Goal: Complete application form: Complete application form

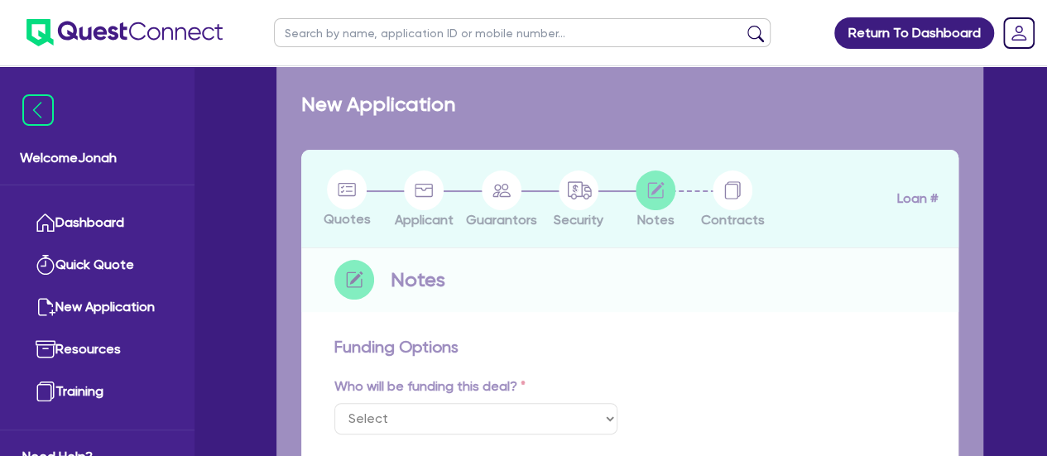
select select "Other"
checkbox input "true"
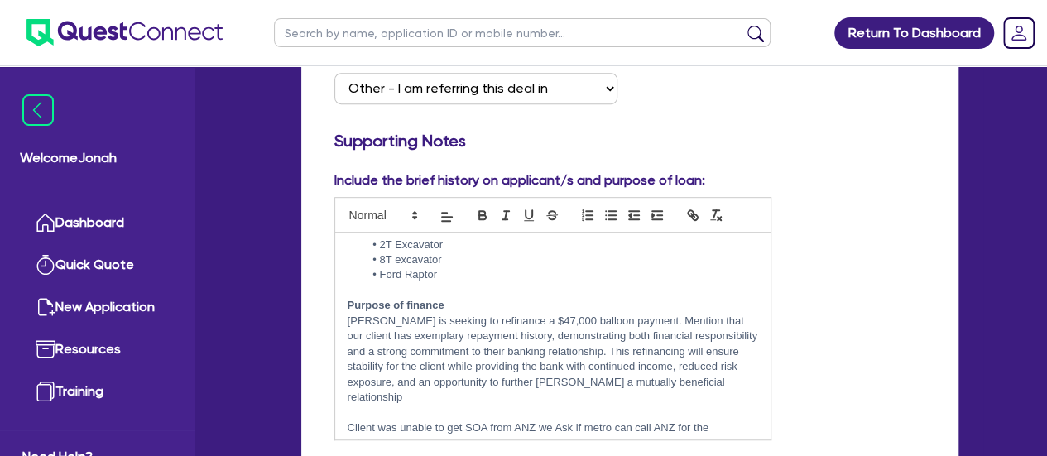
scroll to position [180, 0]
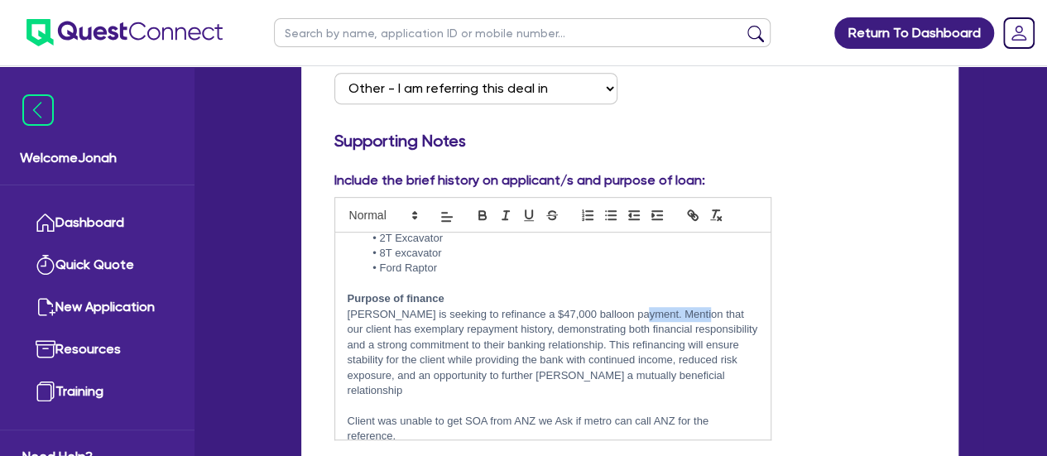
drag, startPoint x: 687, startPoint y: 295, endPoint x: 628, endPoint y: 299, distance: 58.9
click at [628, 307] on p "[PERSON_NAME] is seeking to refinance a $47,000 balloon payment. Mention that o…" at bounding box center [553, 353] width 411 height 92
click at [626, 319] on p "[PERSON_NAME] is seeking to refinance a $47,000 balloon payment. Mention that o…" at bounding box center [553, 353] width 411 height 92
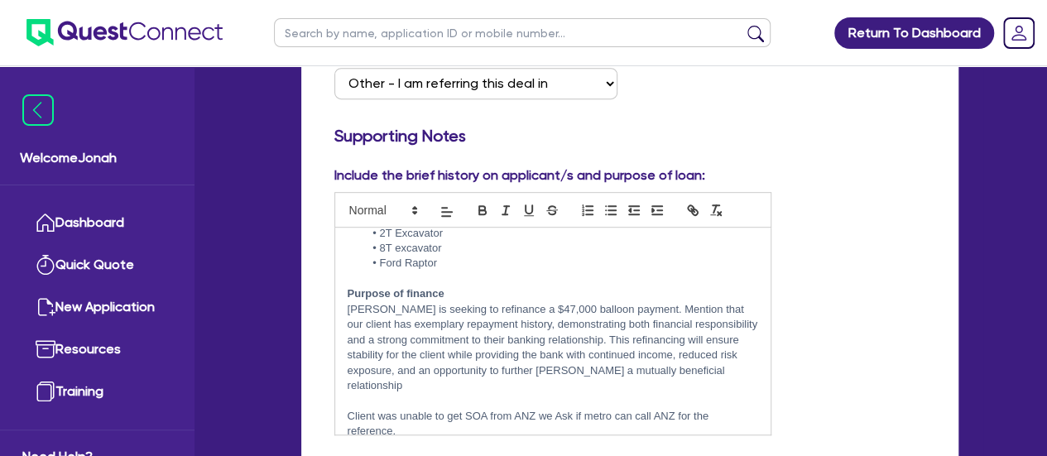
scroll to position [369, 0]
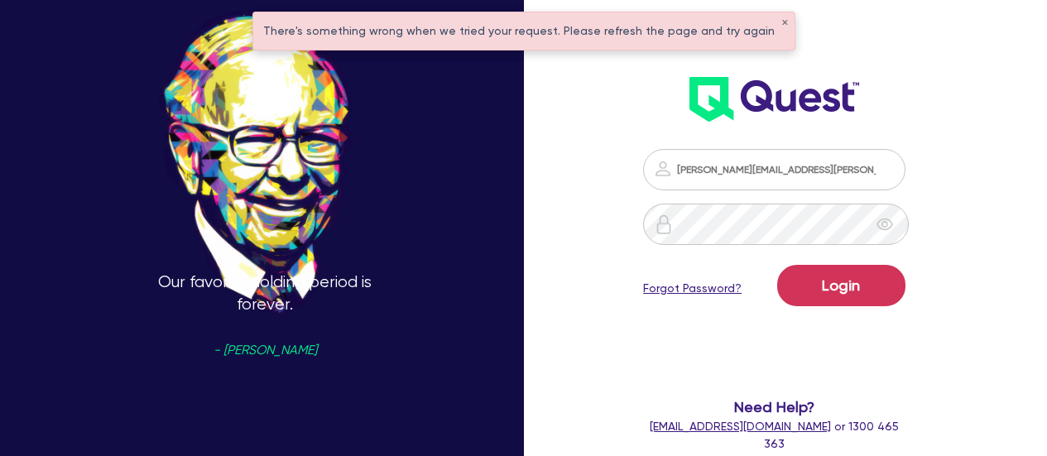
scroll to position [93, 0]
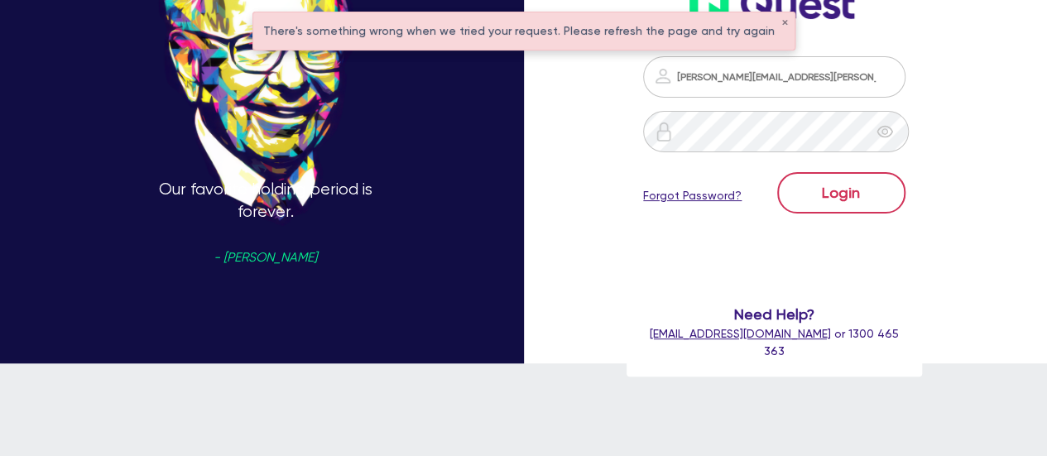
click at [872, 213] on div "Login Forgot Password?" at bounding box center [774, 196] width 262 height 48
click at [838, 175] on button "Login" at bounding box center [841, 192] width 128 height 41
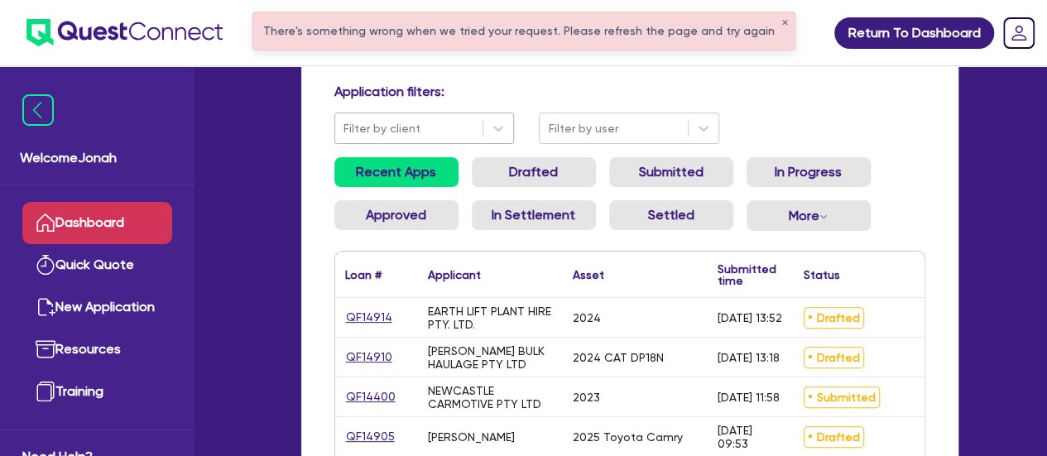
scroll to position [104, 0]
click at [377, 320] on link "QF14914" at bounding box center [369, 316] width 48 height 19
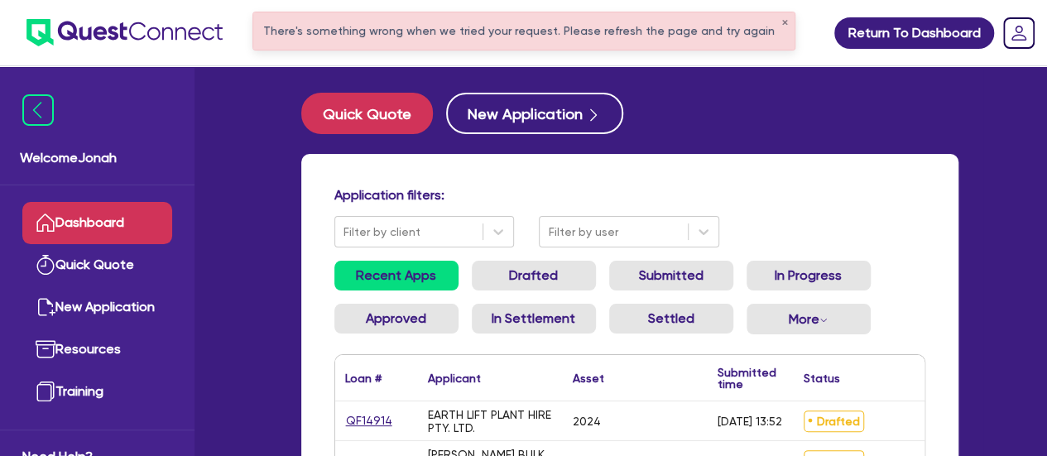
select select "PRIMARY_ASSETS"
select select "HEAVY_TRUCKS"
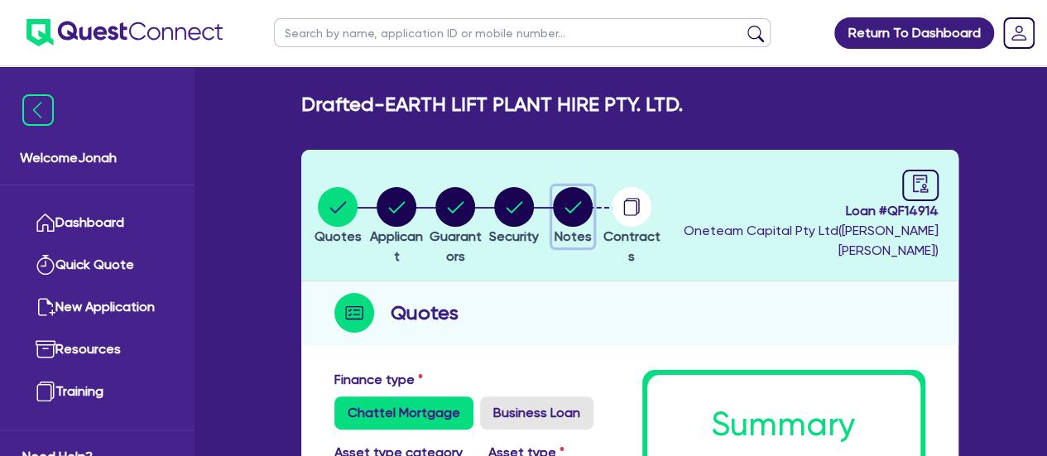
click at [593, 203] on circle "button" at bounding box center [573, 207] width 40 height 40
select select "Other"
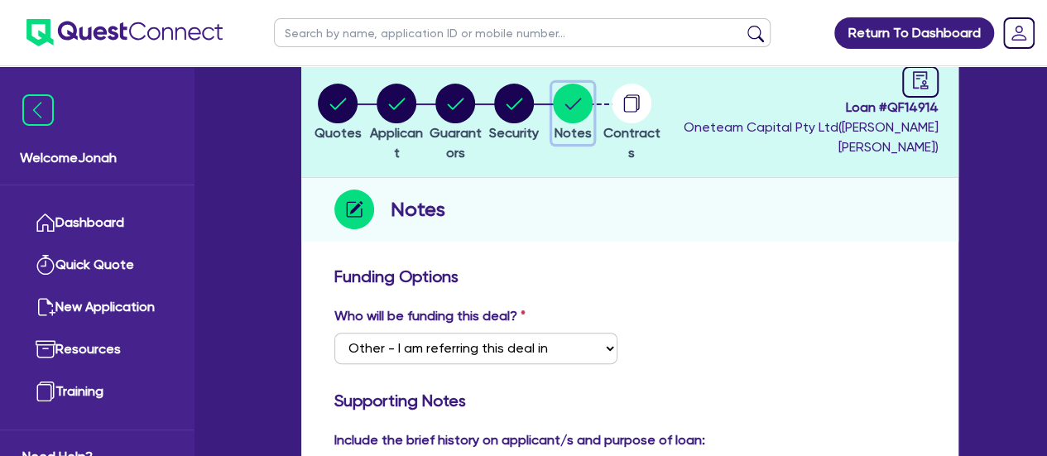
scroll to position [102, 0]
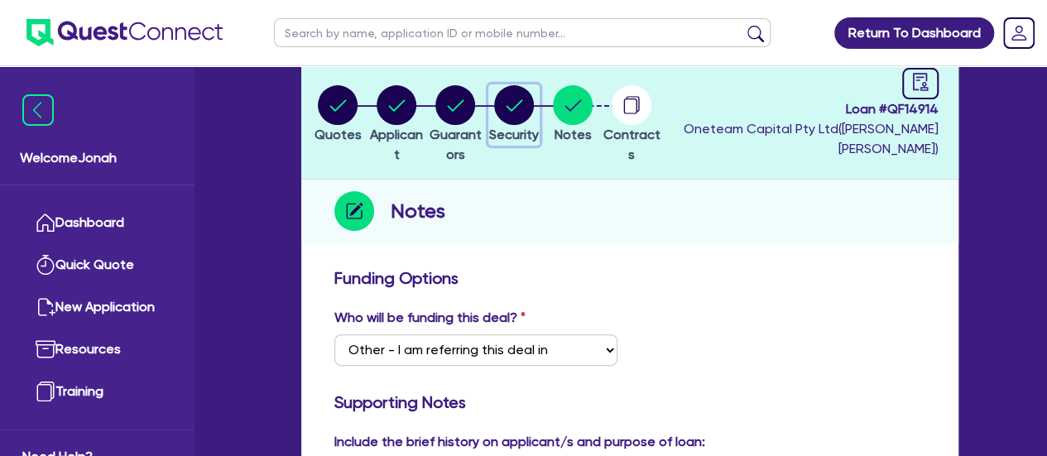
click at [534, 115] on circle "button" at bounding box center [514, 105] width 40 height 40
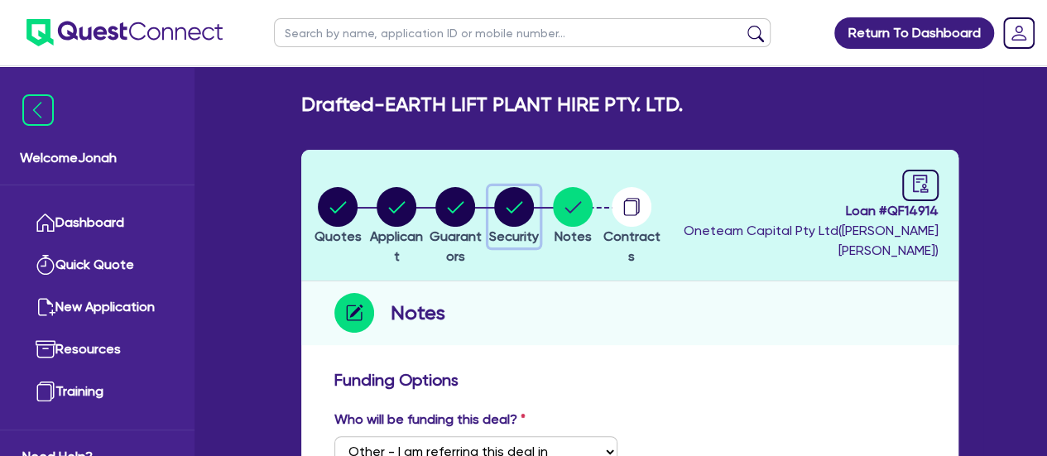
select select "PRIMARY_ASSETS"
select select "HEAVY_TRUCKS"
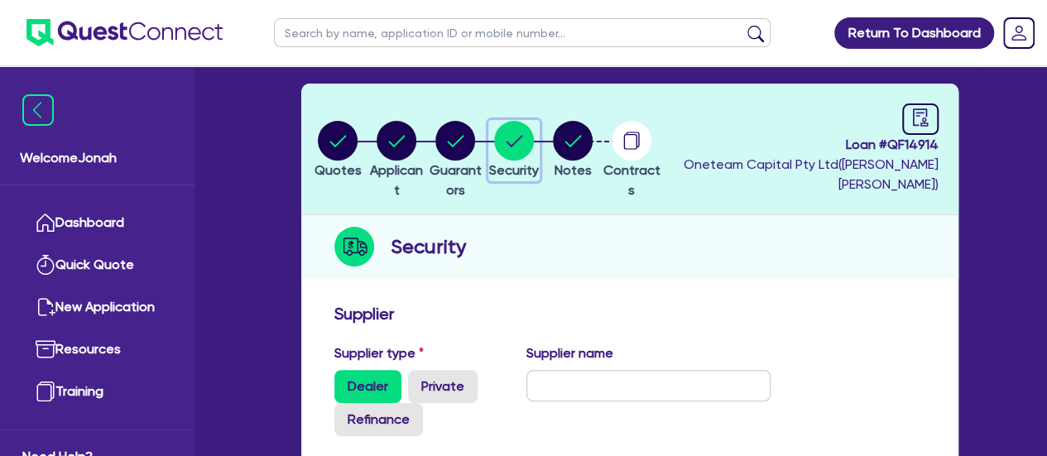
scroll to position [58, 0]
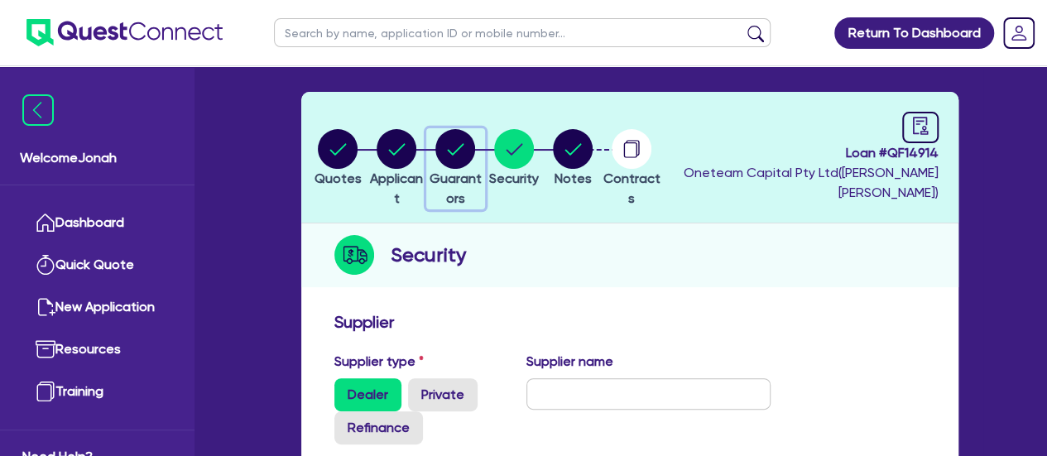
click at [473, 133] on circle "button" at bounding box center [455, 149] width 40 height 40
select select "MR"
select select "SINGLE"
select select "PROPERTY"
select select "CASH"
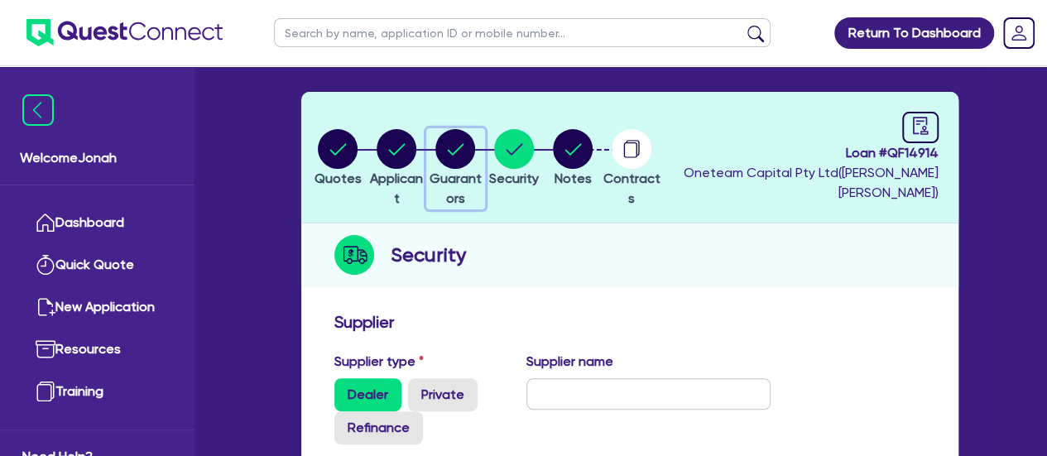
select select "MORTGAGE"
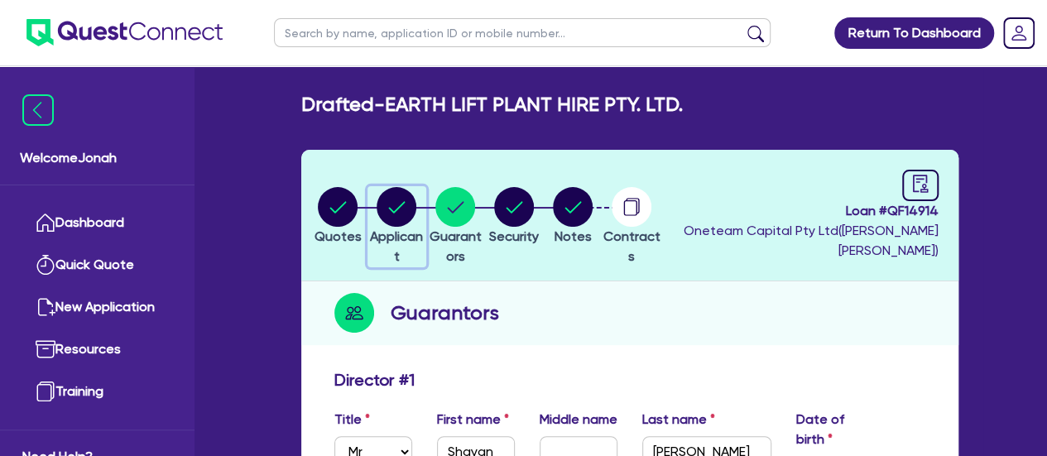
click at [392, 204] on circle "button" at bounding box center [397, 207] width 40 height 40
select select "COMPANY"
select select "ADMINISTRATIVE_SUPPORT"
select select "SUPPORT_OPERATIONS"
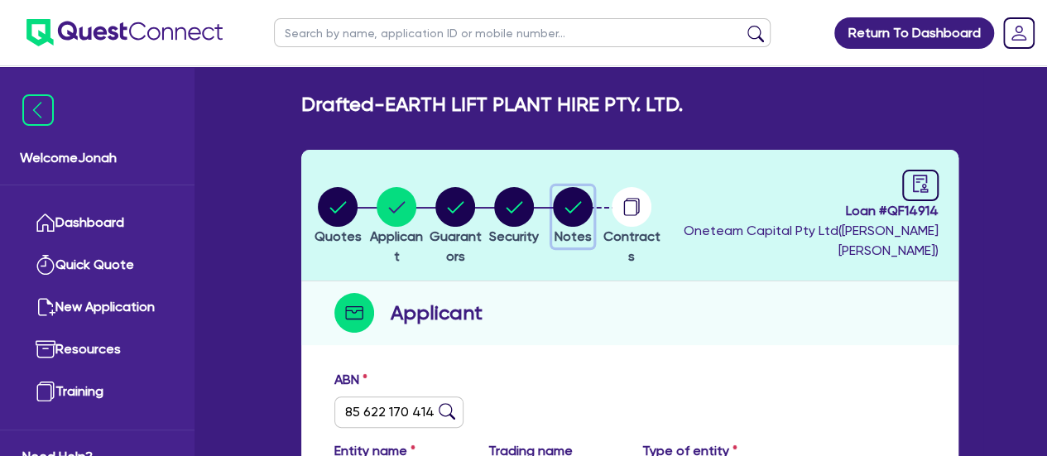
click at [593, 204] on circle "button" at bounding box center [573, 207] width 40 height 40
select select "Other"
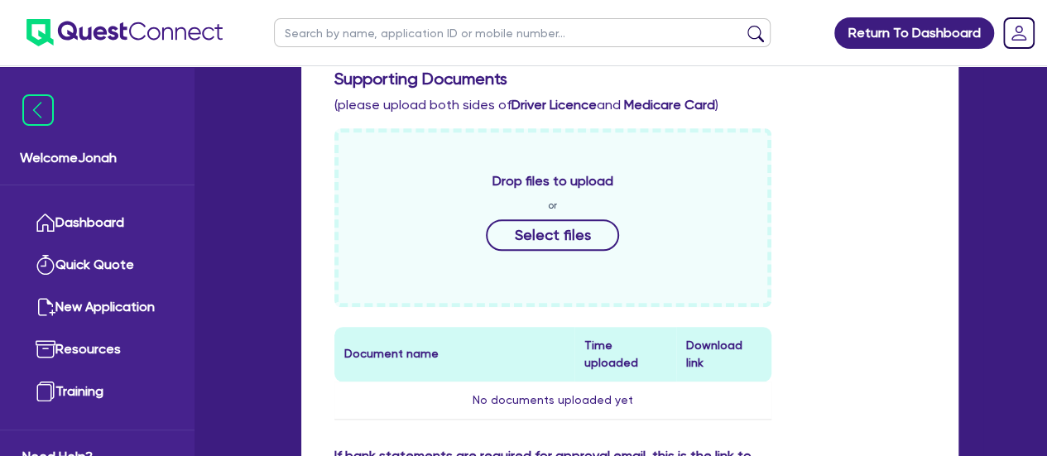
scroll to position [676, 0]
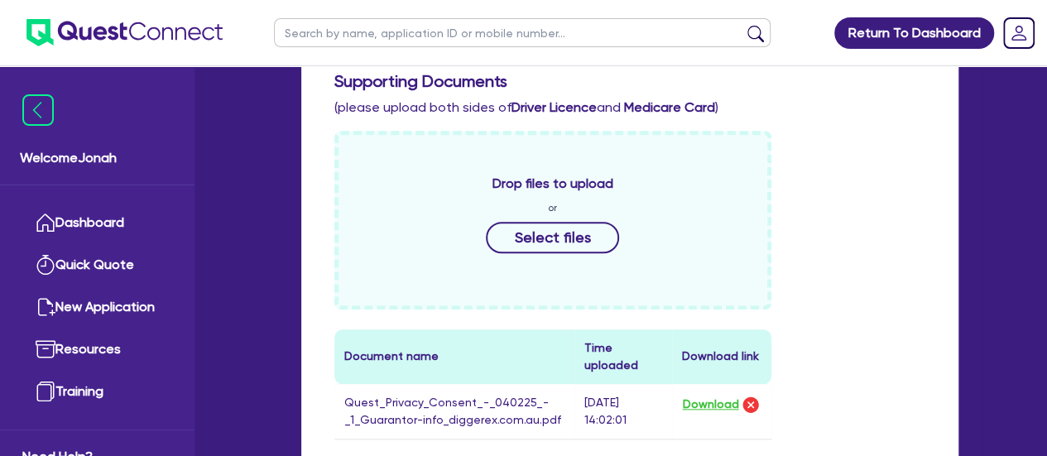
click at [901, 202] on div "Drop files to upload or Select files Document name Time uploaded Download link …" at bounding box center [630, 298] width 616 height 335
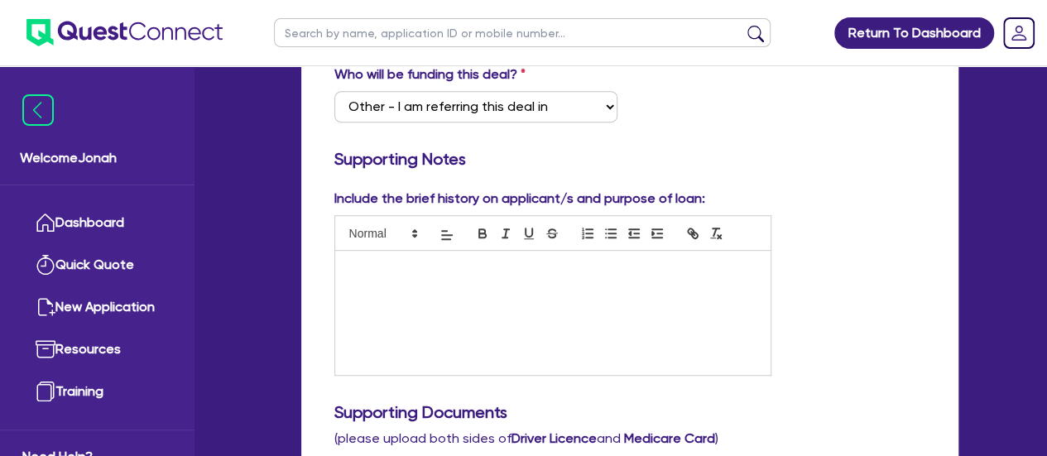
scroll to position [346, 0]
click at [375, 274] on div at bounding box center [552, 312] width 435 height 124
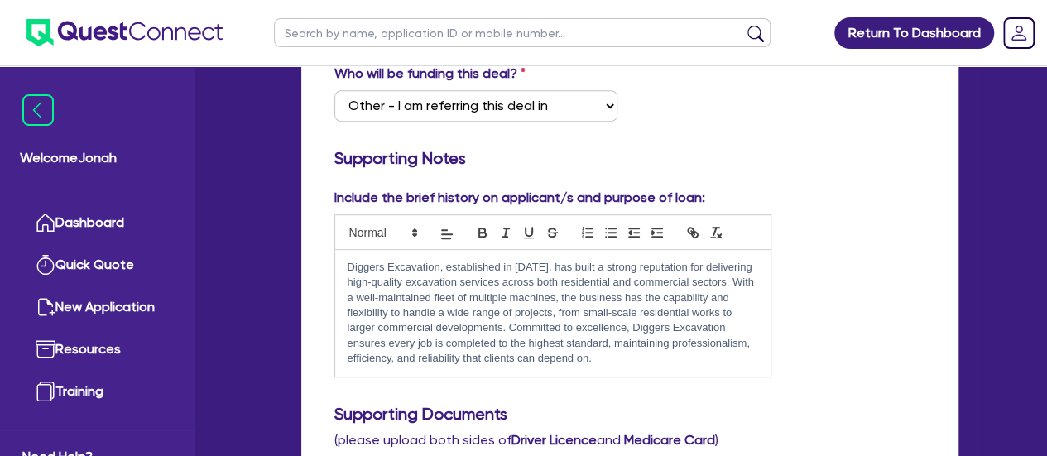
click at [540, 265] on p "Diggers Excavation, established in 2017, has built a strong reputation for deli…" at bounding box center [553, 313] width 411 height 107
click at [348, 266] on p "Diggers Excavation, established in 2017, has built a strong reputation for deli…" at bounding box center [553, 313] width 411 height 107
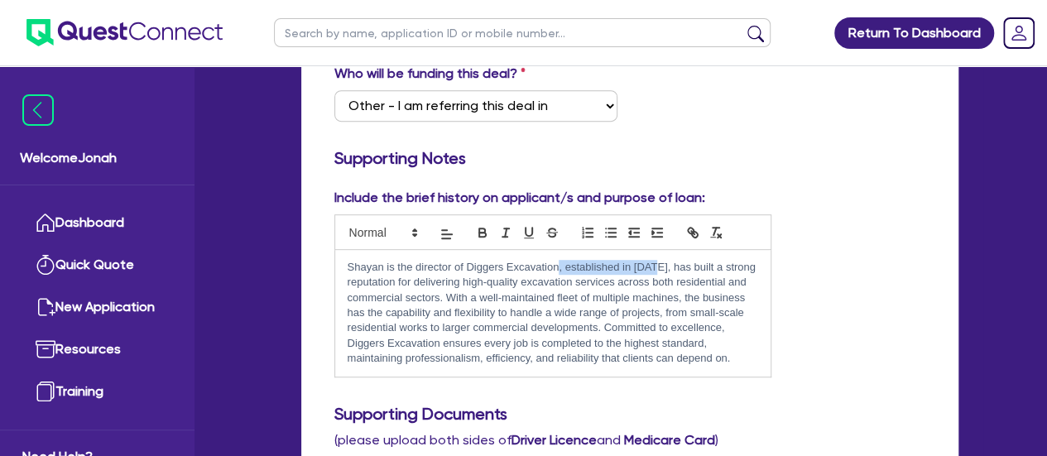
drag, startPoint x: 656, startPoint y: 264, endPoint x: 556, endPoint y: 257, distance: 100.4
click at [556, 257] on div "Shayan is the director of Diggers Excavation, established in 2017, has built a …" at bounding box center [552, 313] width 435 height 127
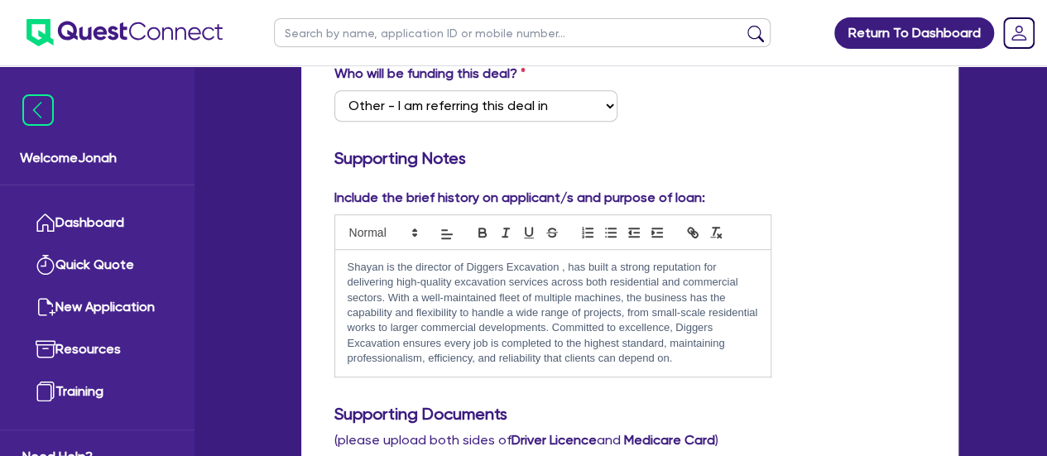
click at [410, 262] on p "Shayan is the director of Diggers Excavation , has built a strong reputation fo…" at bounding box center [553, 313] width 411 height 107
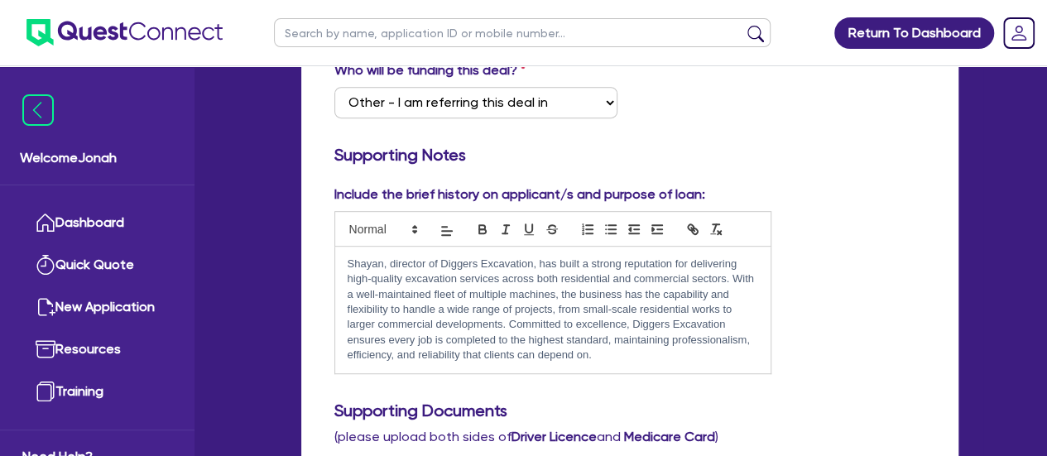
scroll to position [350, 0]
click at [594, 355] on p "Shayan, director of Diggers Excavation, has built a strong reputation for deliv…" at bounding box center [553, 309] width 411 height 107
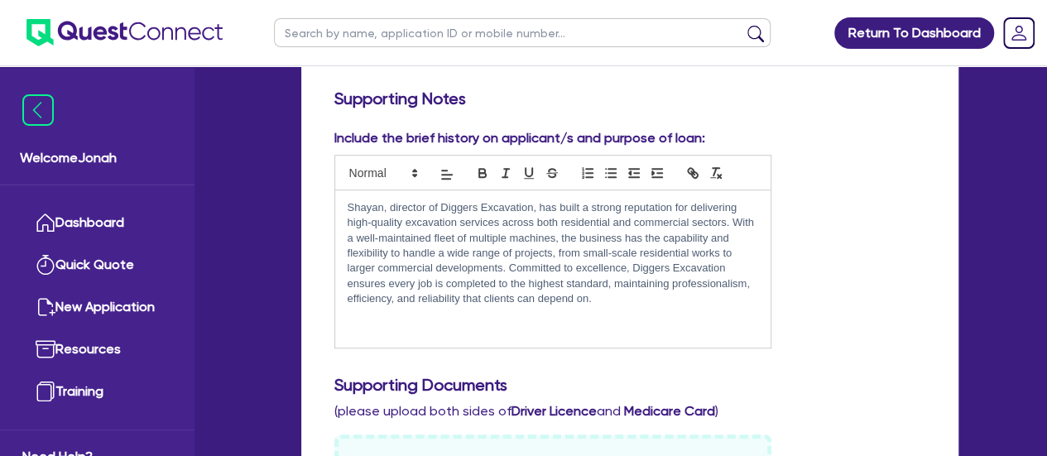
scroll to position [407, 0]
click at [343, 204] on div "Shayan, director of Diggers Excavation, has built a strong reputation for deliv…" at bounding box center [552, 267] width 435 height 157
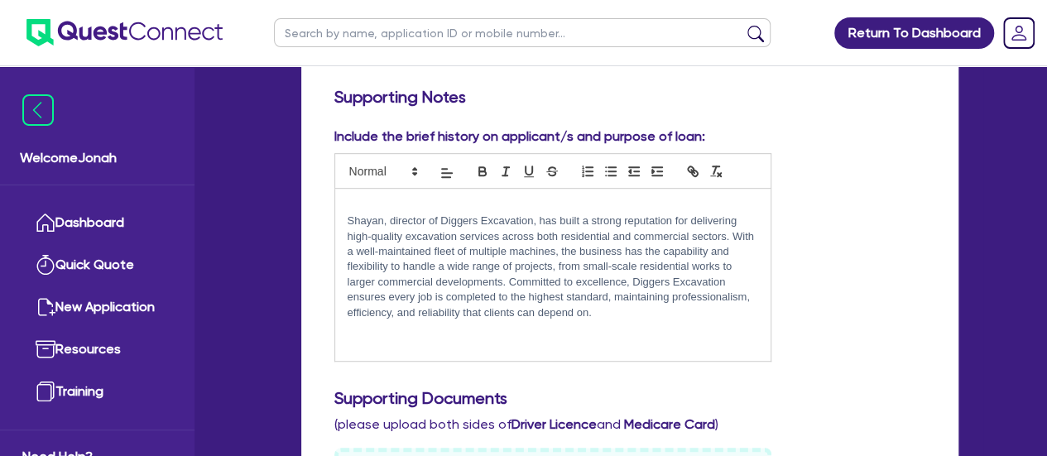
click at [354, 201] on p at bounding box center [553, 206] width 411 height 15
click at [354, 201] on p "﻿" at bounding box center [553, 206] width 411 height 15
click at [631, 317] on p "Shayan, director of Diggers Excavation, has built a strong reputation for deliv…" at bounding box center [553, 267] width 411 height 107
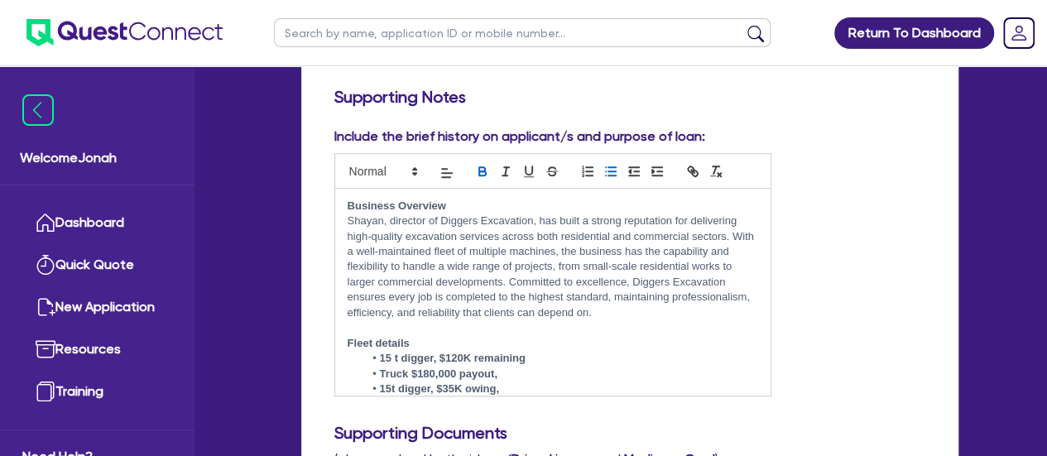
scroll to position [137, 0]
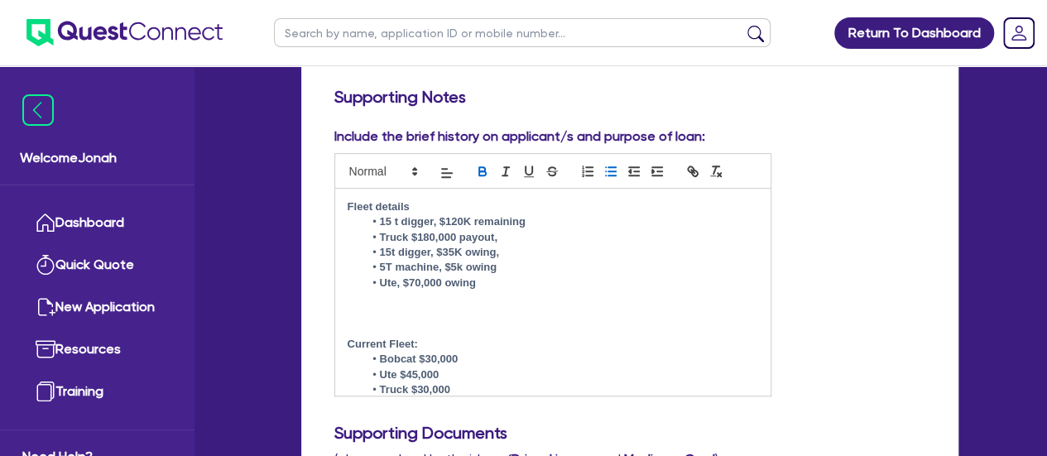
click at [419, 340] on p "Current Fleet:" at bounding box center [553, 344] width 411 height 15
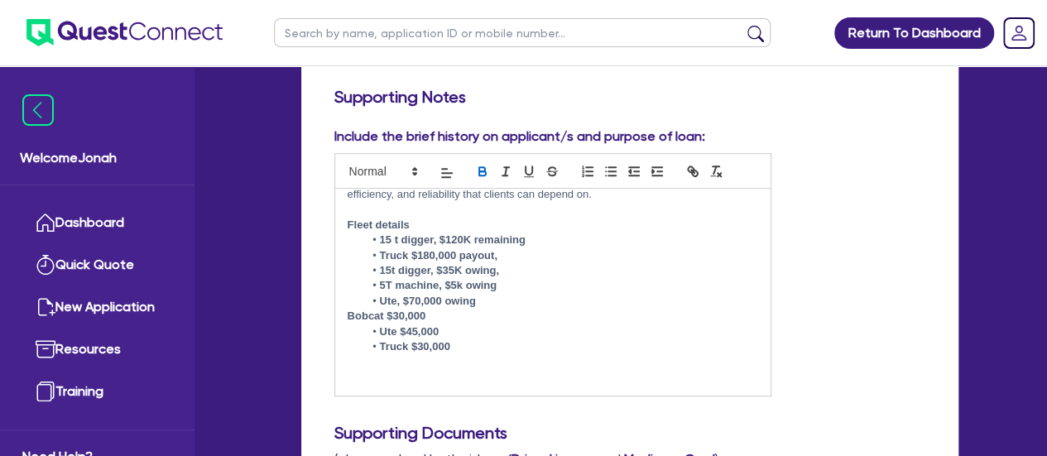
scroll to position [118, 0]
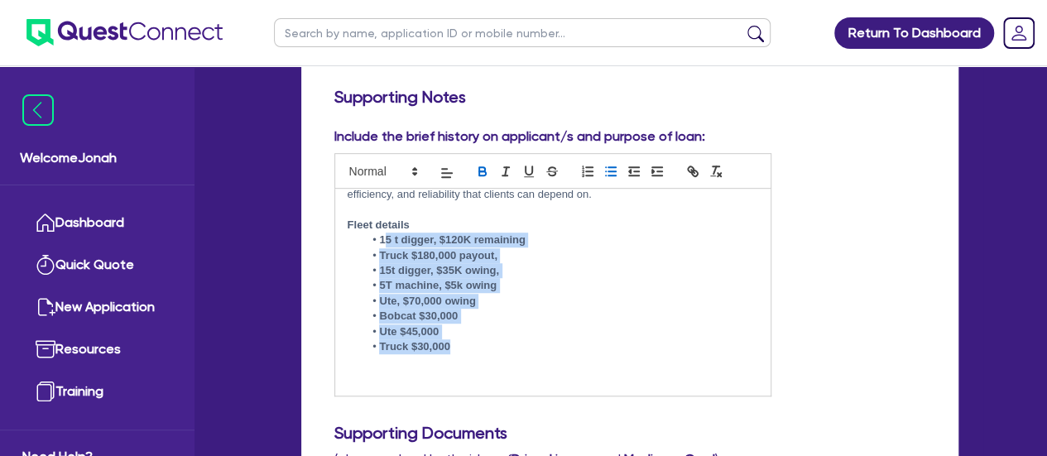
drag, startPoint x: 382, startPoint y: 236, endPoint x: 458, endPoint y: 347, distance: 134.5
click at [458, 347] on ul "﻿15 t digger, $120K remaining Truck $180,000 payout, 15t digger, $35K owing, 5T…" at bounding box center [553, 294] width 411 height 122
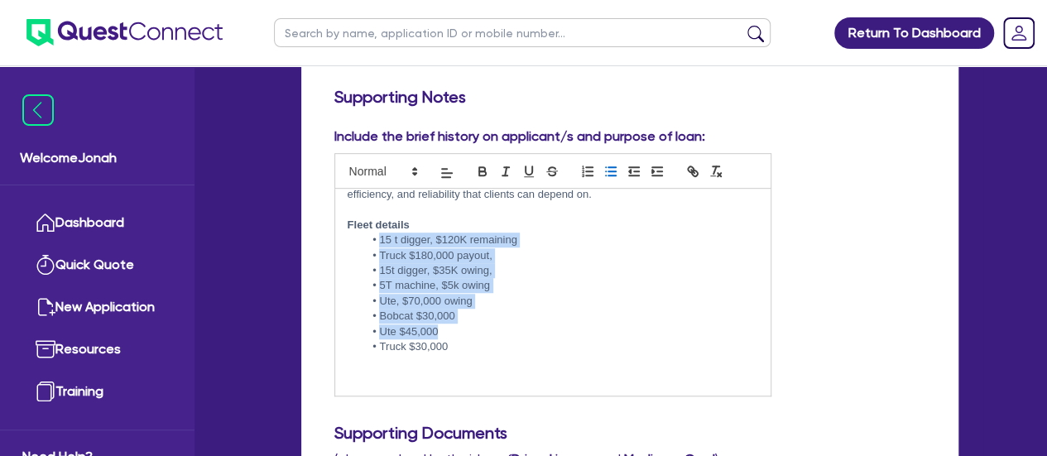
click at [457, 350] on li "Truck $30,000" at bounding box center [560, 346] width 395 height 15
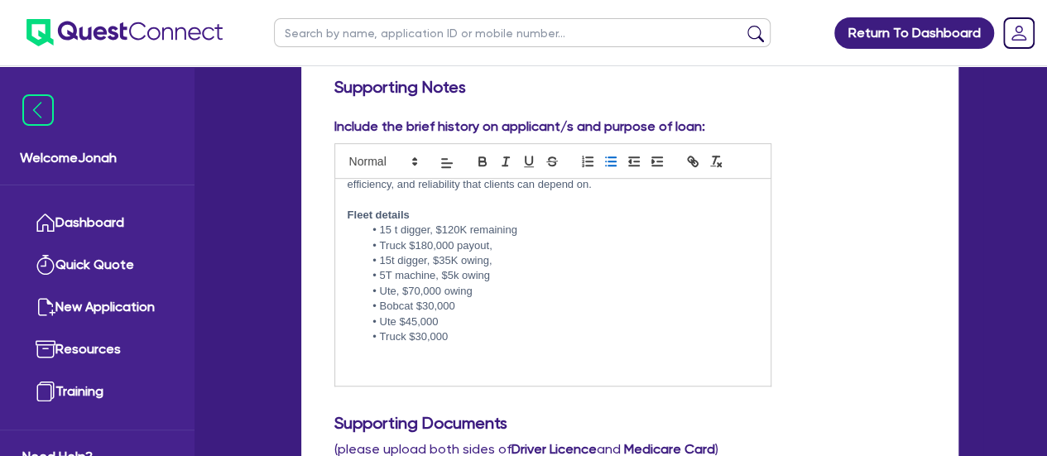
scroll to position [418, 0]
click at [380, 243] on li "Truck $180,000 payout," at bounding box center [560, 245] width 395 height 15
click at [377, 229] on li "﻿ 15 t digger, $120K remaining" at bounding box center [560, 229] width 395 height 15
click at [548, 231] on li "2 x ﻿ 15t diggers, $120K remaining" at bounding box center [560, 229] width 395 height 15
click at [460, 260] on li "15t digger, $35K owing," at bounding box center [560, 259] width 395 height 15
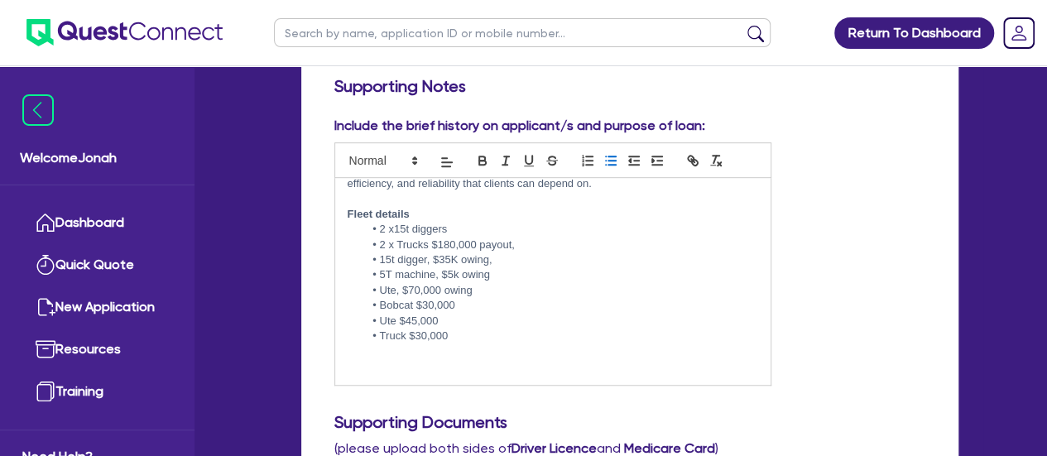
click at [460, 260] on li "15t digger, $35K owing," at bounding box center [560, 259] width 395 height 15
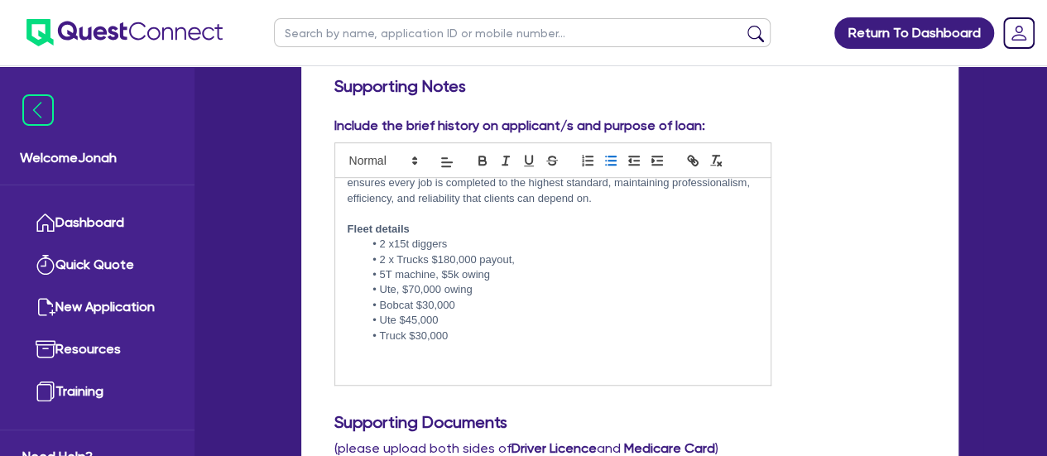
scroll to position [103, 0]
drag, startPoint x: 410, startPoint y: 338, endPoint x: 396, endPoint y: 335, distance: 14.3
click at [396, 335] on li "Truck $30,000" at bounding box center [560, 336] width 395 height 15
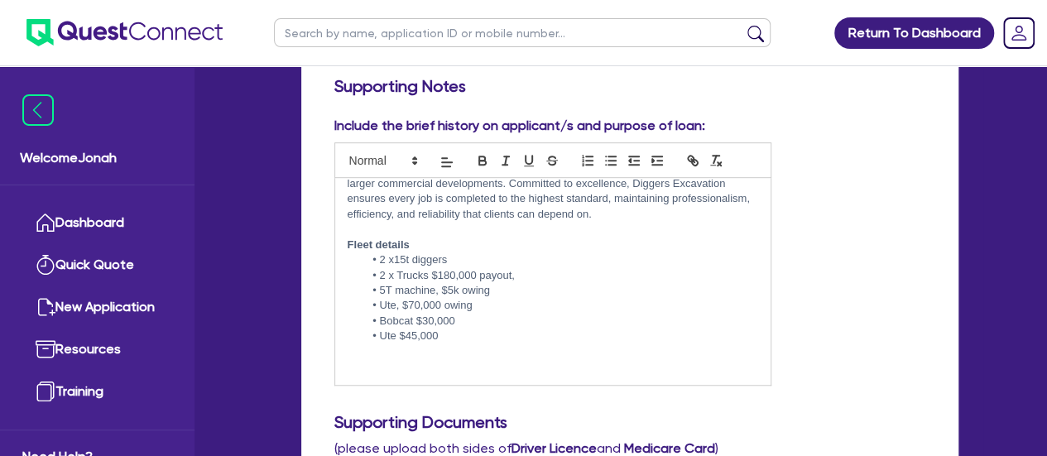
scroll to position [88, 0]
click at [377, 304] on li "Ute, $70,000 owing" at bounding box center [560, 305] width 395 height 15
click at [425, 334] on li "Ute $45,000" at bounding box center [560, 336] width 395 height 15
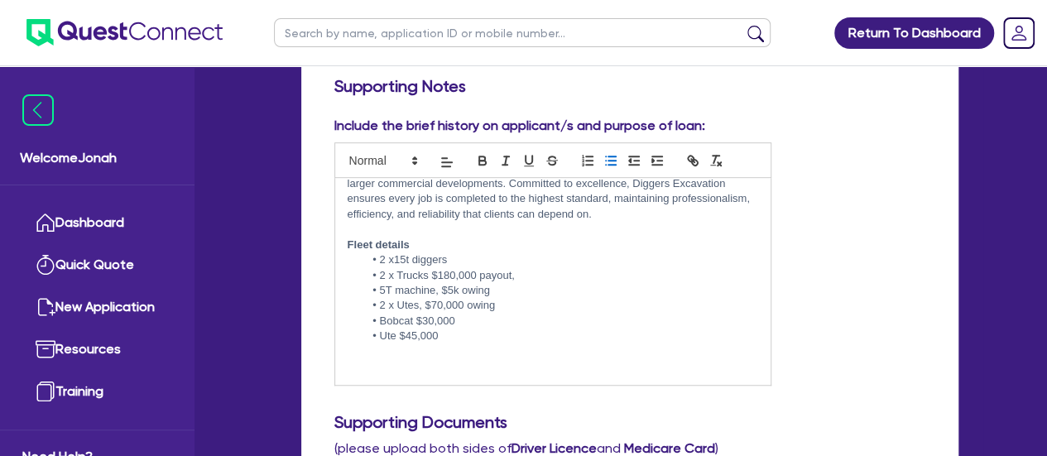
scroll to position [73, 0]
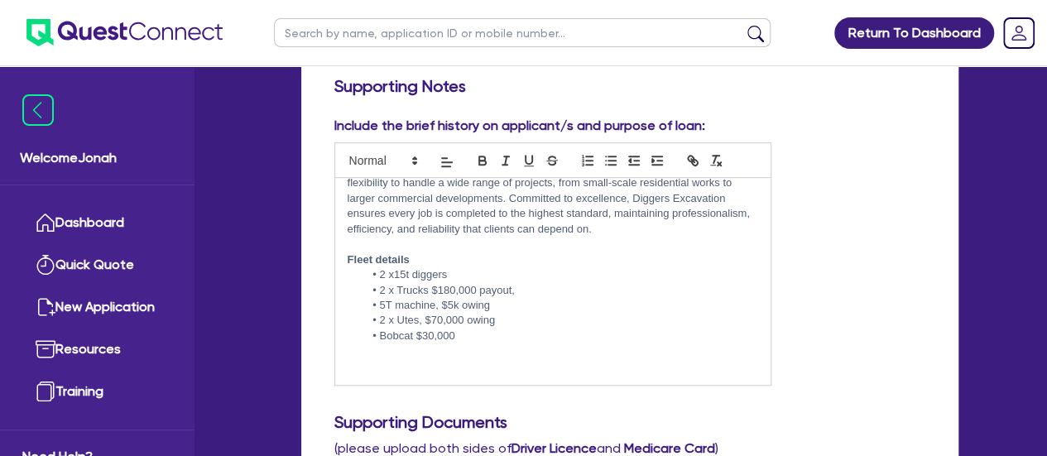
click at [453, 337] on li "Bobcat $30,000" at bounding box center [560, 336] width 395 height 15
click at [493, 314] on li "2 x Utes, $70,000 owing" at bounding box center [560, 320] width 395 height 15
click at [520, 298] on li "5T machine, $5k owing" at bounding box center [560, 305] width 395 height 15
click at [520, 298] on li "5T digger" at bounding box center [560, 305] width 395 height 15
click at [523, 291] on li "2 x Trucks $180,000 payout," at bounding box center [560, 290] width 395 height 15
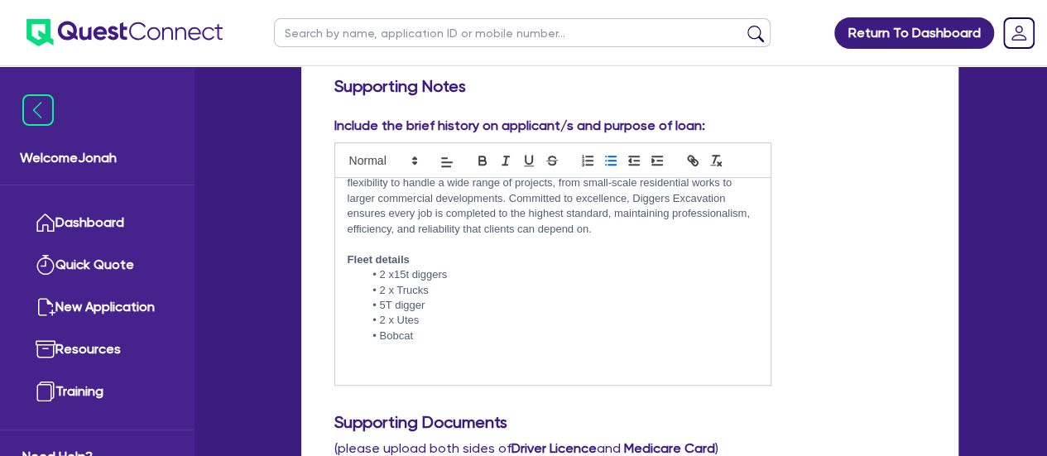
scroll to position [426, 0]
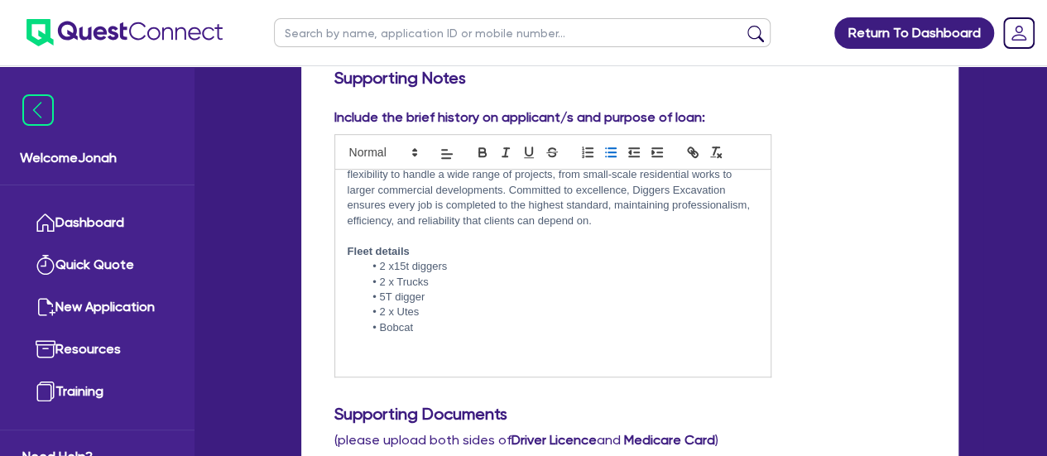
click at [464, 331] on li "Bobcat" at bounding box center [560, 327] width 395 height 15
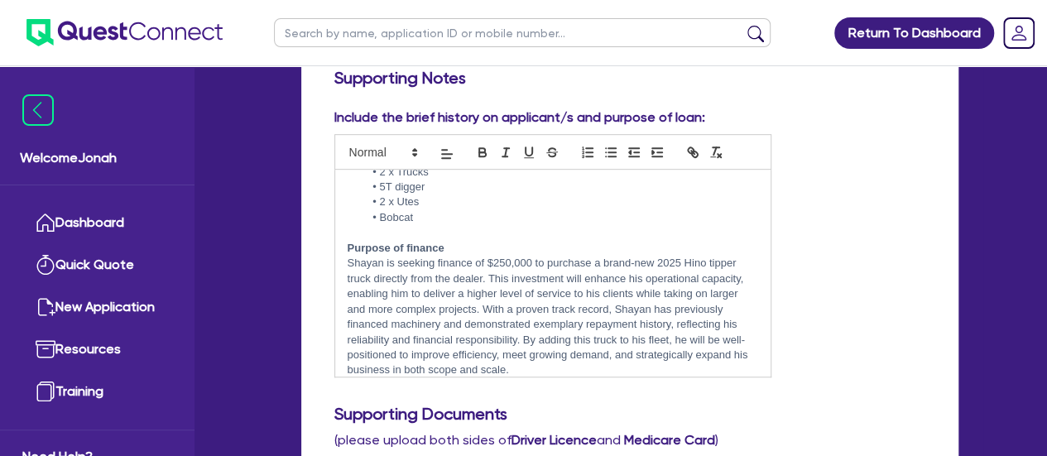
scroll to position [210, 0]
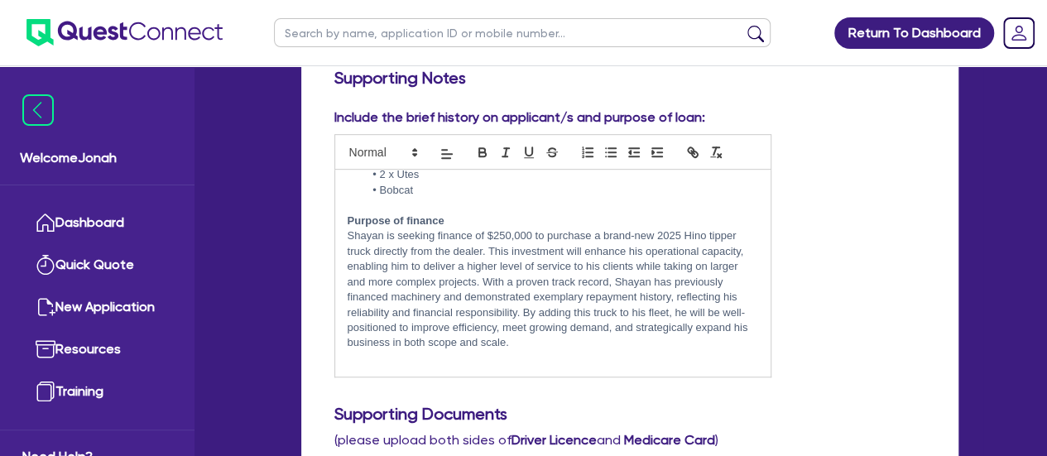
drag, startPoint x: 634, startPoint y: 281, endPoint x: 920, endPoint y: 161, distance: 310.5
click at [920, 161] on div "Include the brief history on applicant/s and purpose of loan: Business Overview…" at bounding box center [630, 249] width 616 height 283
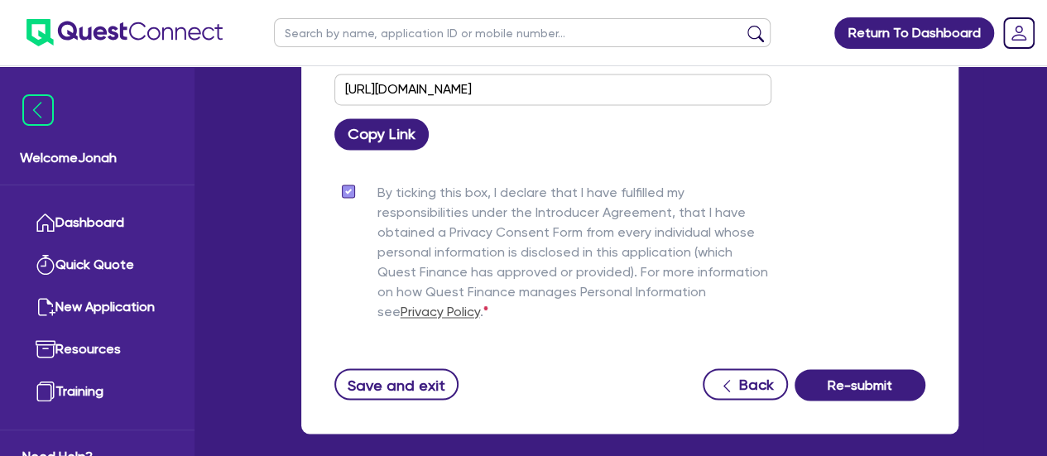
scroll to position [1228, 0]
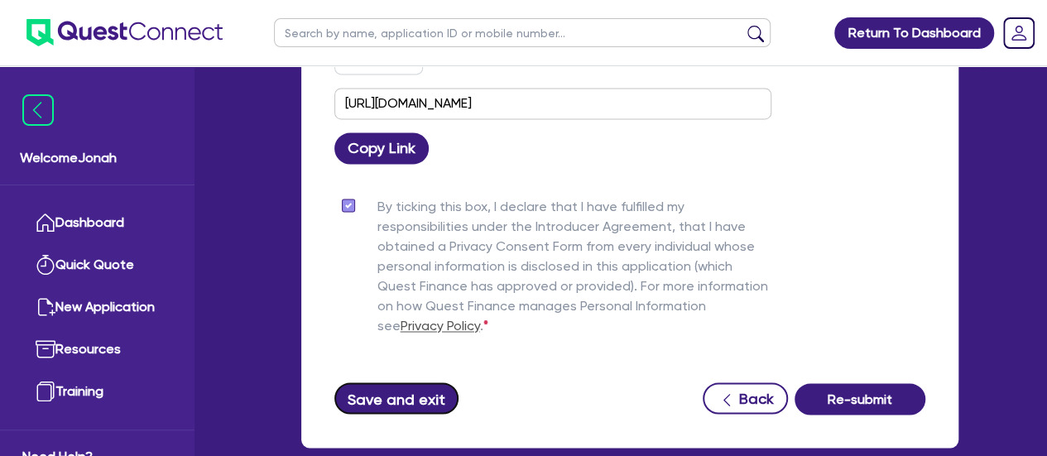
click at [351, 395] on button "Save and exit" at bounding box center [396, 397] width 125 height 31
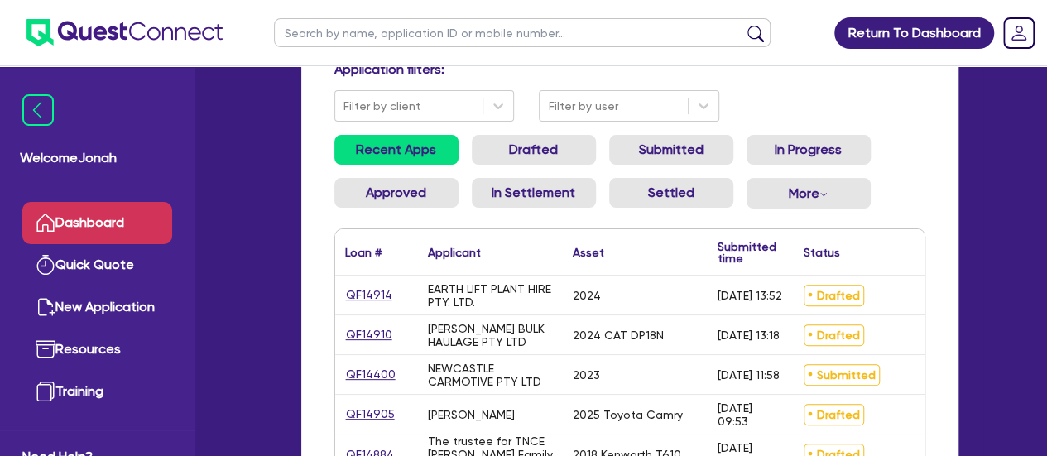
scroll to position [127, 0]
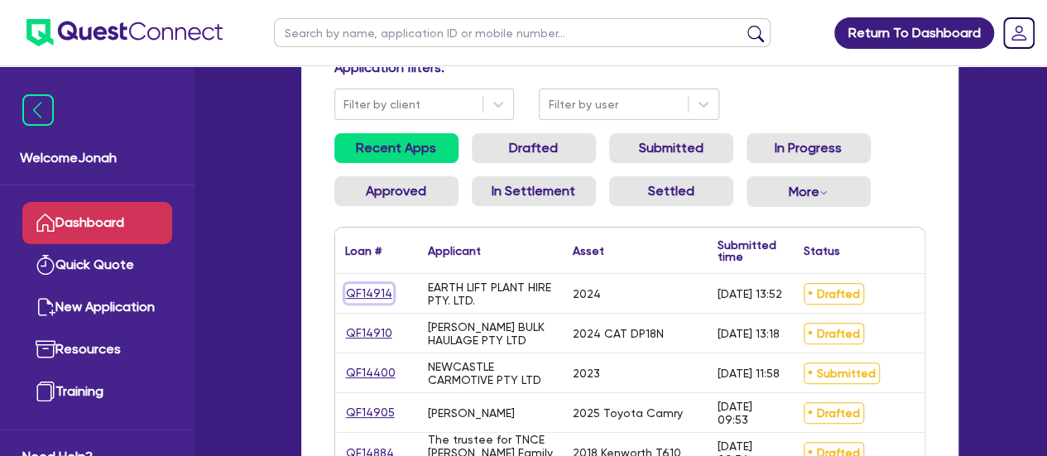
click at [364, 295] on link "QF14914" at bounding box center [369, 293] width 48 height 19
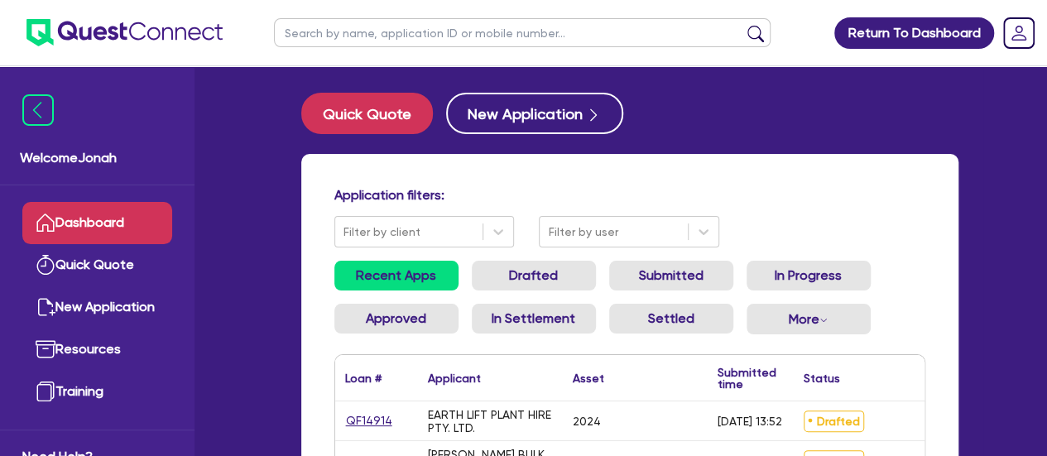
select select "PRIMARY_ASSETS"
select select "HEAVY_TRUCKS"
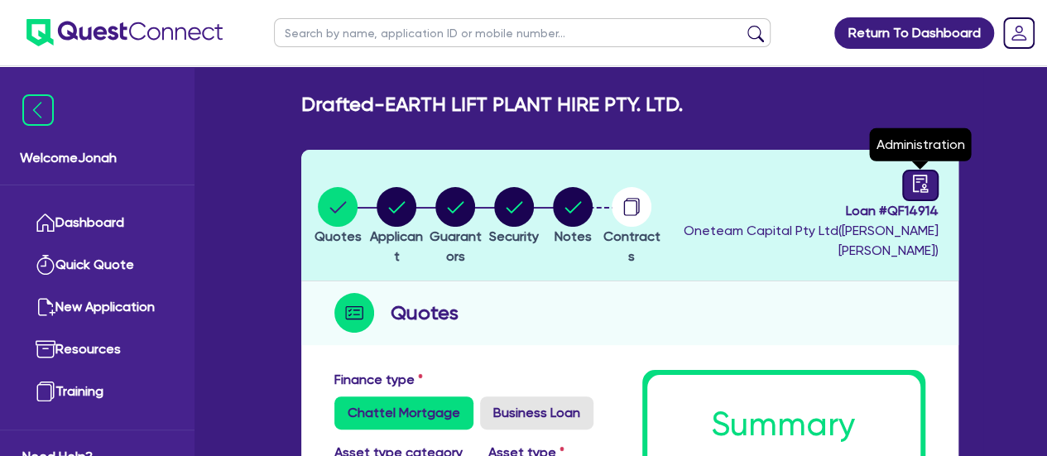
click at [922, 185] on icon "audit" at bounding box center [920, 184] width 18 height 18
select select "DRAFTED_AMENDED"
select select "Other"
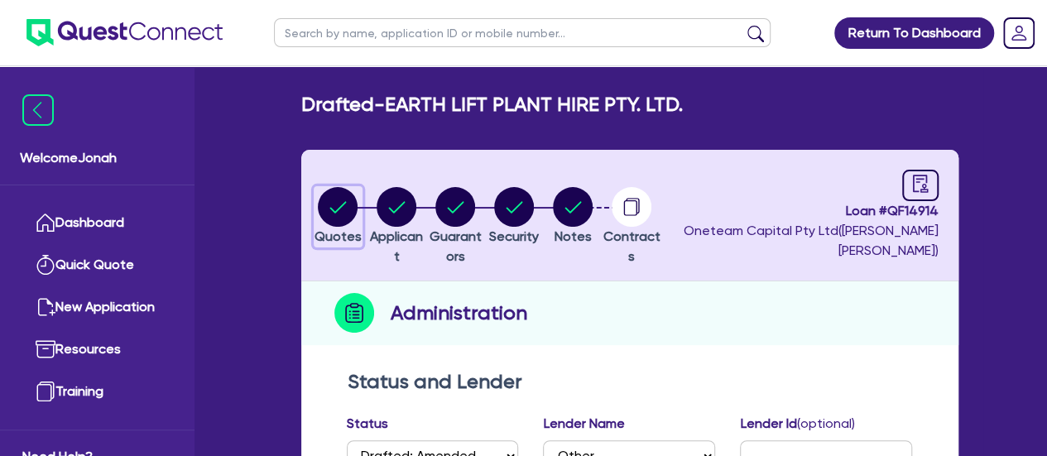
click at [353, 207] on circle "button" at bounding box center [338, 207] width 40 height 40
select select "PRIMARY_ASSETS"
select select "HEAVY_TRUCKS"
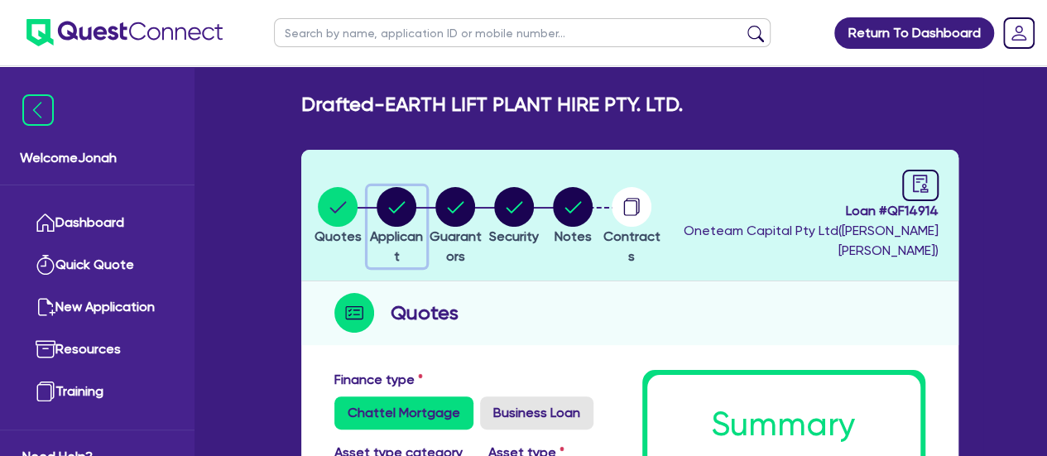
click at [416, 216] on circle "button" at bounding box center [397, 207] width 40 height 40
select select "COMPANY"
select select "ADMINISTRATIVE_SUPPORT"
select select "SUPPORT_OPERATIONS"
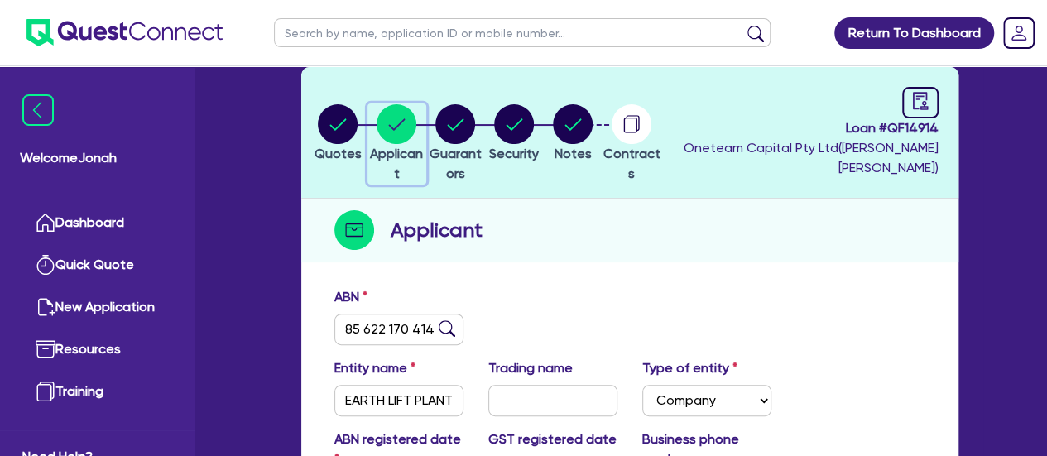
scroll to position [73, 0]
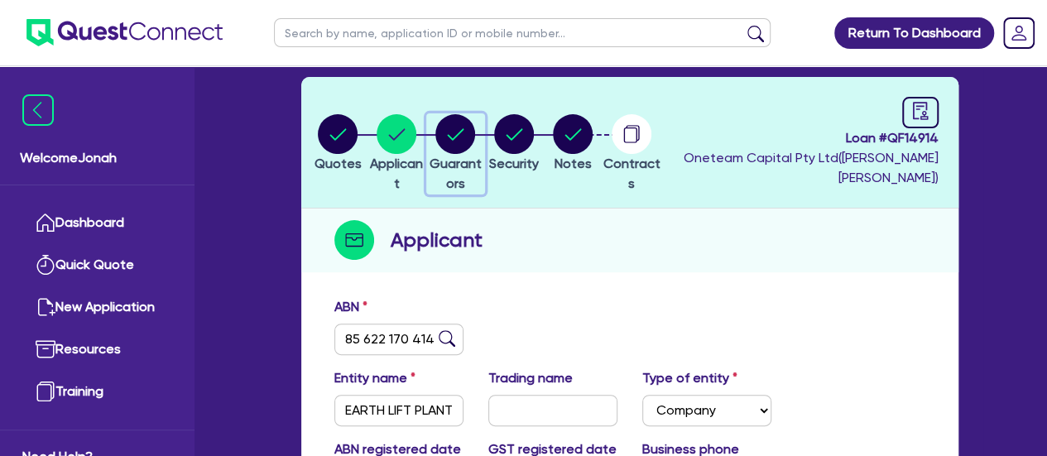
click at [464, 115] on icon "button" at bounding box center [455, 134] width 40 height 40
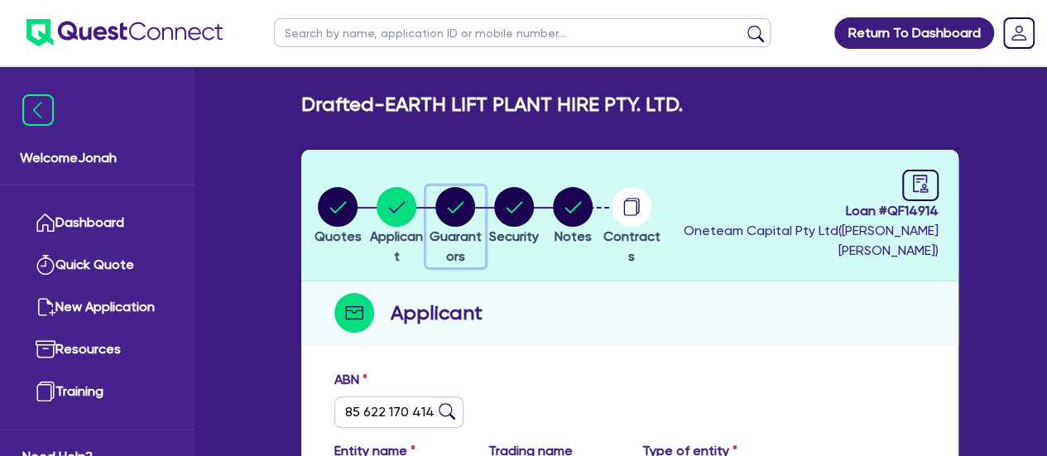
select select "MR"
select select "SINGLE"
select select "PROPERTY"
select select "CASH"
select select "MORTGAGE"
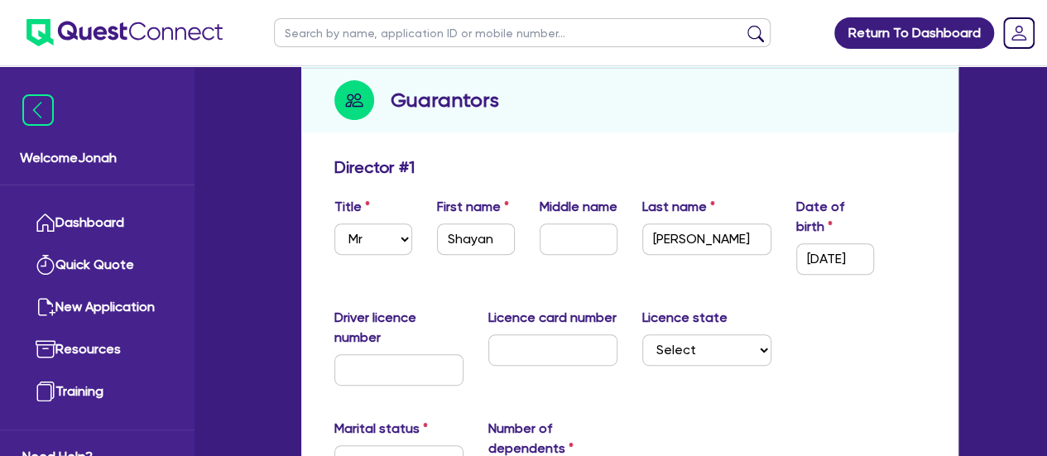
scroll to position [215, 0]
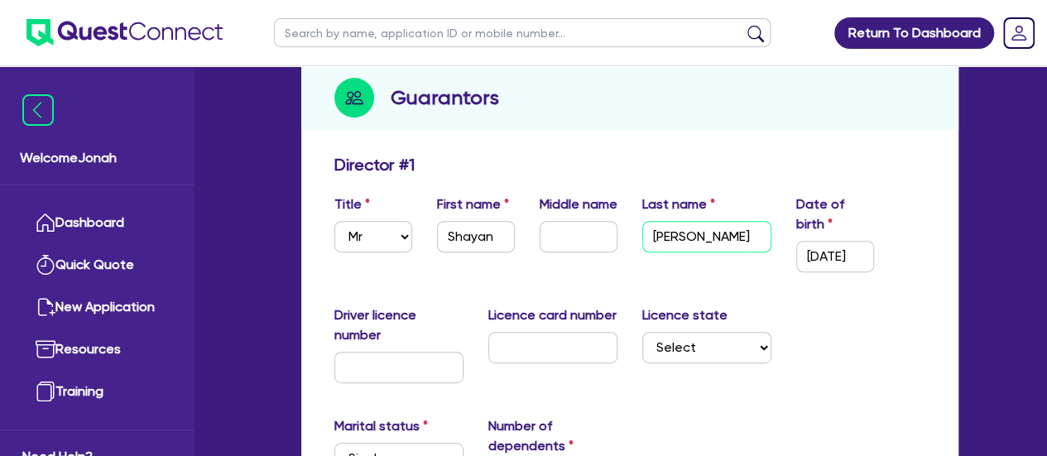
click at [680, 235] on input "Pirani" at bounding box center [706, 236] width 129 height 31
type input "0"
type input "0449 948 820"
type input "1,400,000"
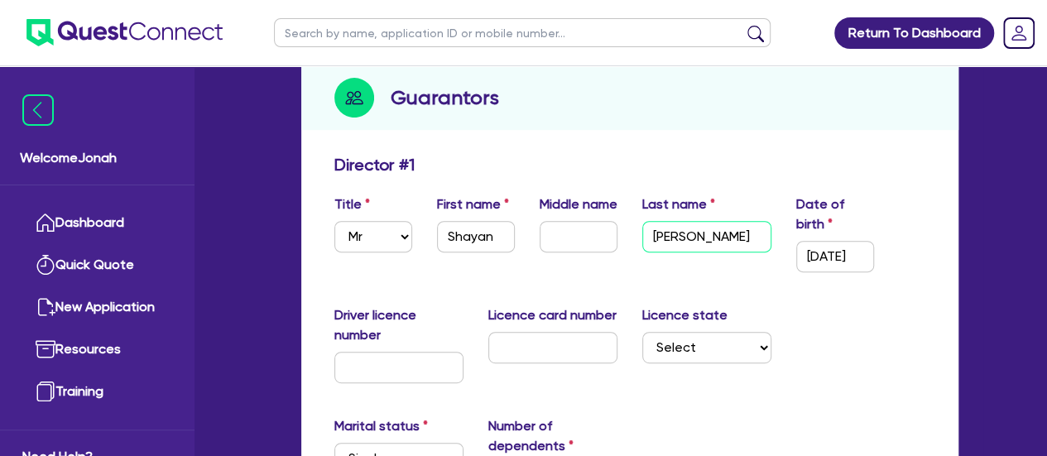
type input "50,000"
type input "1,000,000"
type input "5,000"
click at [564, 252] on input "text" at bounding box center [579, 236] width 78 height 31
paste input "Pirani"
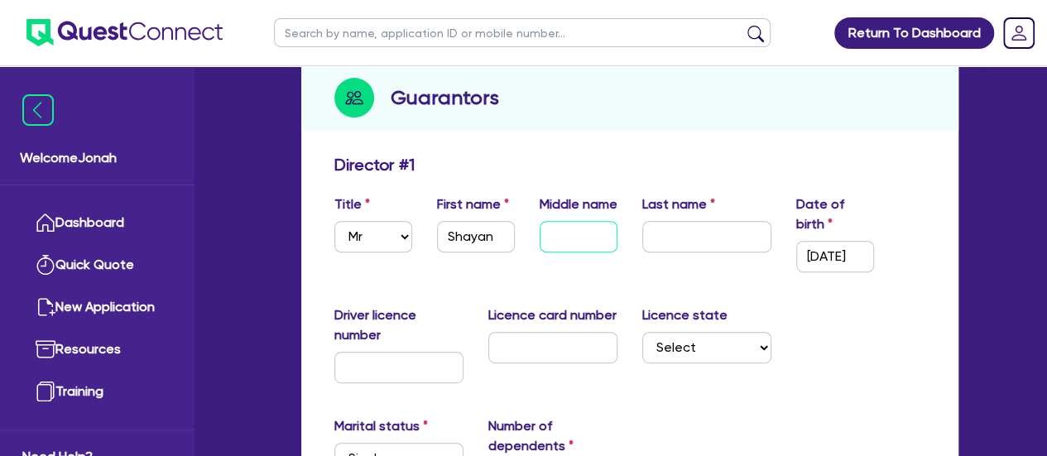
type input "Pirani"
type input "0"
type input "0449 948 820"
type input "1,400,000"
type input "50,000"
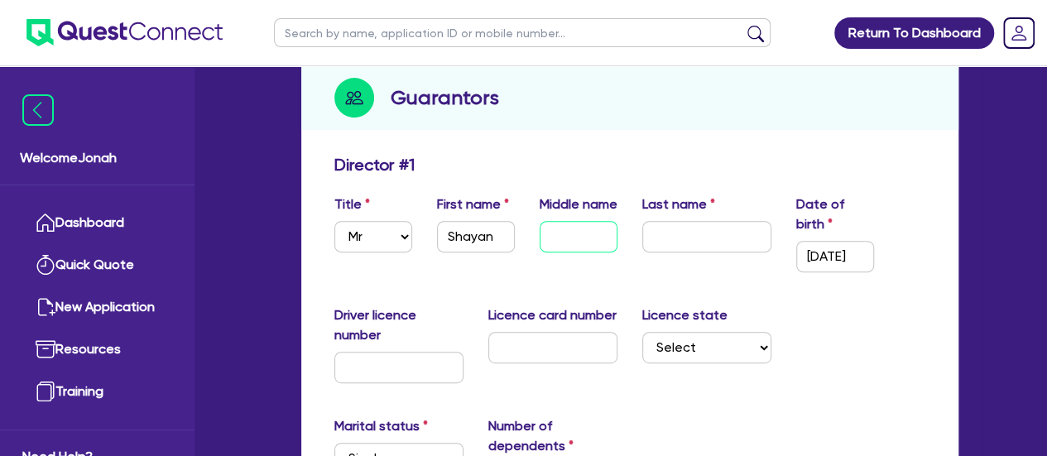
type input "1,000,000"
type input "5,000"
type input "Pirani"
click at [668, 238] on input "text" at bounding box center [706, 236] width 129 height 31
type input "A"
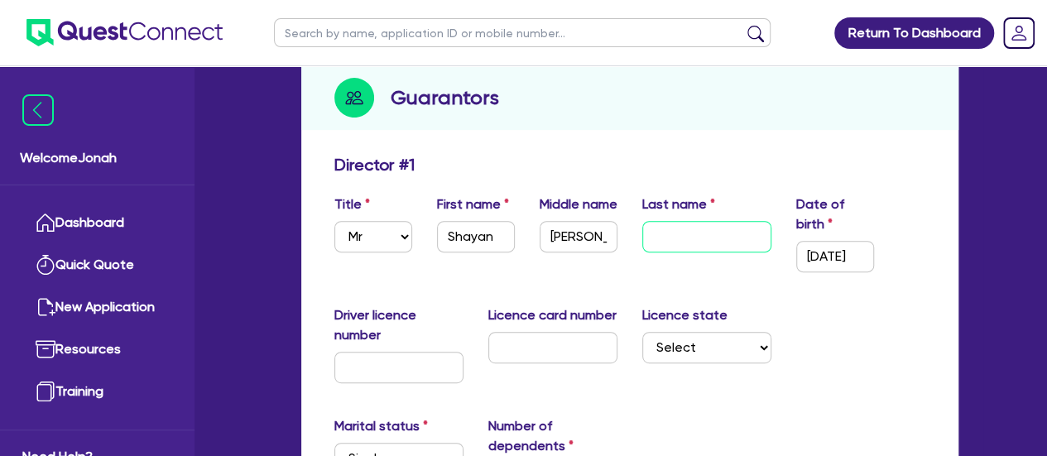
type input "0"
type input "0449 948 820"
type input "1,400,000"
type input "50,000"
type input "1,000,000"
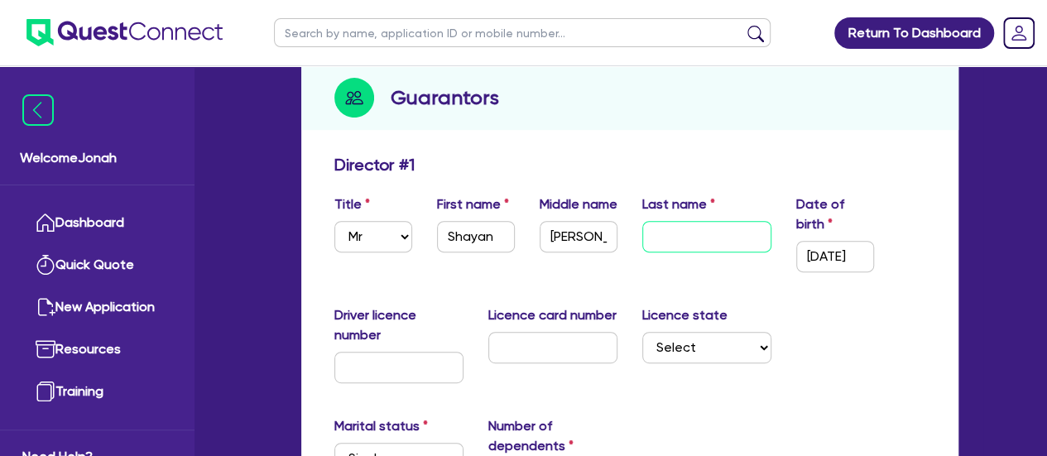
type input "5,000"
type input "As"
type input "0"
type input "0449 948 820"
type input "1,400,000"
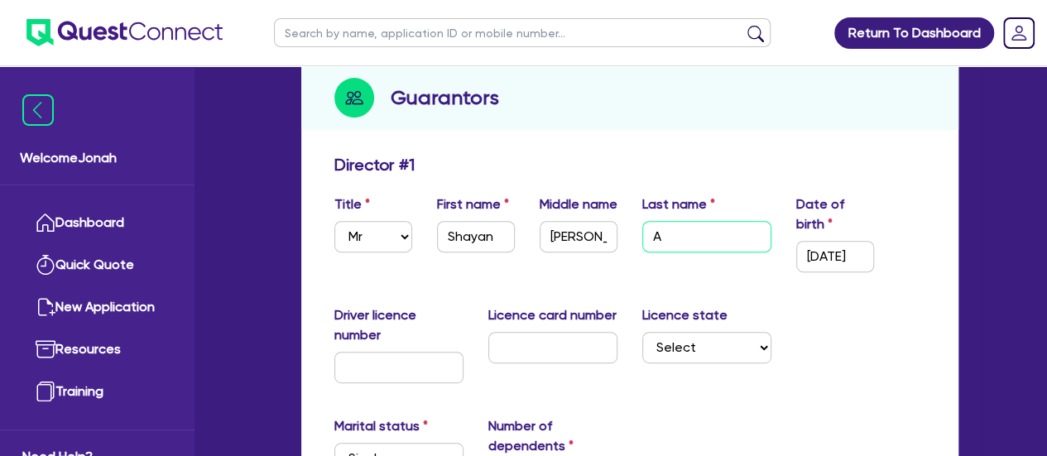
type input "50,000"
type input "1,000,000"
type input "5,000"
type input "Asl"
type input "0"
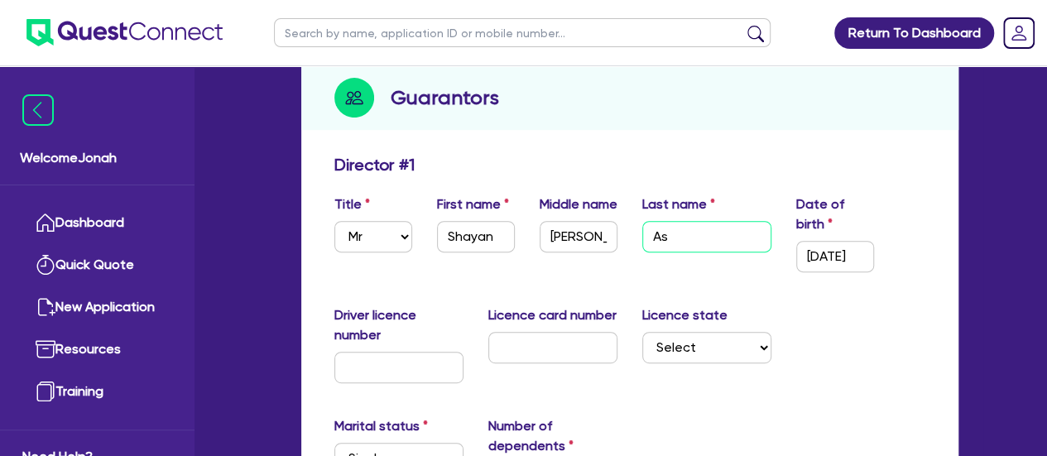
type input "0449 948 820"
type input "1,400,000"
type input "50,000"
type input "1,000,000"
type input "5,000"
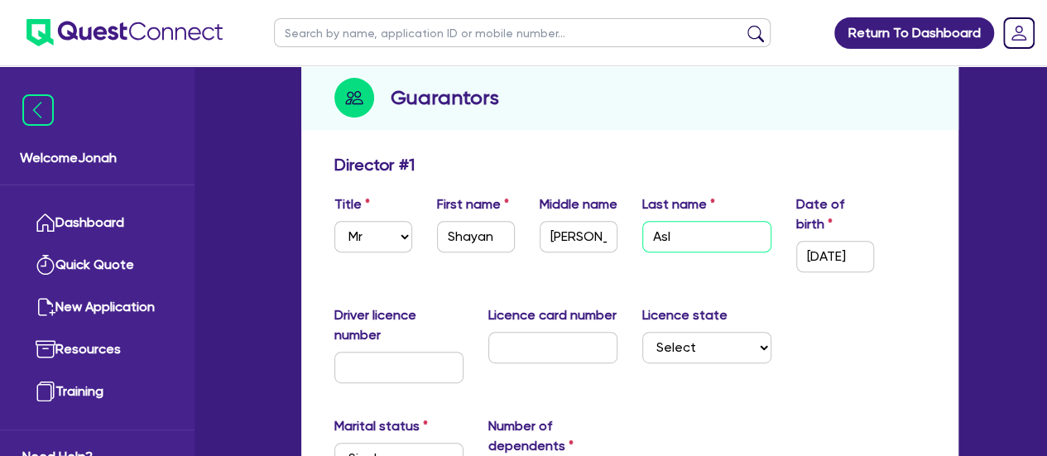
type input "Asl"
type input "0"
type input "0449 948 820"
type input "1,400,000"
type input "50,000"
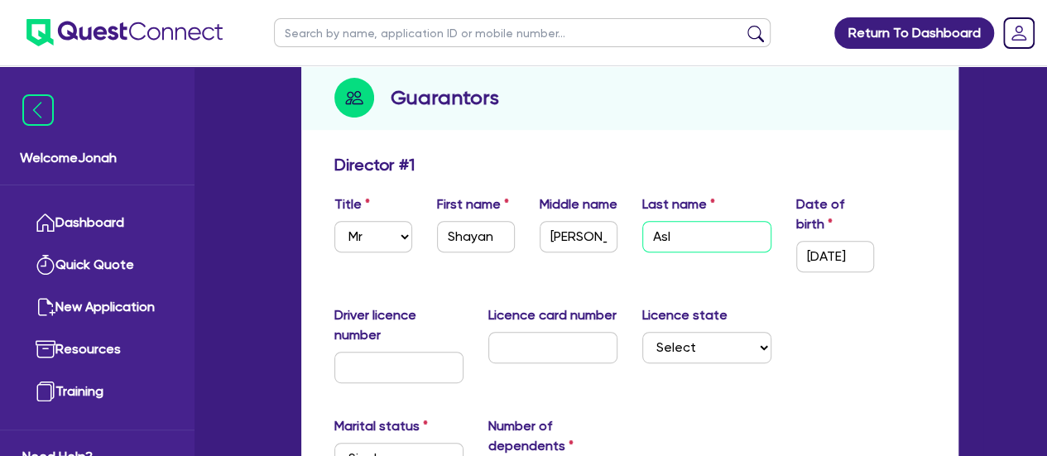
type input "1,000,000"
type input "5,000"
type input "Asl S"
type input "0"
type input "0449 948 820"
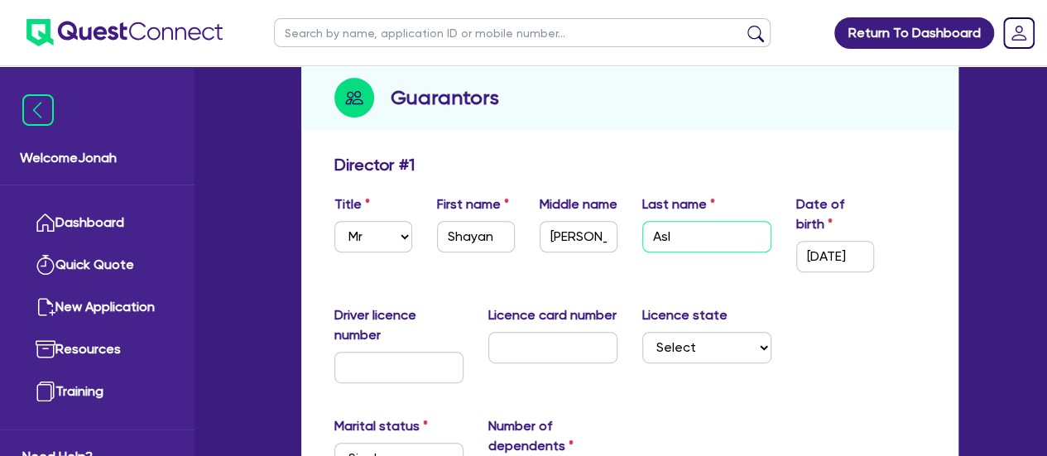
type input "1,400,000"
type input "50,000"
type input "1,000,000"
type input "5,000"
type input "Asl Se"
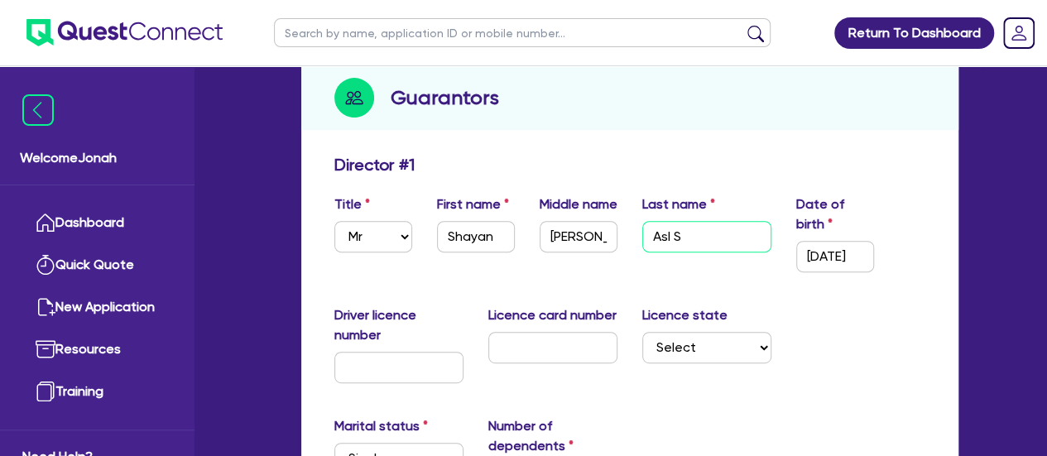
type input "0"
type input "0449 948 820"
type input "1,400,000"
type input "50,000"
type input "1,000,000"
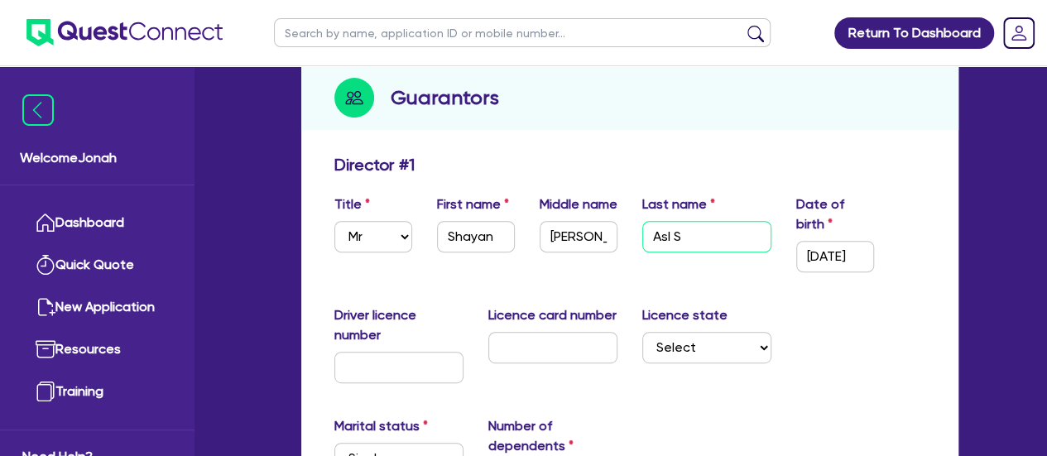
type input "5,000"
type input "Asl Sei"
type input "0"
type input "0449 948 820"
type input "1,400,000"
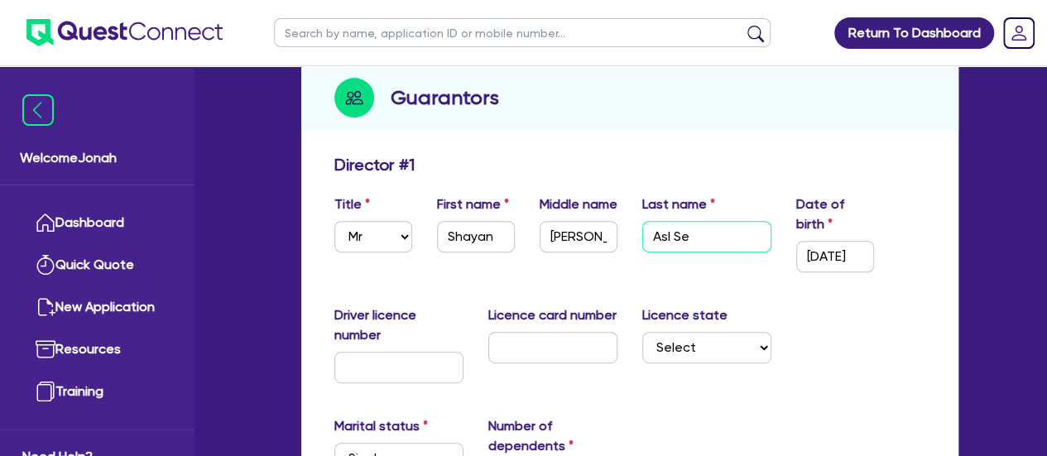
type input "50,000"
type input "1,000,000"
type input "5,000"
type input "Asl Seis"
type input "0"
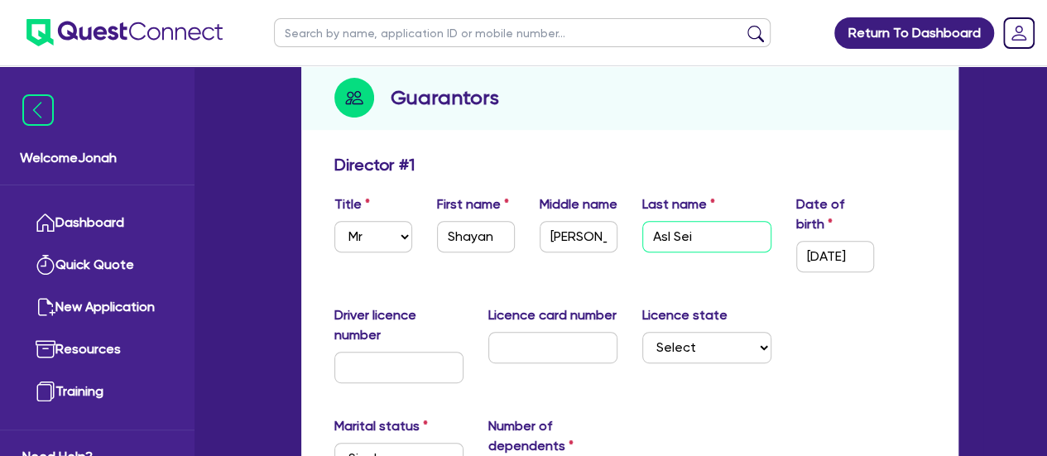
type input "0449 948 820"
type input "1,400,000"
type input "50,000"
type input "1,000,000"
type input "5,000"
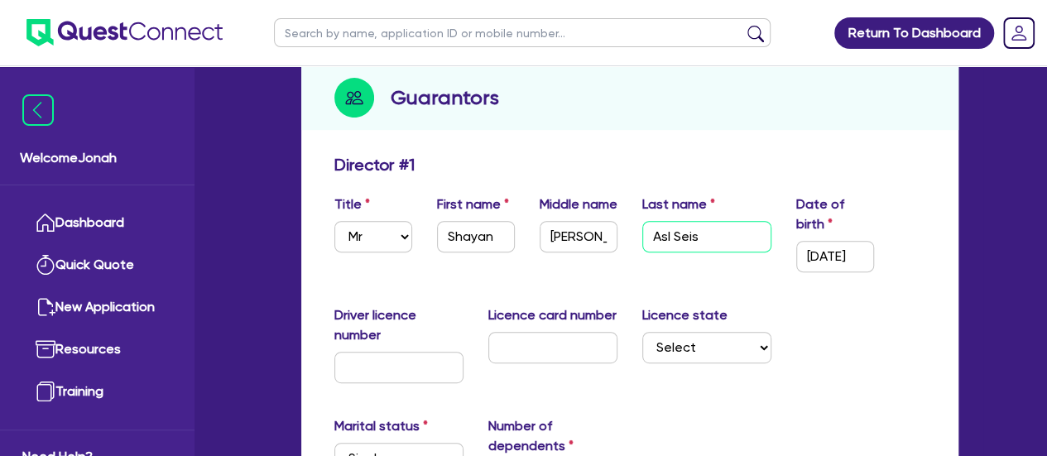
type input "Asl Seisa"
type input "0"
type input "0449 948 820"
type input "1,400,000"
type input "50,000"
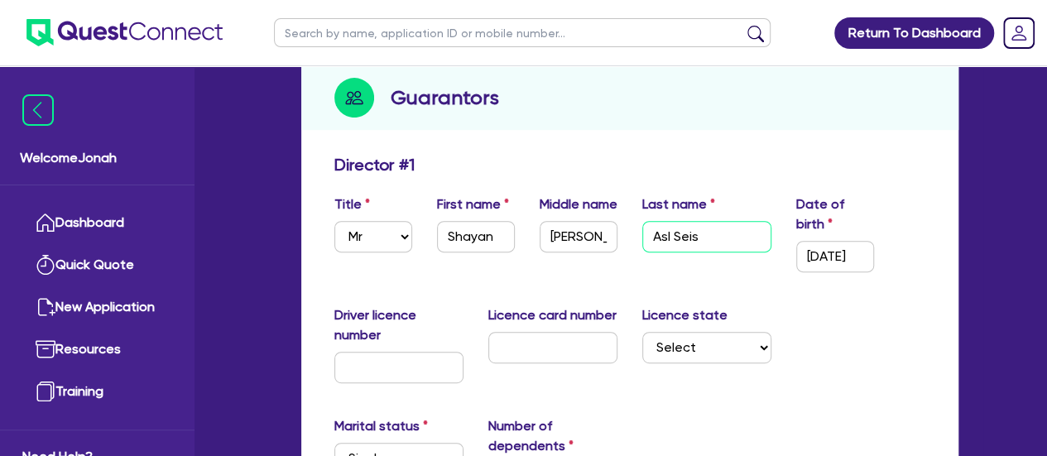
type input "1,000,000"
type input "5,000"
type input "Asl Seisan"
type input "0"
type input "0449 948 820"
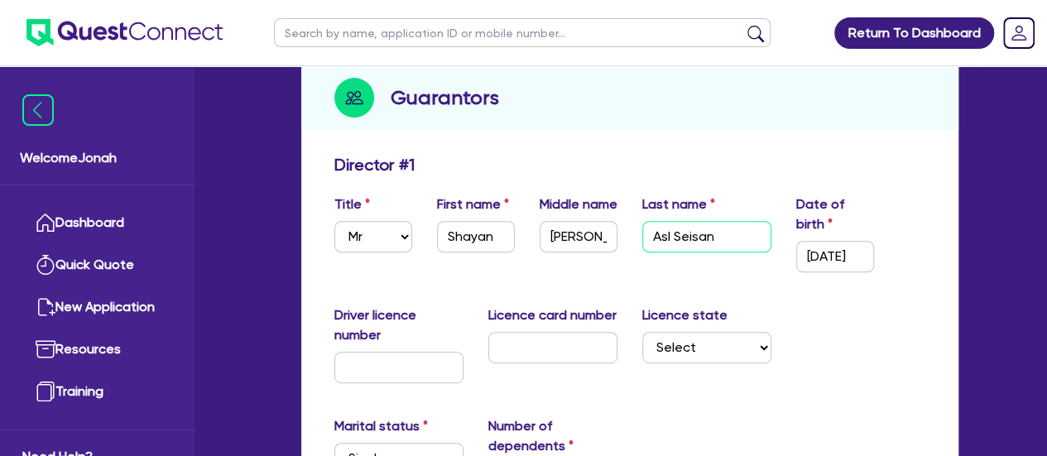
type input "1,400,000"
type input "50,000"
type input "1,000,000"
type input "5,000"
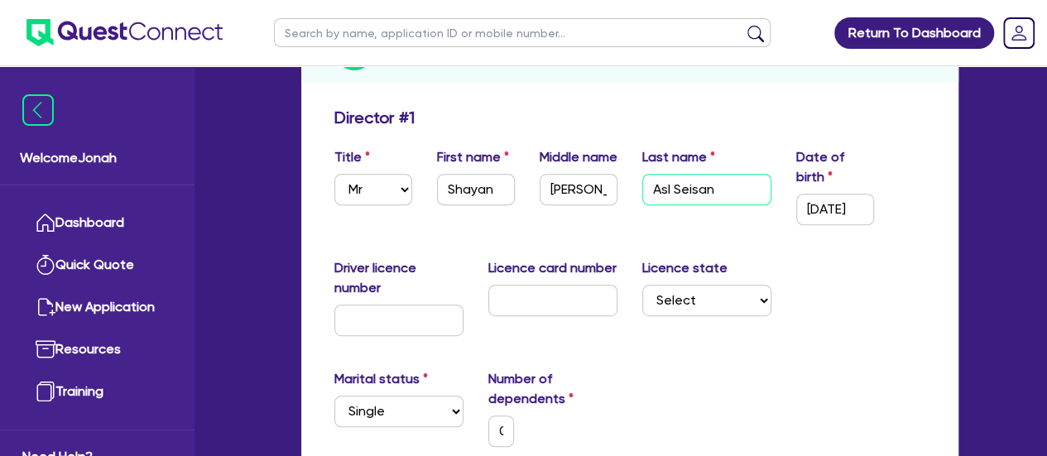
scroll to position [262, 0]
click at [659, 189] on input "Asl Seisan" at bounding box center [706, 190] width 129 height 31
type input "Seisan"
type input "0"
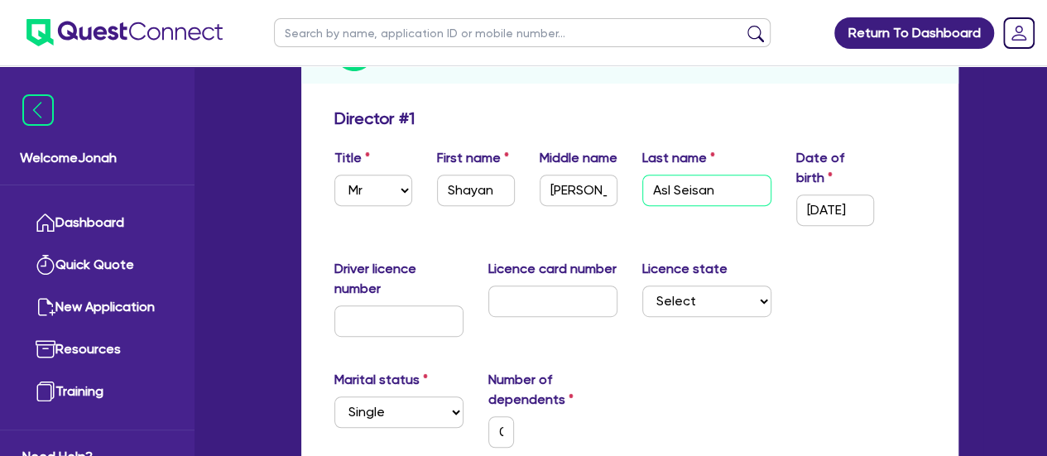
type input "0449 948 820"
type input "1,400,000"
type input "50,000"
type input "1,000,000"
type input "5,000"
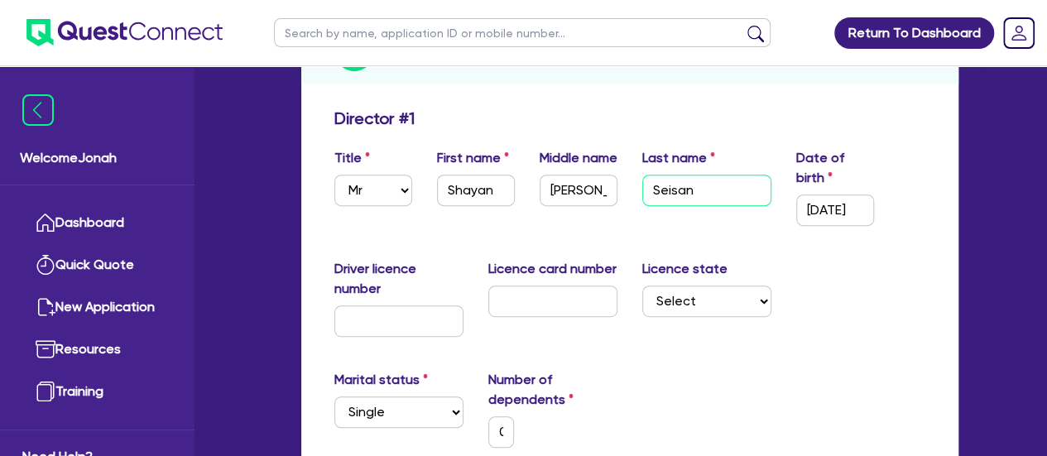
type input "Seisan"
click at [598, 206] on input "Pirani" at bounding box center [579, 190] width 78 height 31
type input "Pirani"
type input "0"
type input "0449 948 820"
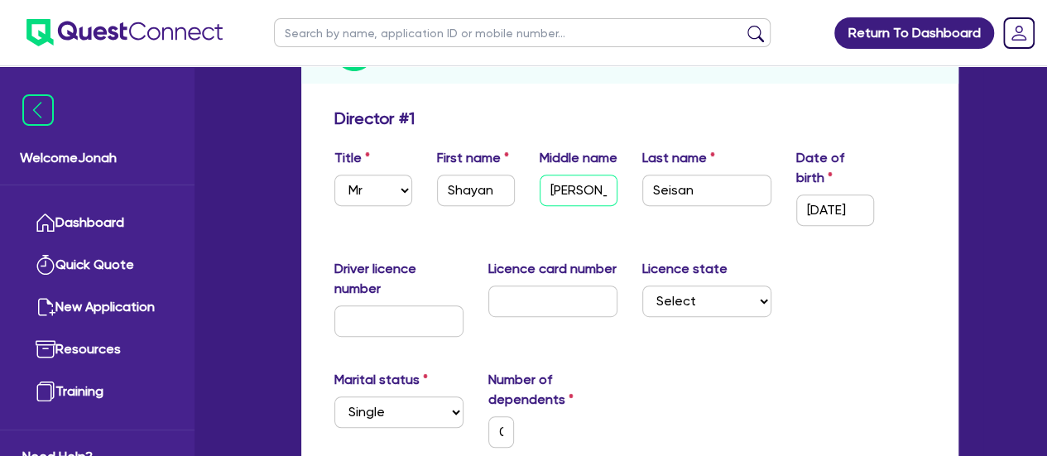
type input "1,400,000"
type input "50,000"
type input "1,000,000"
type input "5,000"
paste input "Asl"
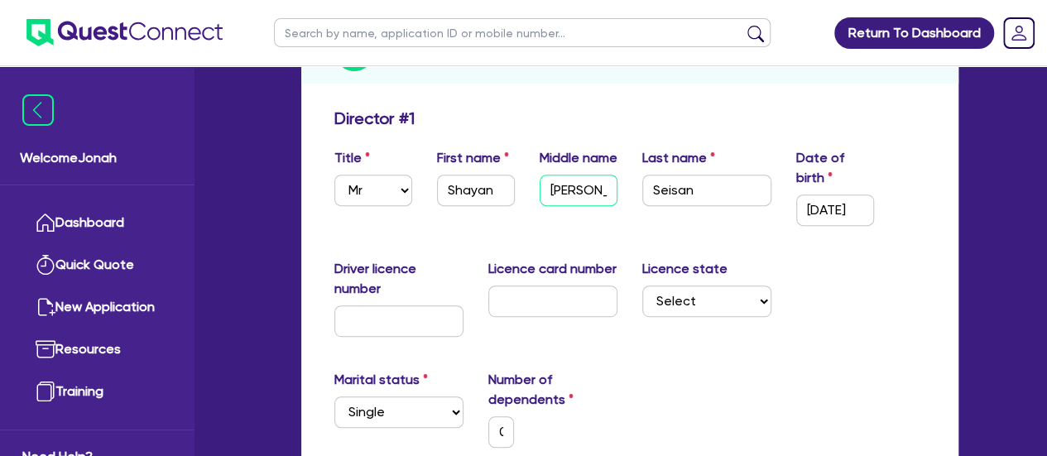
type input "Pirani Asl"
type input "0"
type input "0449 948 820"
type input "1,400,000"
type input "50,000"
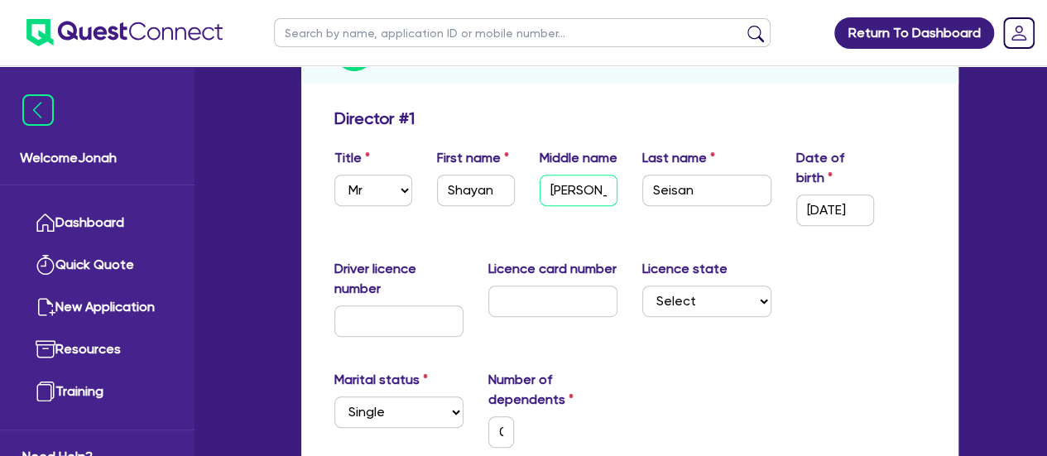
type input "1,000,000"
type input "5,000"
type input "Pirani Asl"
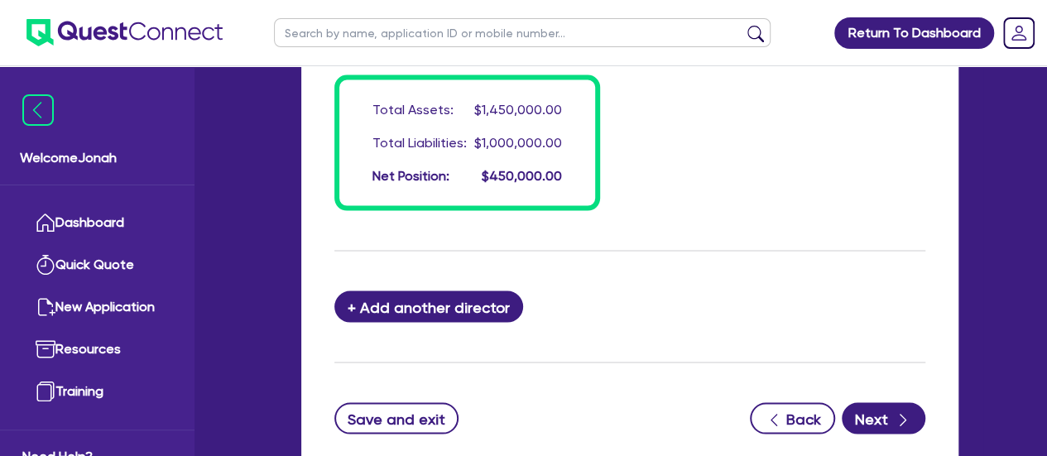
scroll to position [1616, 0]
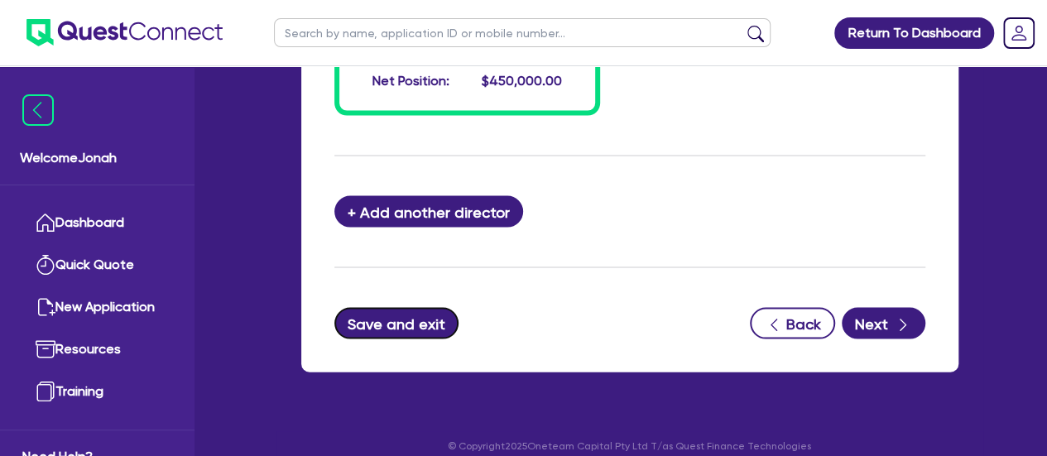
click at [442, 320] on button "Save and exit" at bounding box center [396, 323] width 125 height 31
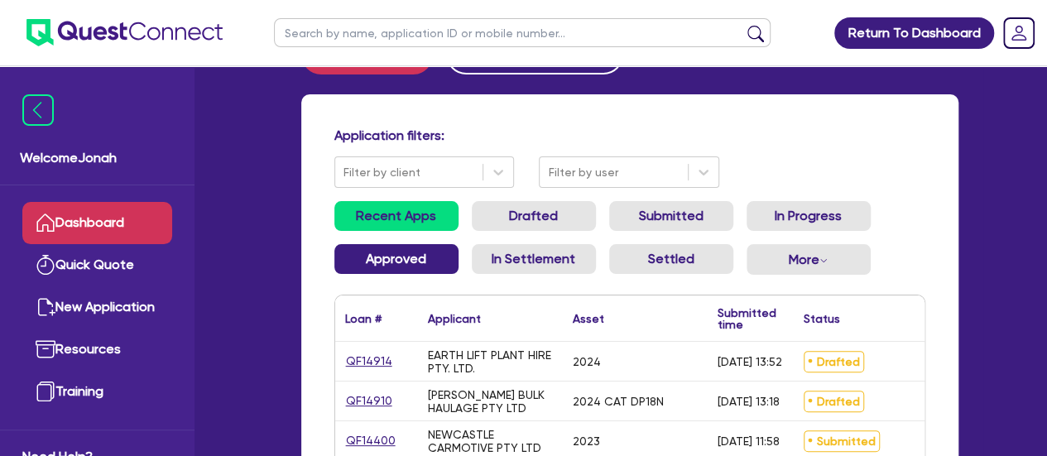
scroll to position [61, 0]
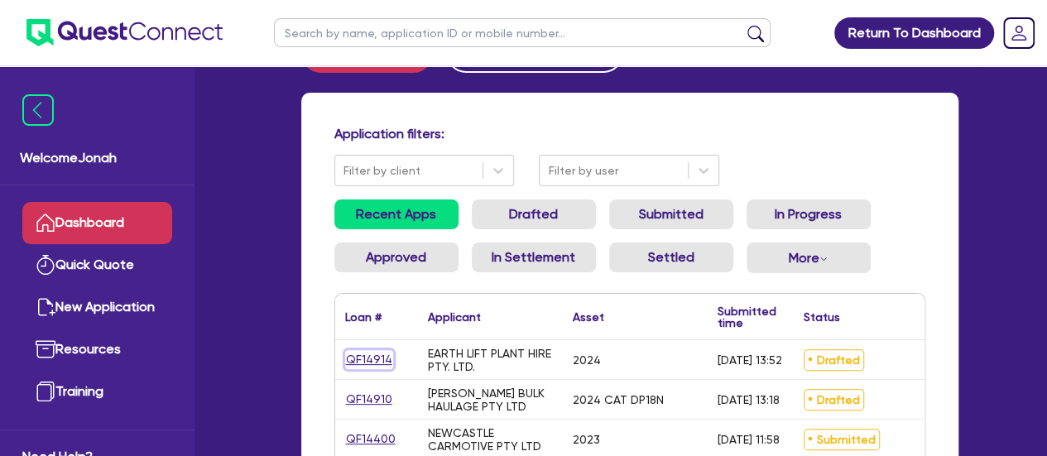
click at [369, 360] on link "QF14914" at bounding box center [369, 359] width 48 height 19
select select "PRIMARY_ASSETS"
select select "HEAVY_TRUCKS"
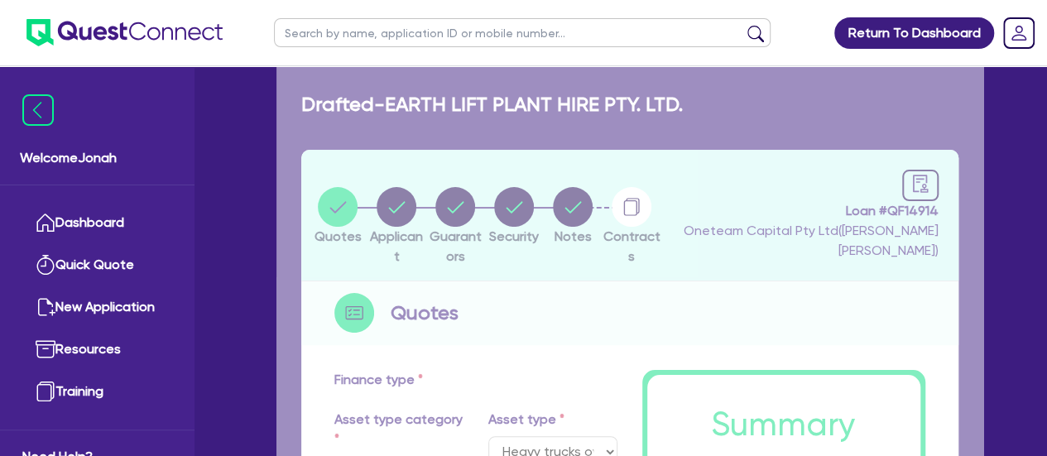
type input "290,000"
type input "40,000"
type input "5,013.09"
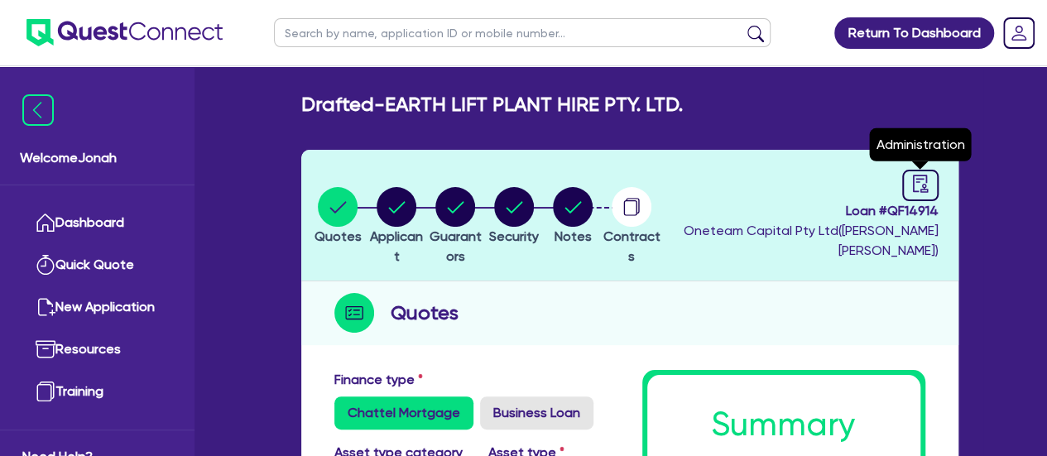
click at [903, 201] on span "Loan # QF14914" at bounding box center [801, 211] width 273 height 20
click at [908, 193] on link at bounding box center [920, 185] width 36 height 31
select select "DRAFTED_AMENDED"
select select "Other"
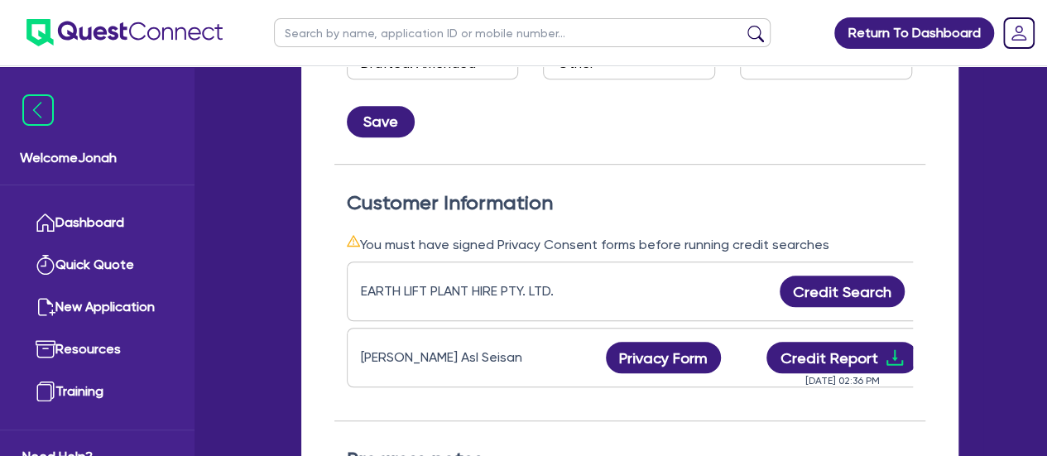
scroll to position [421, 0]
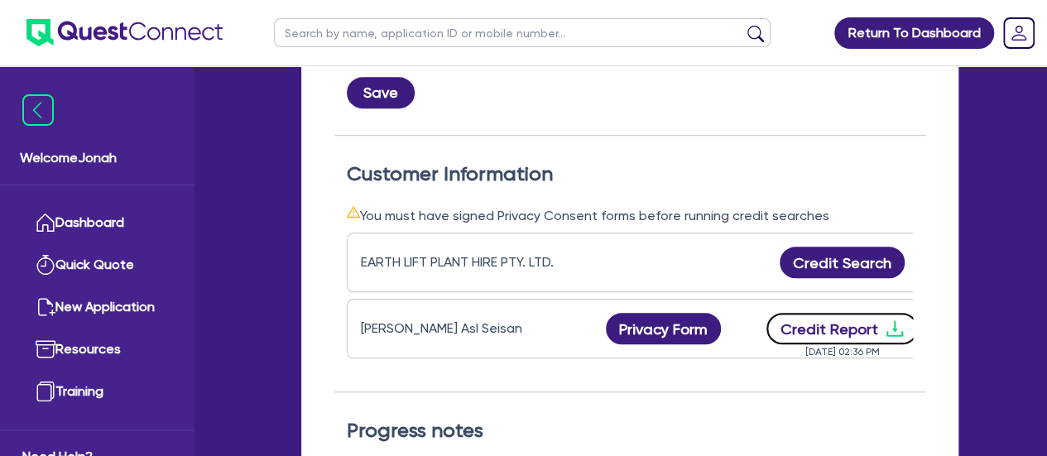
click at [843, 326] on button "Credit Report" at bounding box center [841, 328] width 151 height 31
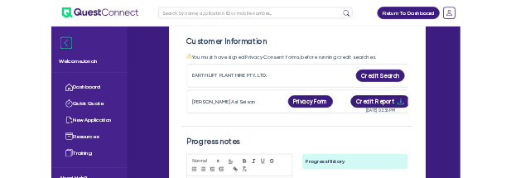
scroll to position [525, 0]
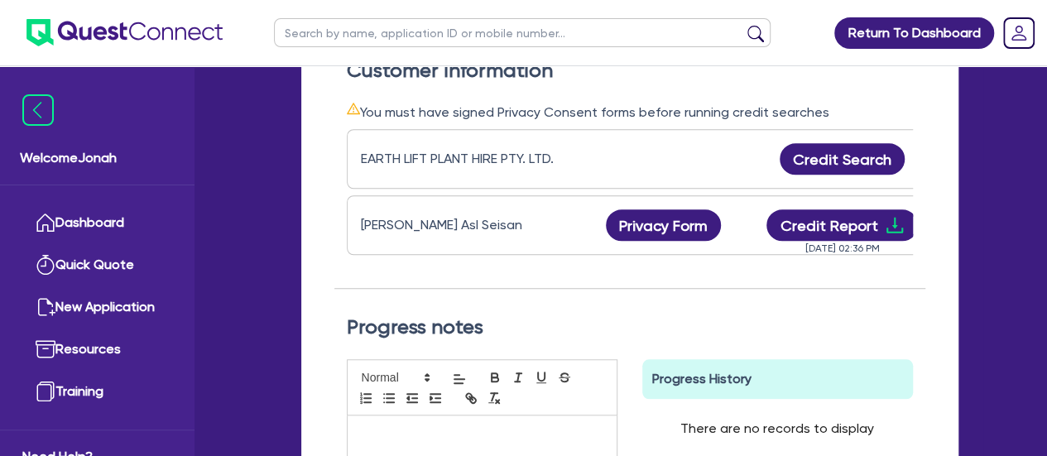
click at [939, 199] on div "Status and Lender Status Select Quoted Drafted: New Drafted: Amended Submitted:…" at bounding box center [629, 247] width 657 height 821
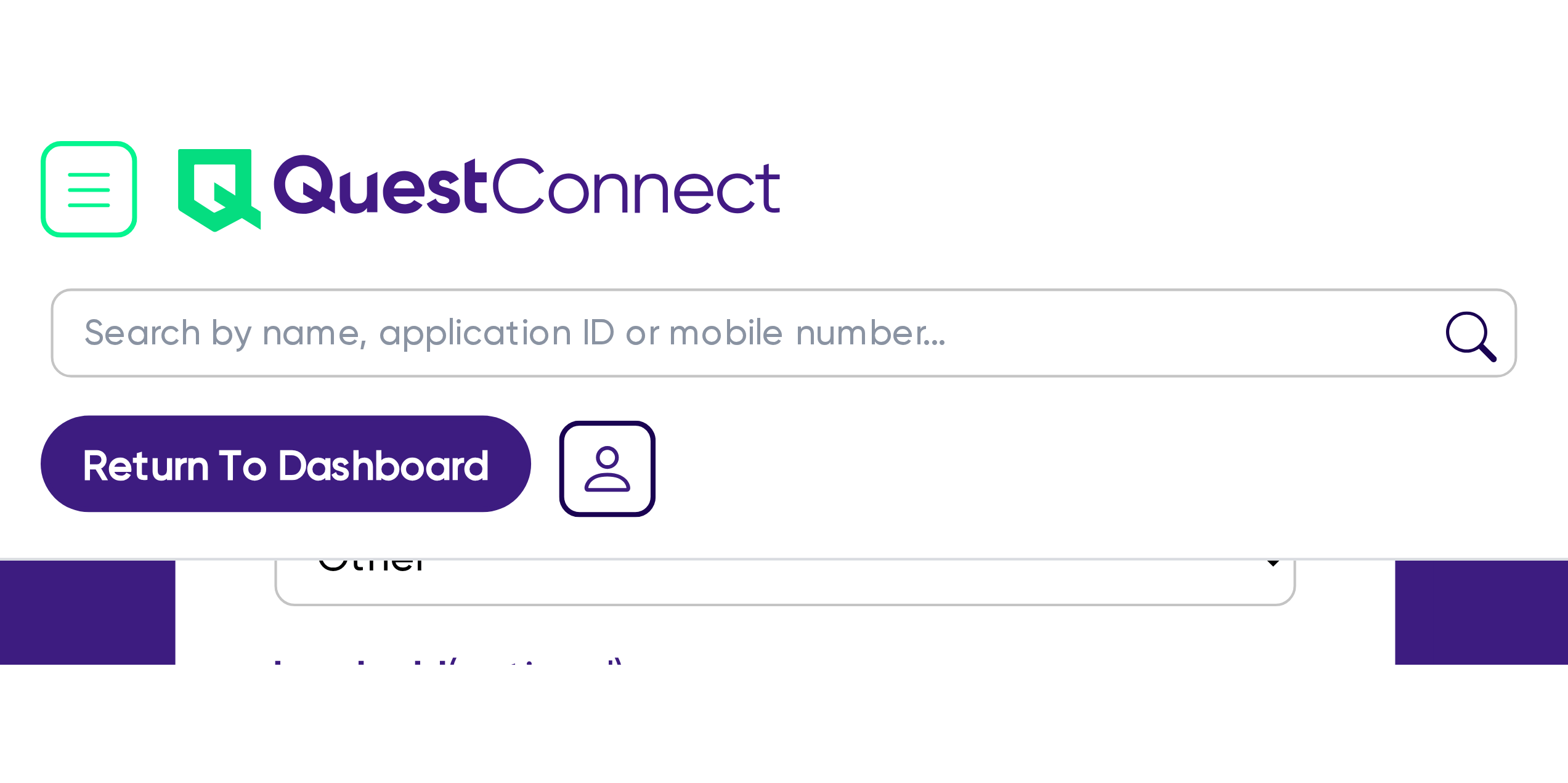
scroll to position [142, 0]
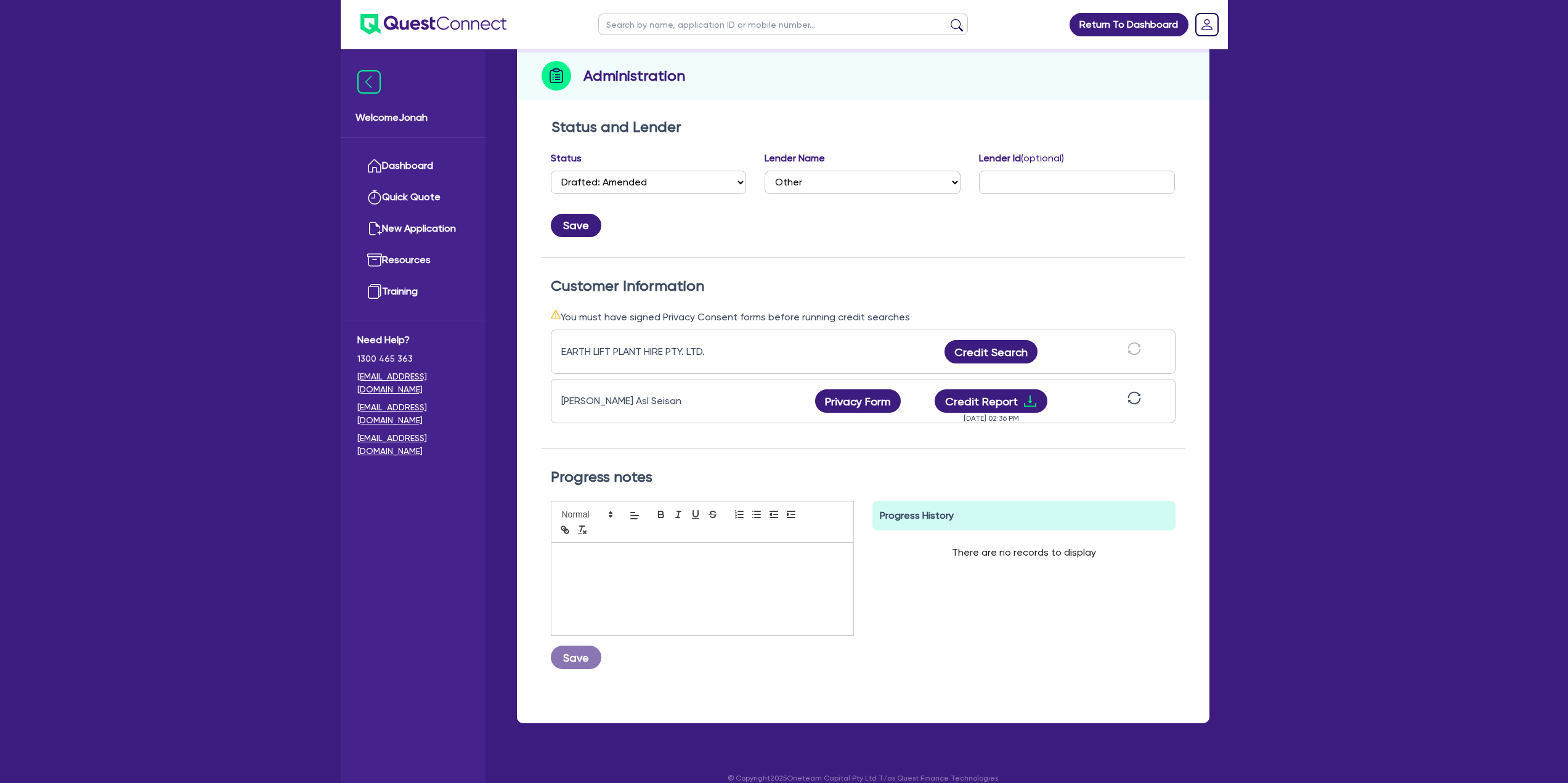
click at [779, 339] on icon "sync" at bounding box center [1135, 398] width 13 height 13
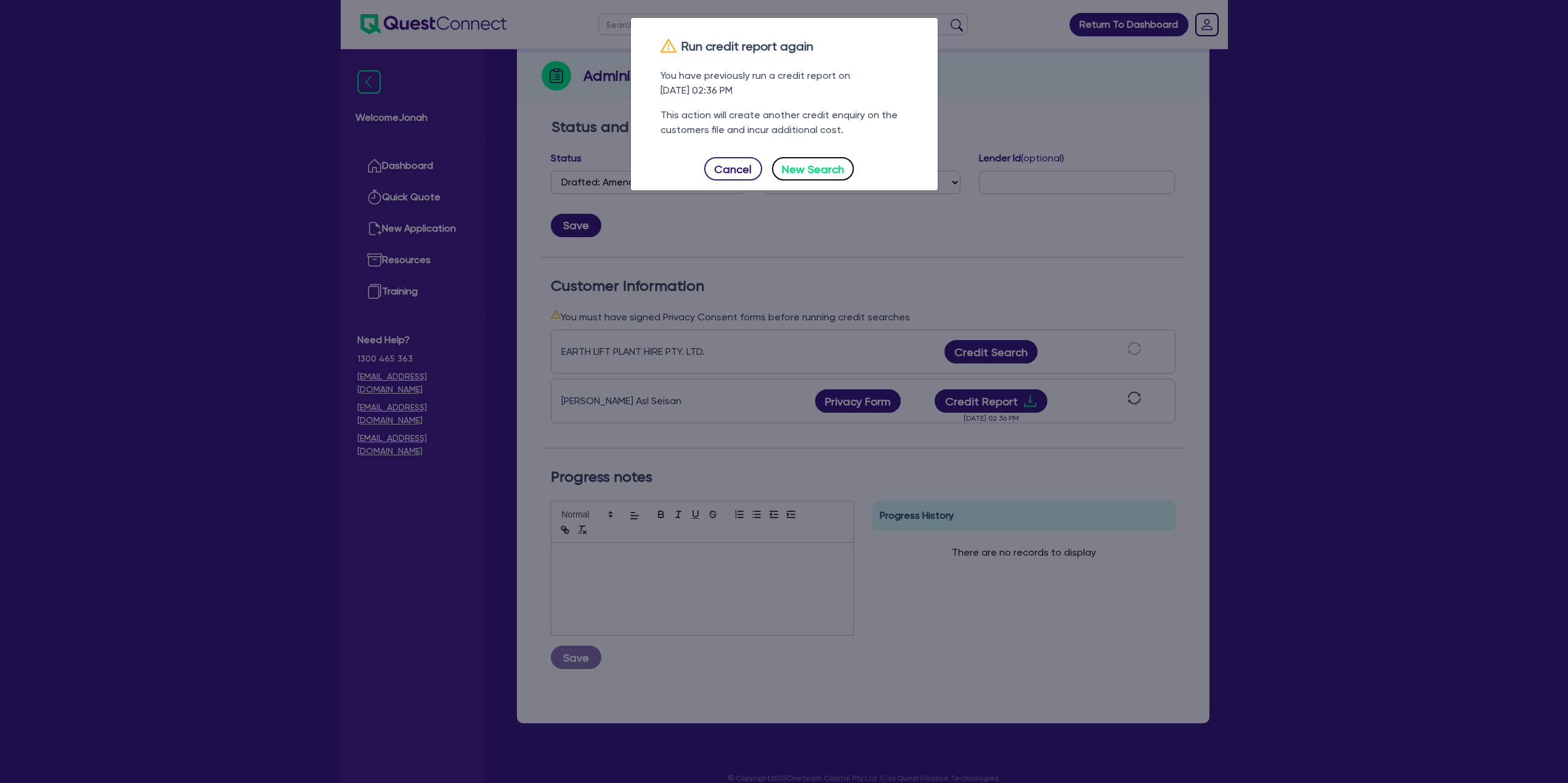
click at [779, 167] on button "New Search" at bounding box center [813, 168] width 83 height 23
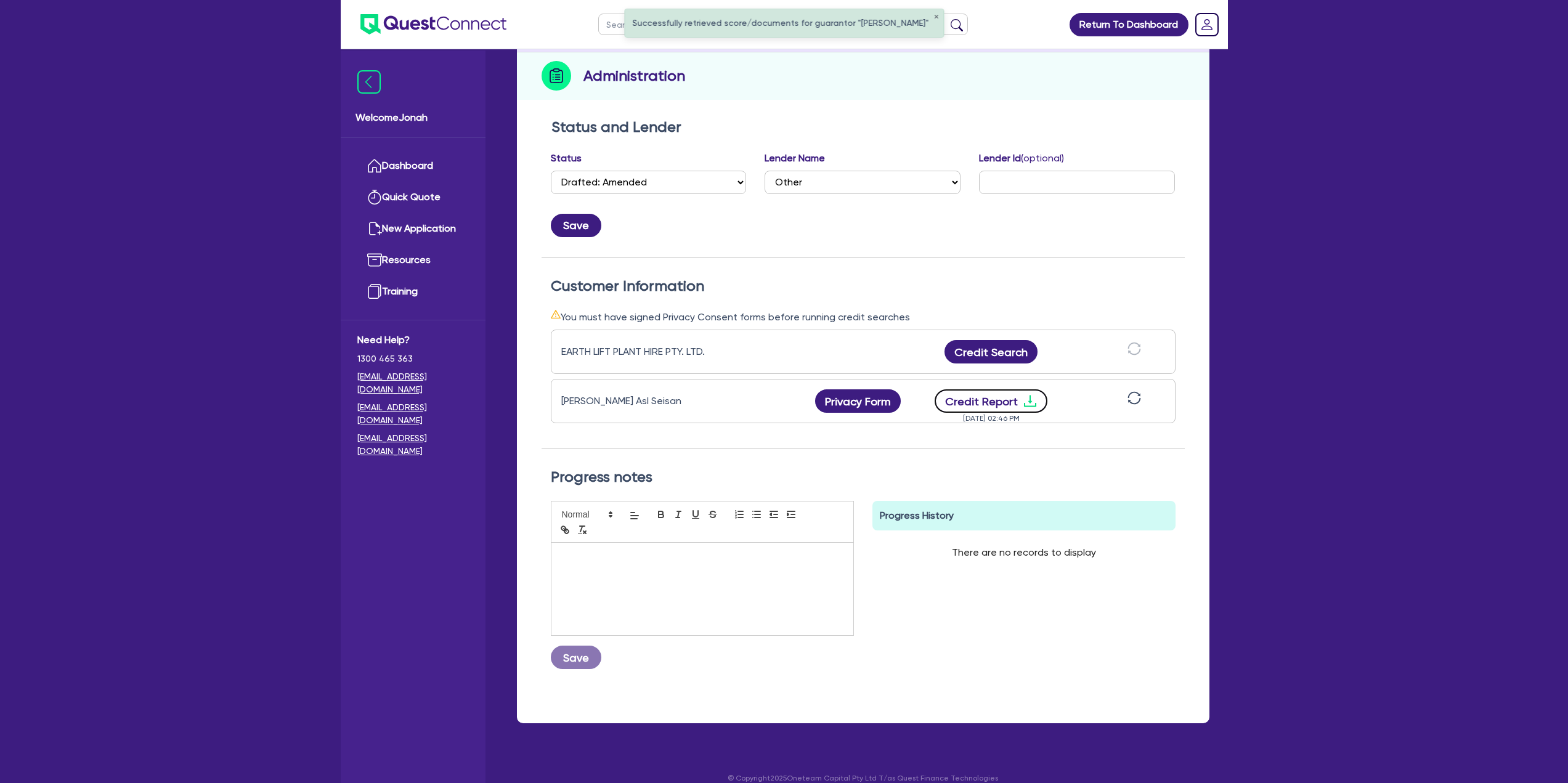
click at [779, 339] on button "Credit Report" at bounding box center [991, 400] width 112 height 23
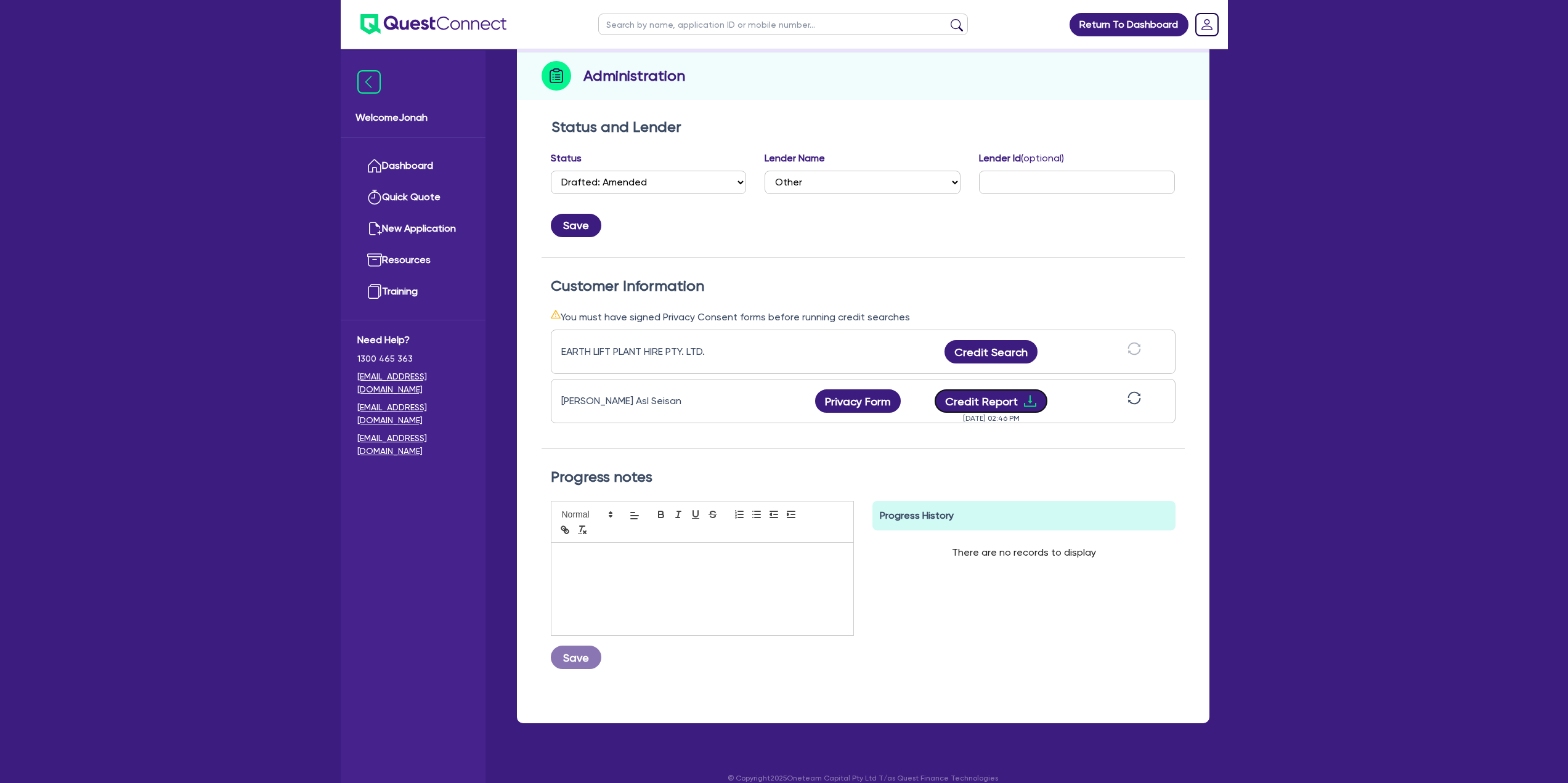
scroll to position [0, 0]
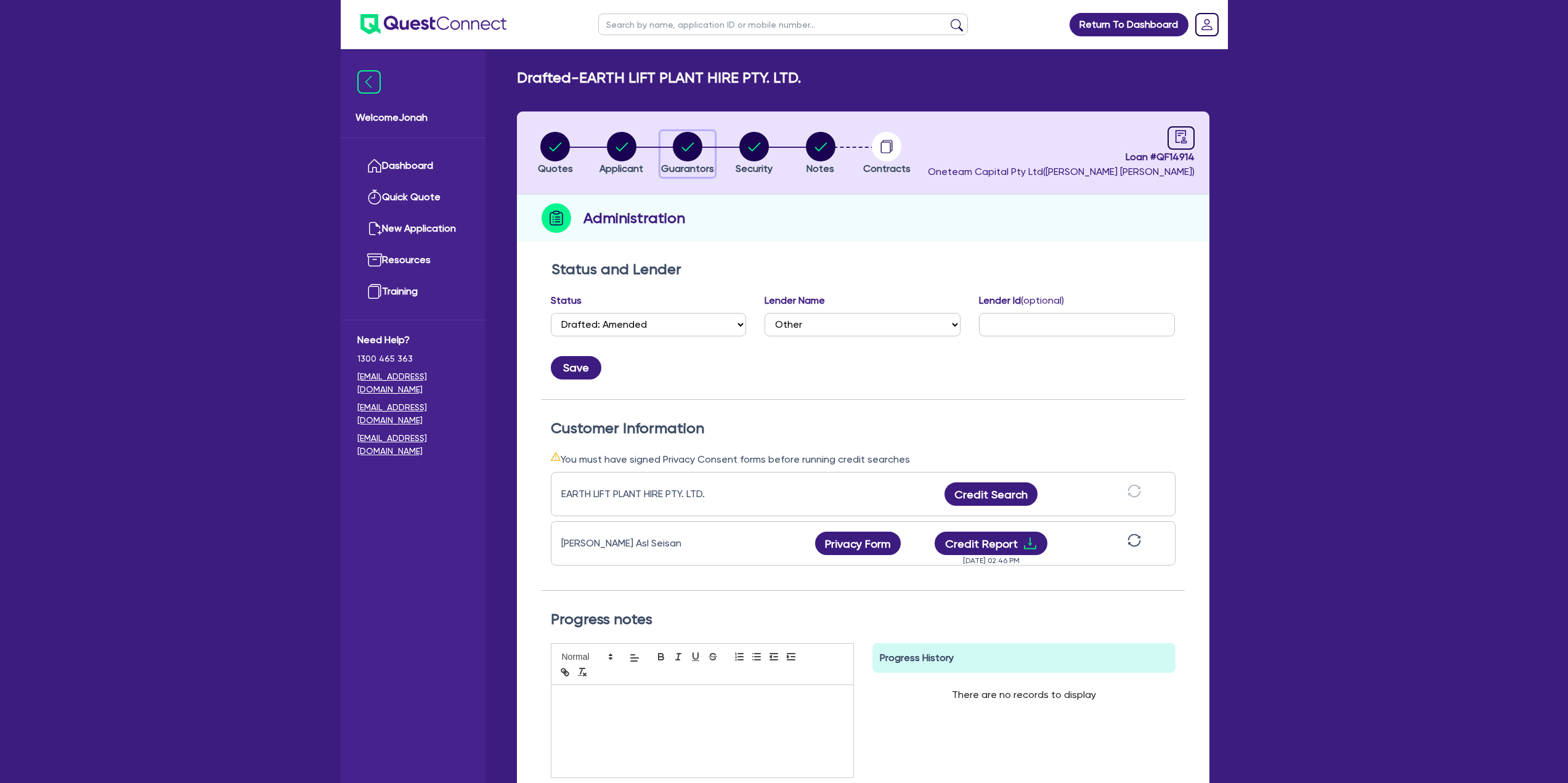
click at [699, 150] on circle "button" at bounding box center [688, 147] width 30 height 30
select select "MR"
select select "SINGLE"
select select "PROPERTY"
select select "CASH"
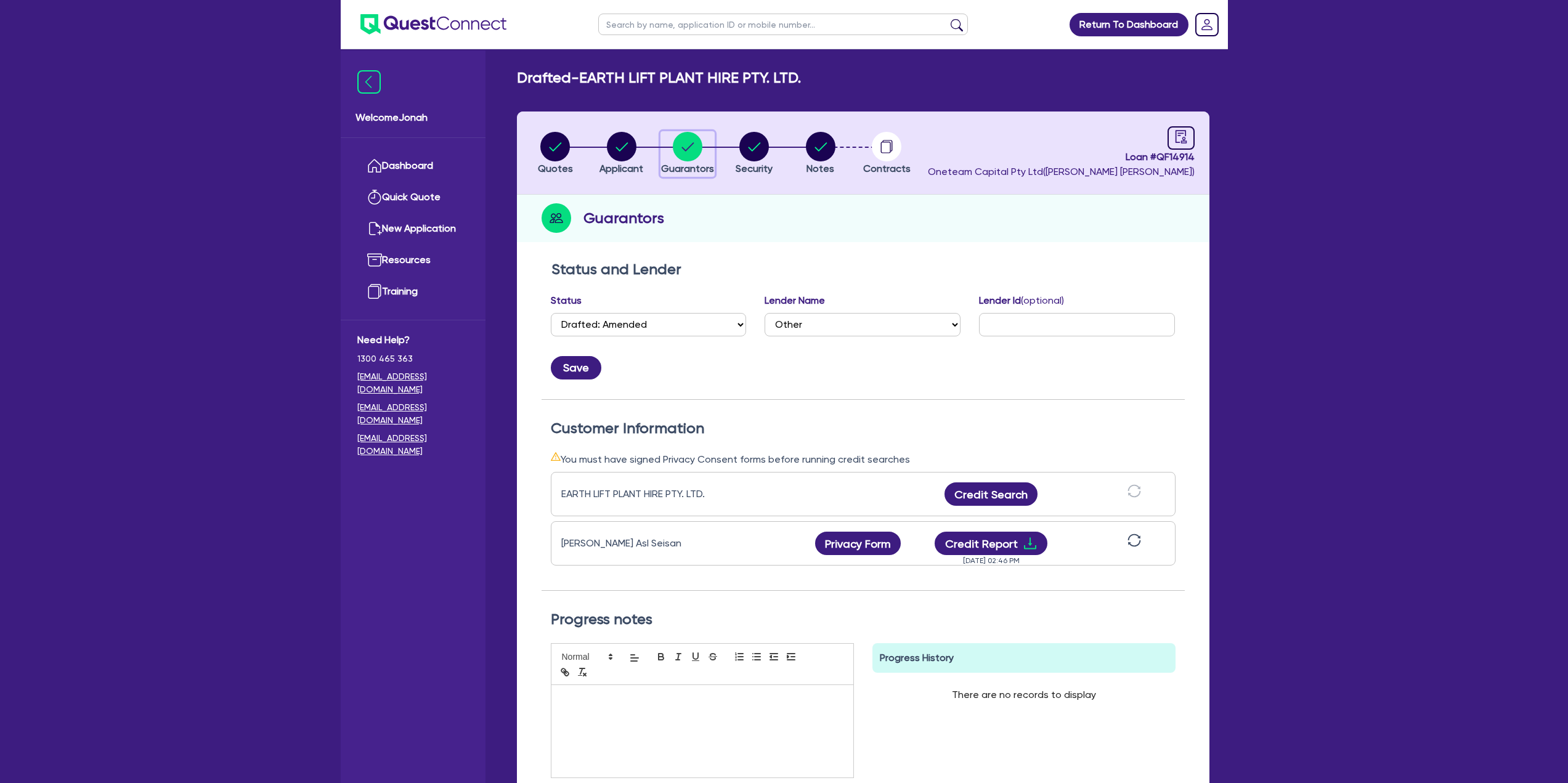
select select "MORTGAGE"
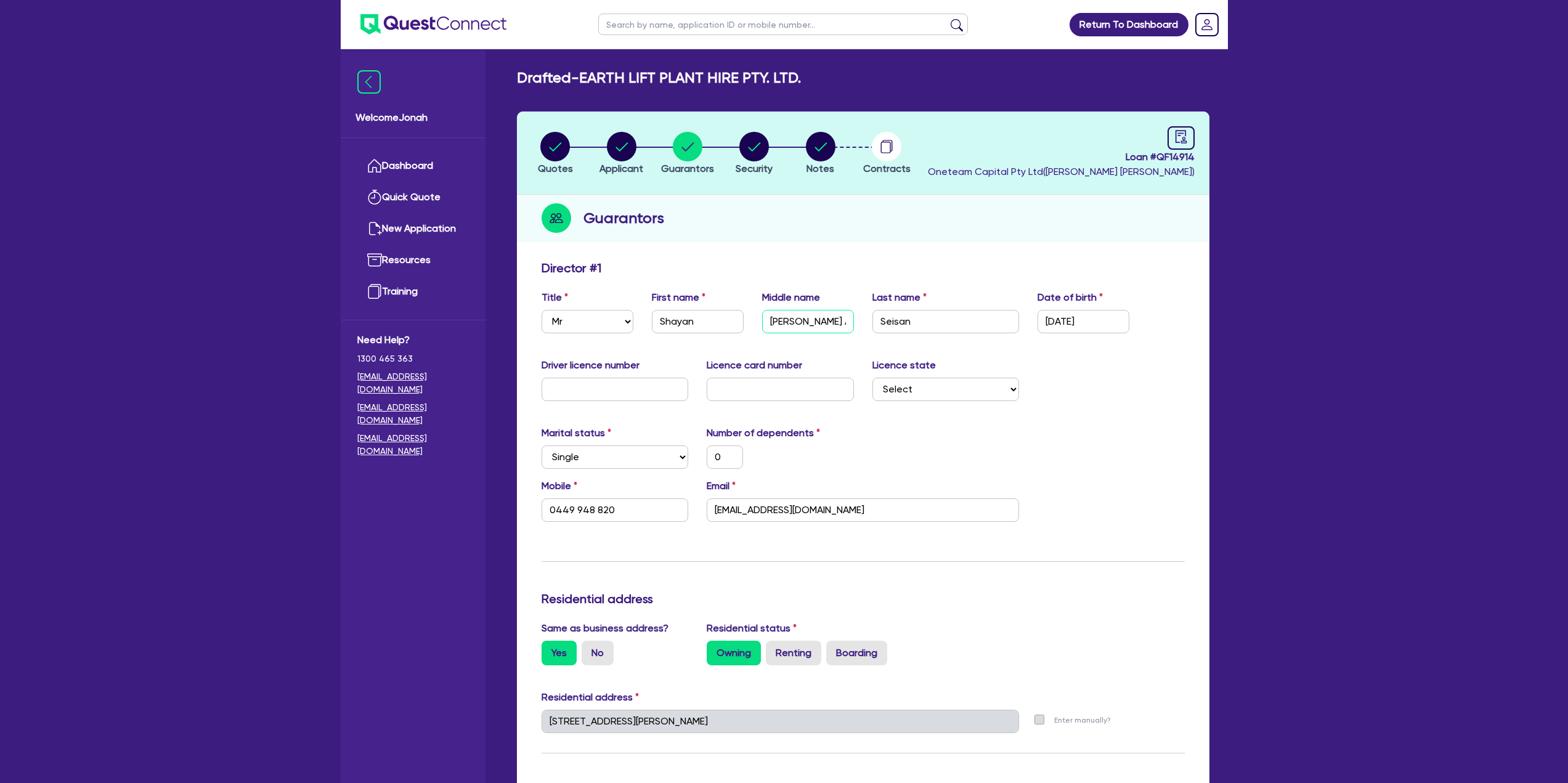
click at [779, 321] on input "Pirani Asl" at bounding box center [808, 321] width 92 height 23
type input "Pirani"
type input "0"
type input "0449 948 820"
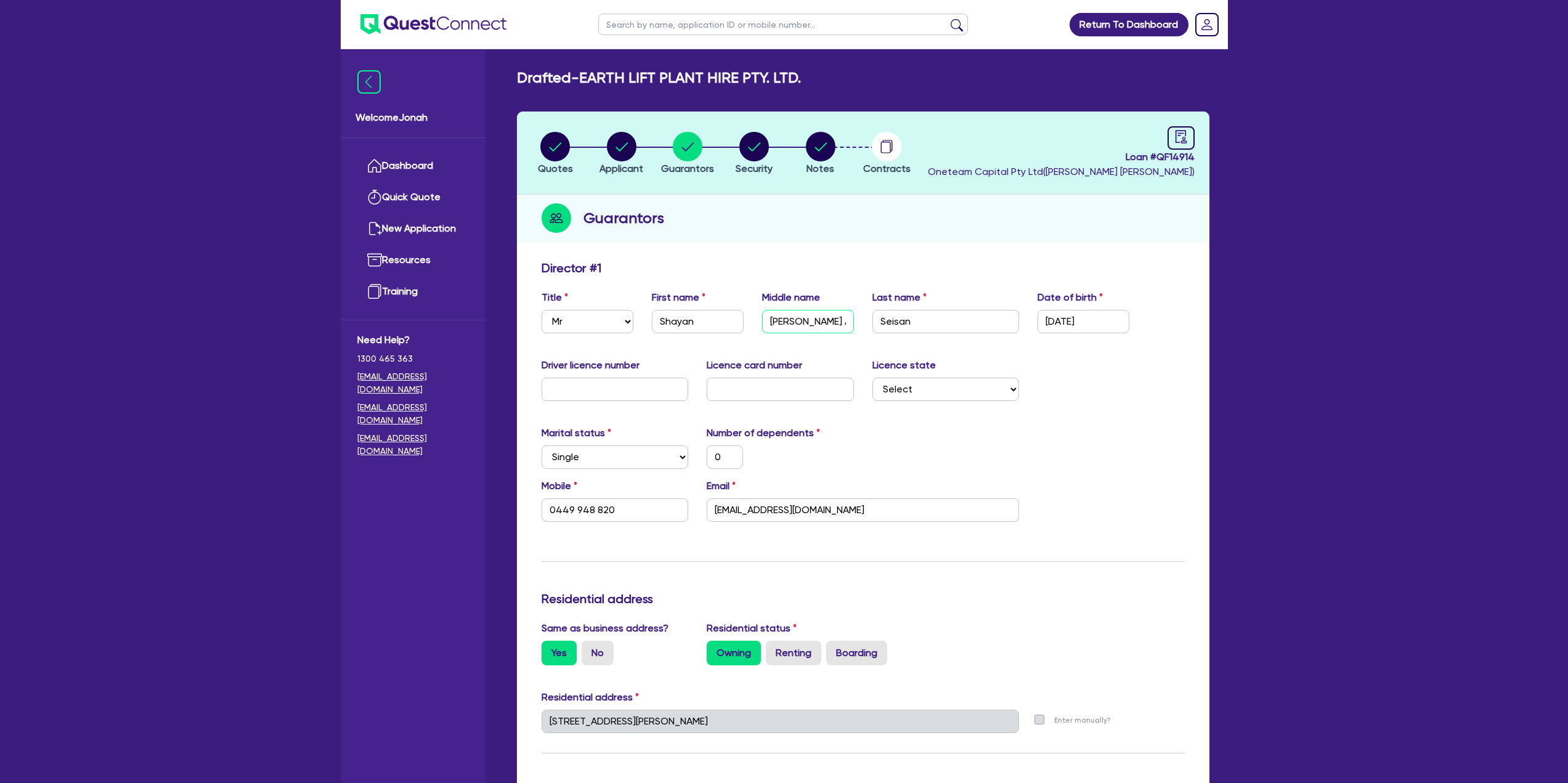
type input "1,400,000"
type input "50,000"
type input "1,000,000"
type input "5,000"
type input "Pirani"
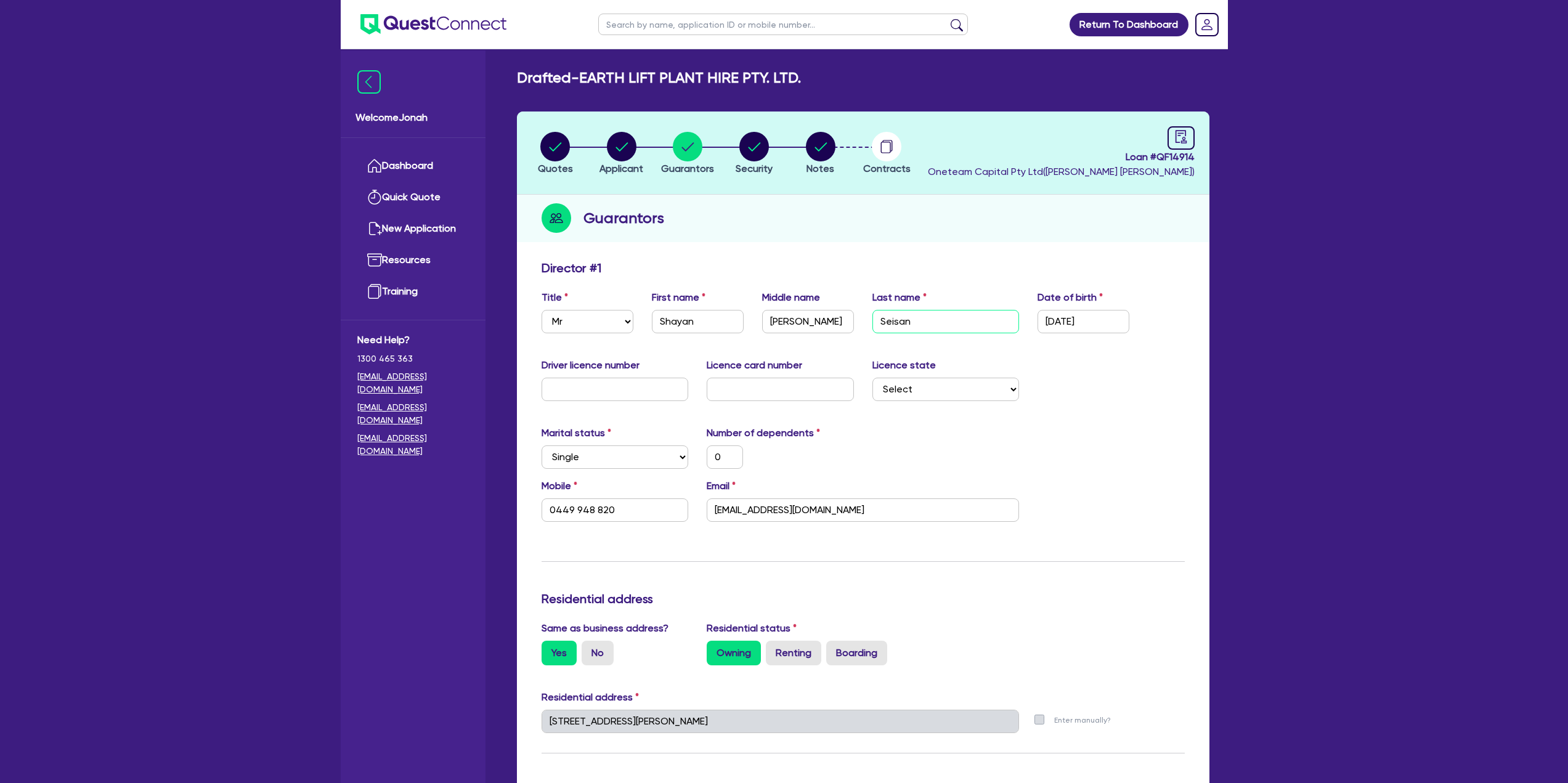
click at [779, 320] on input "Seisan" at bounding box center [946, 321] width 147 height 23
paste input "Asl"
type input "AslSeisan"
type input "0"
type input "0449 948 820"
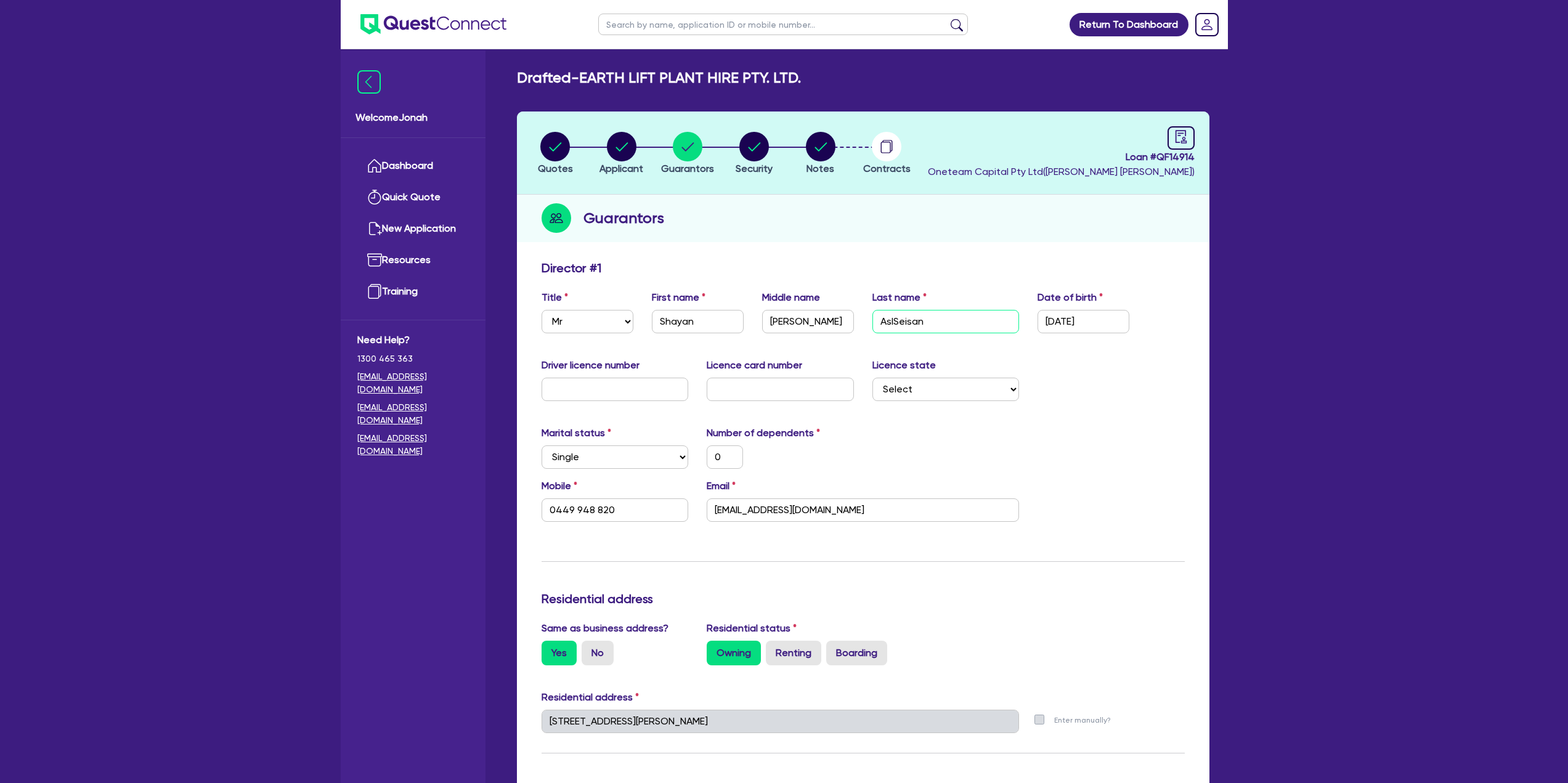
type input "1,400,000"
type input "50,000"
type input "1,000,000"
type input "5,000"
type input "Asl Seisan"
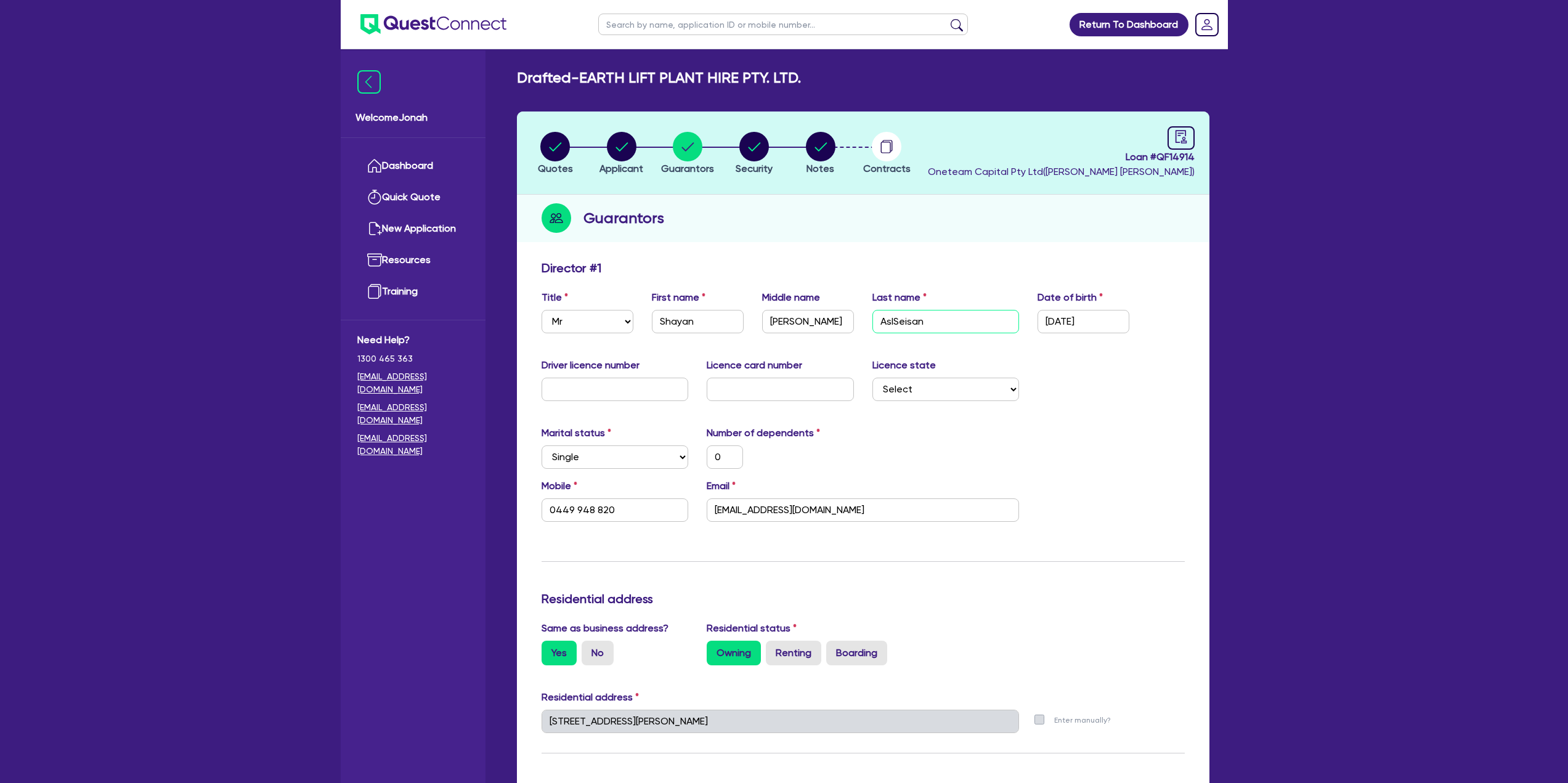
type input "0"
type input "0449 948 820"
type input "1,400,000"
type input "50,000"
type input "1,000,000"
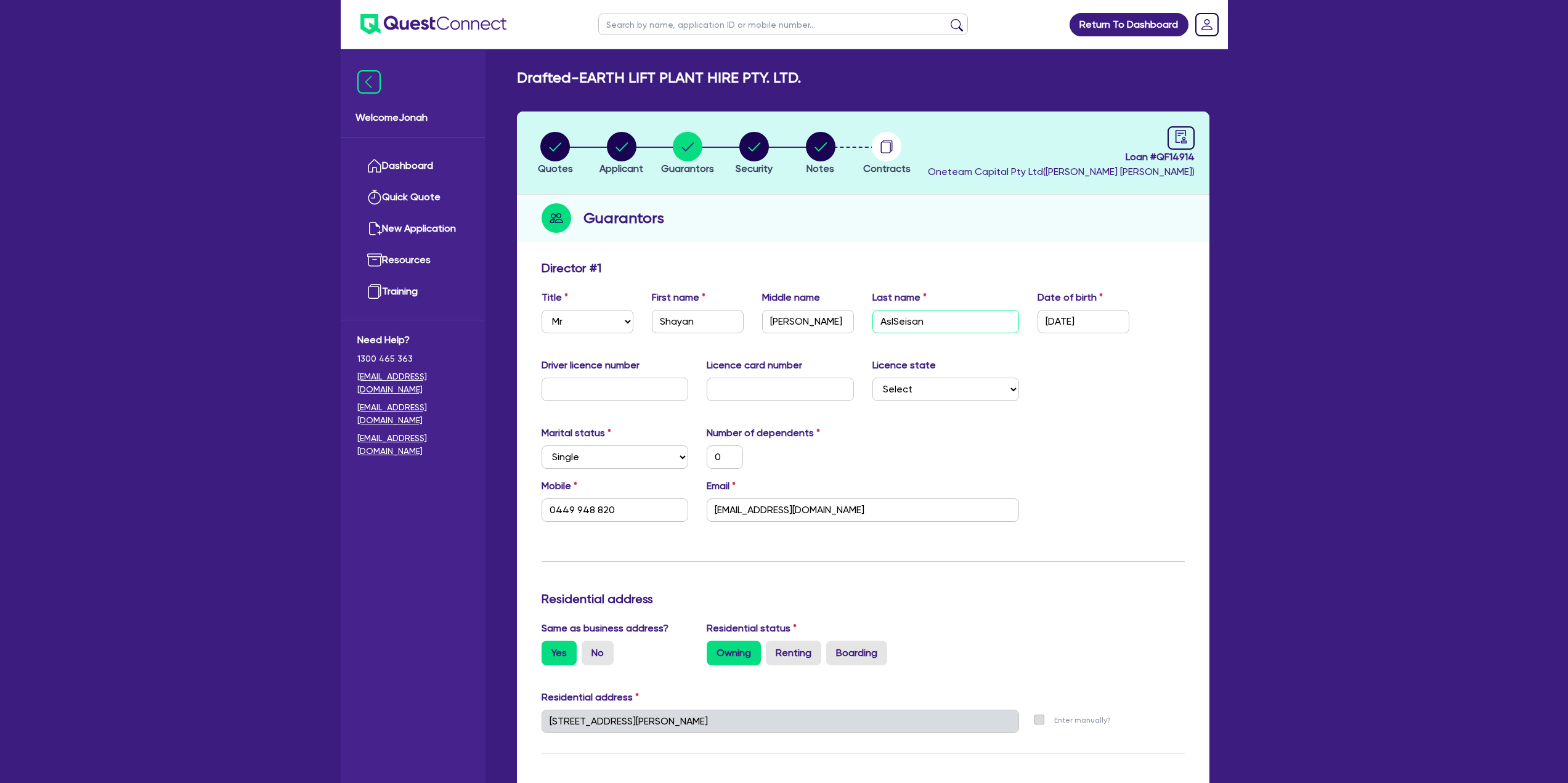
type input "5,000"
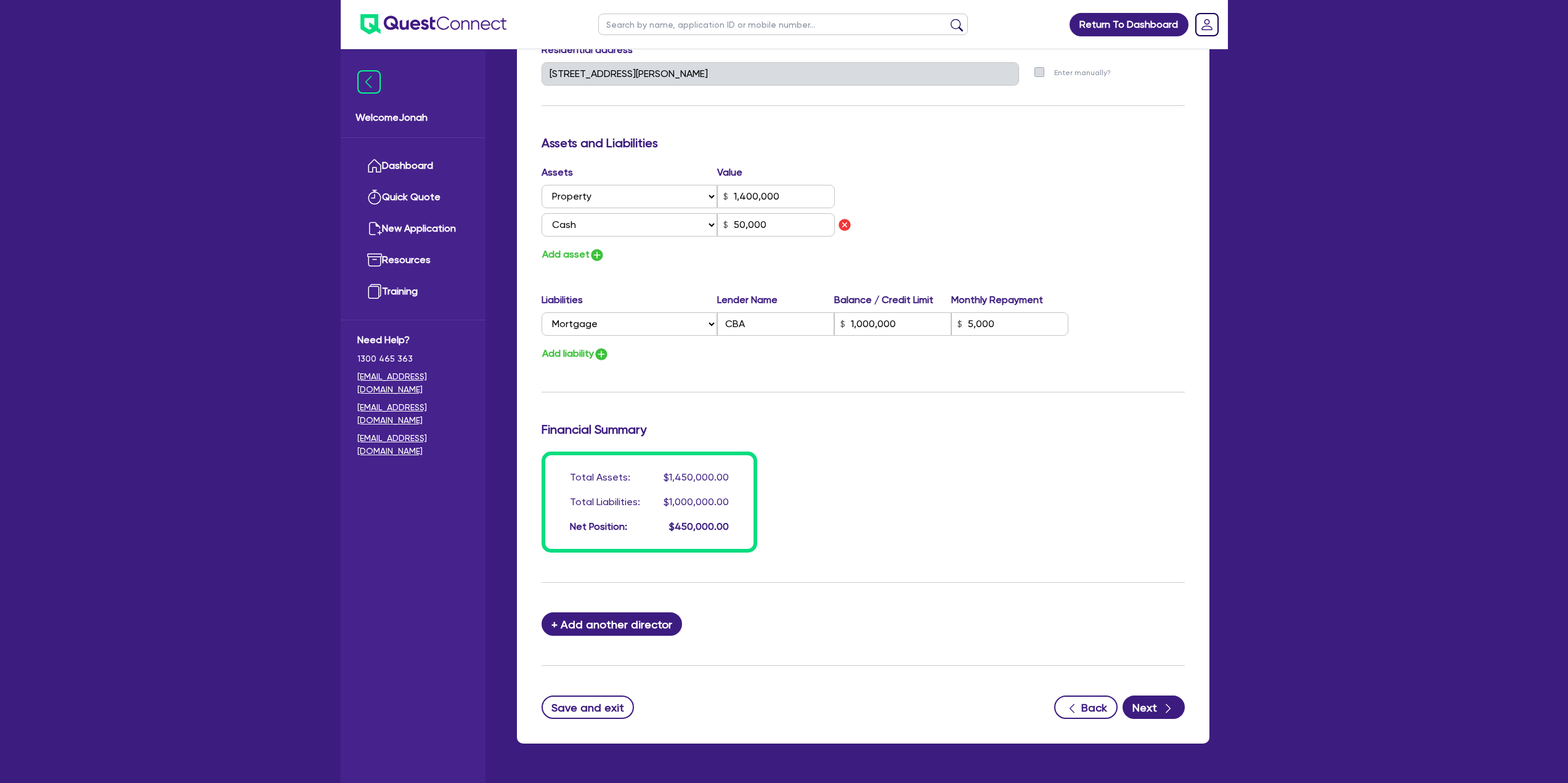
scroll to position [648, 0]
type input "Asl Seisan"
click at [624, 339] on button "Save and exit" at bounding box center [588, 706] width 93 height 23
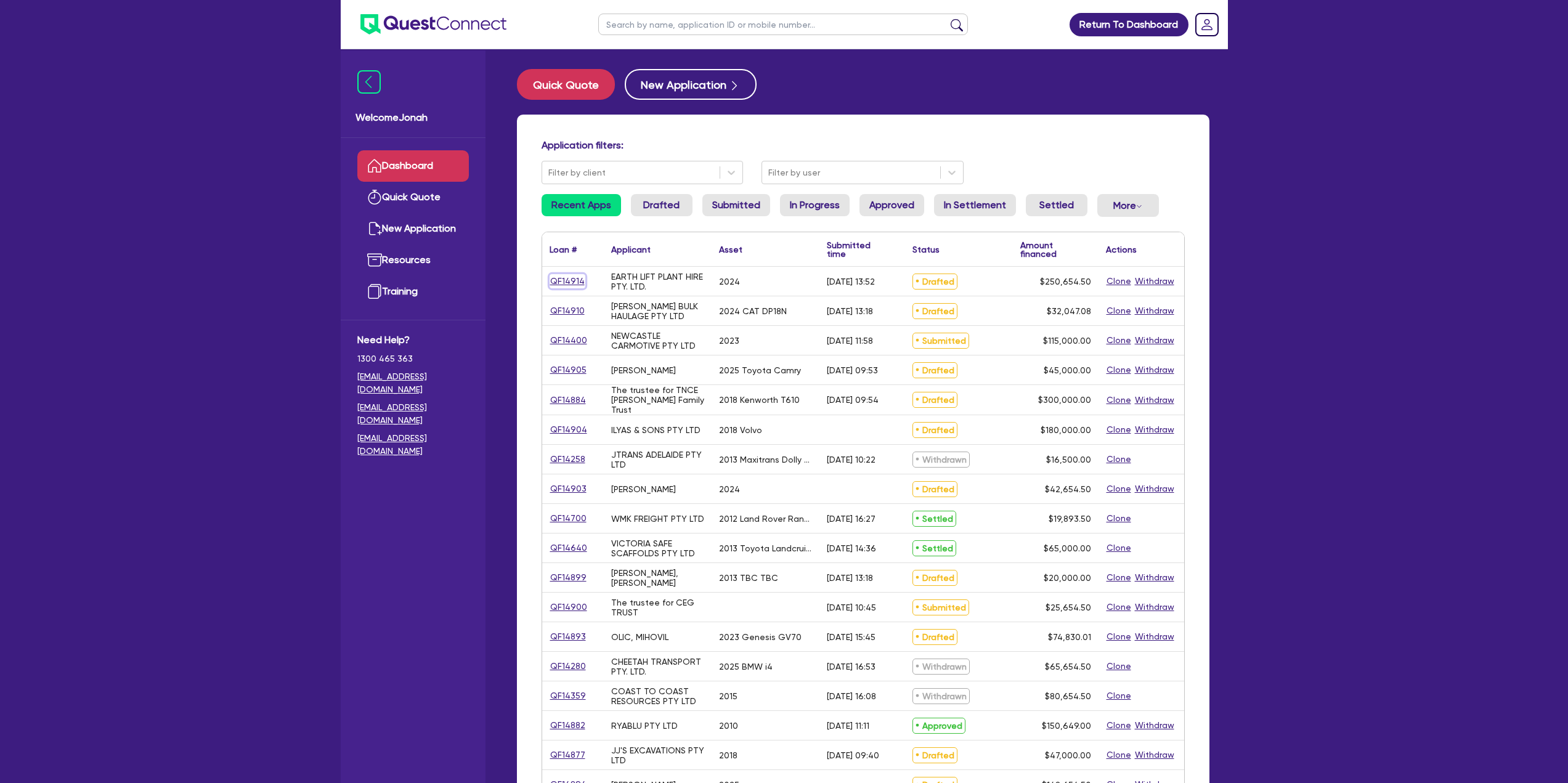
click at [563, 279] on link "QF14914" at bounding box center [567, 281] width 36 height 14
select select "PRIMARY_ASSETS"
select select "HEAVY_TRUCKS"
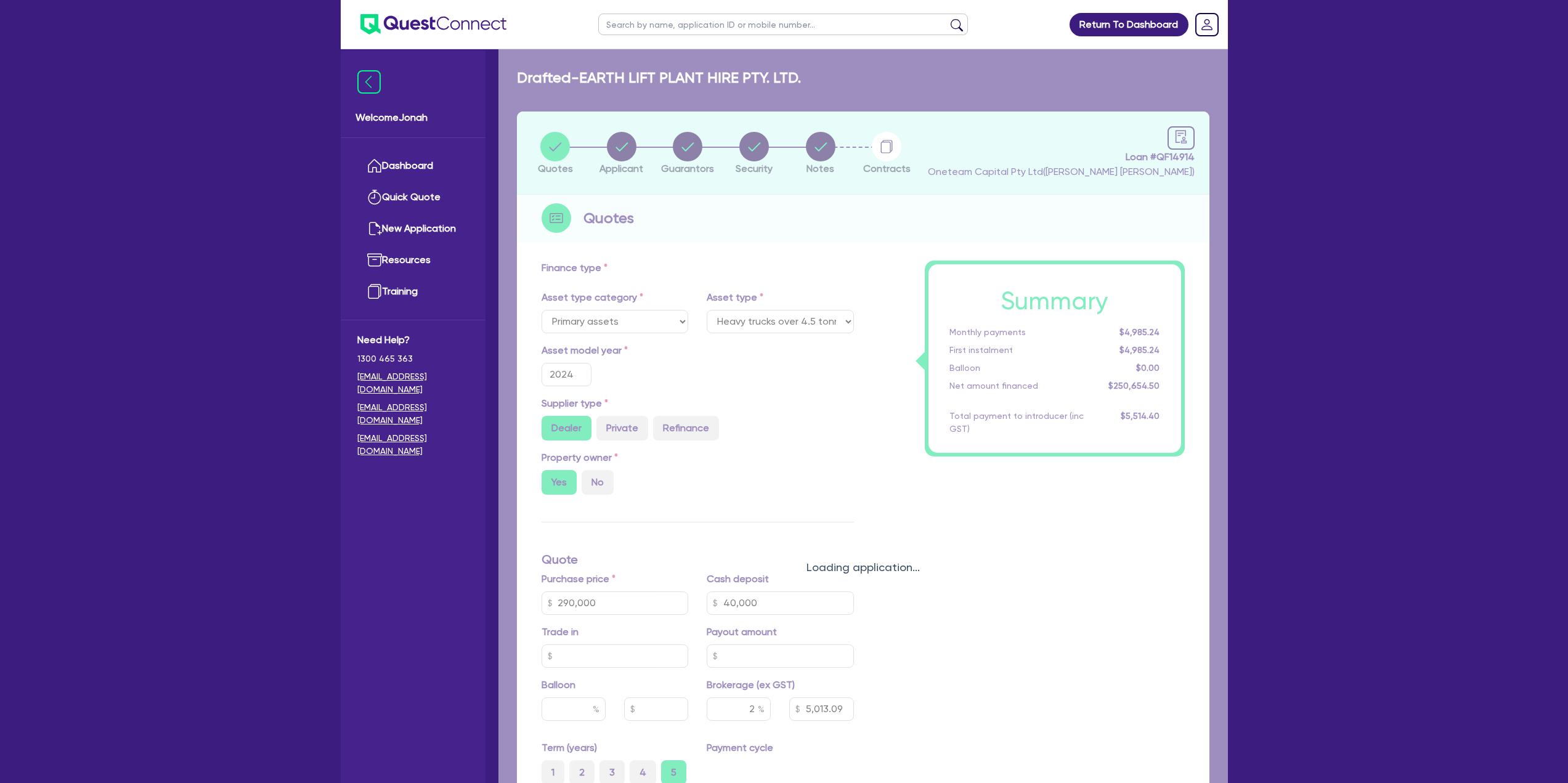
type input "290,000"
type input "40,000"
type input "5,013.09"
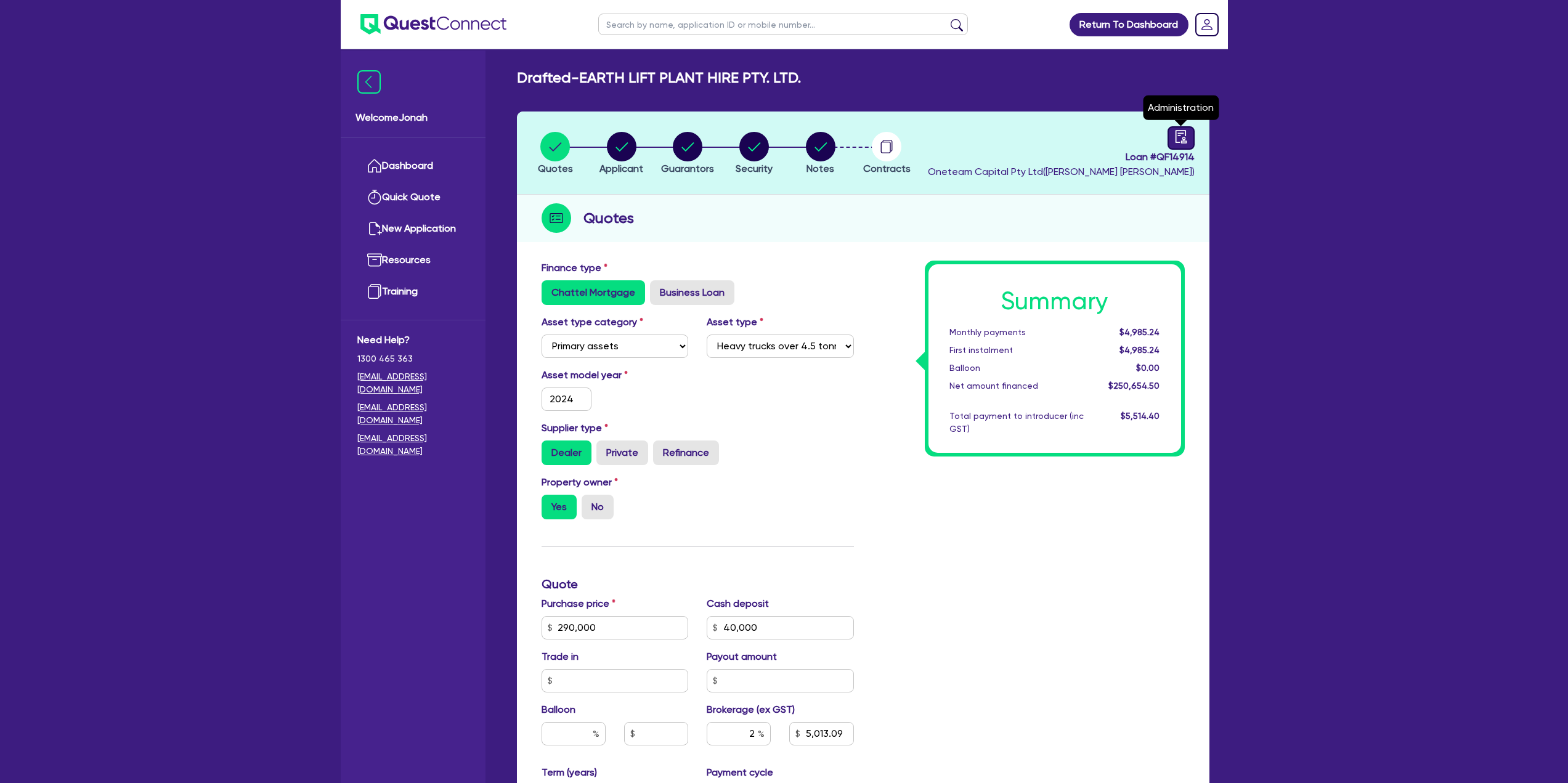
click at [779, 146] on link at bounding box center [1181, 138] width 27 height 23
select select "DRAFTED_AMENDED"
select select "Other"
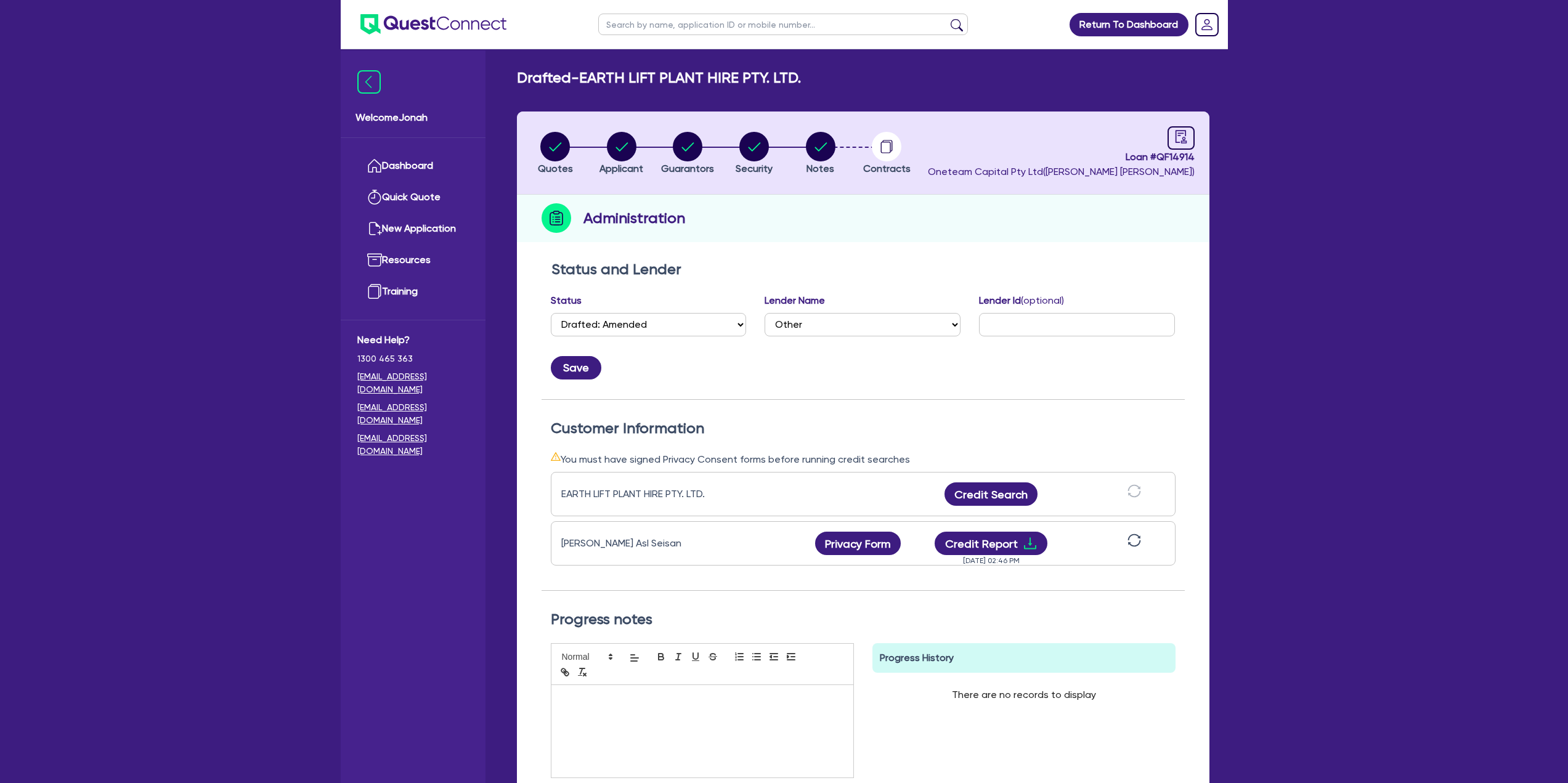
scroll to position [25, 0]
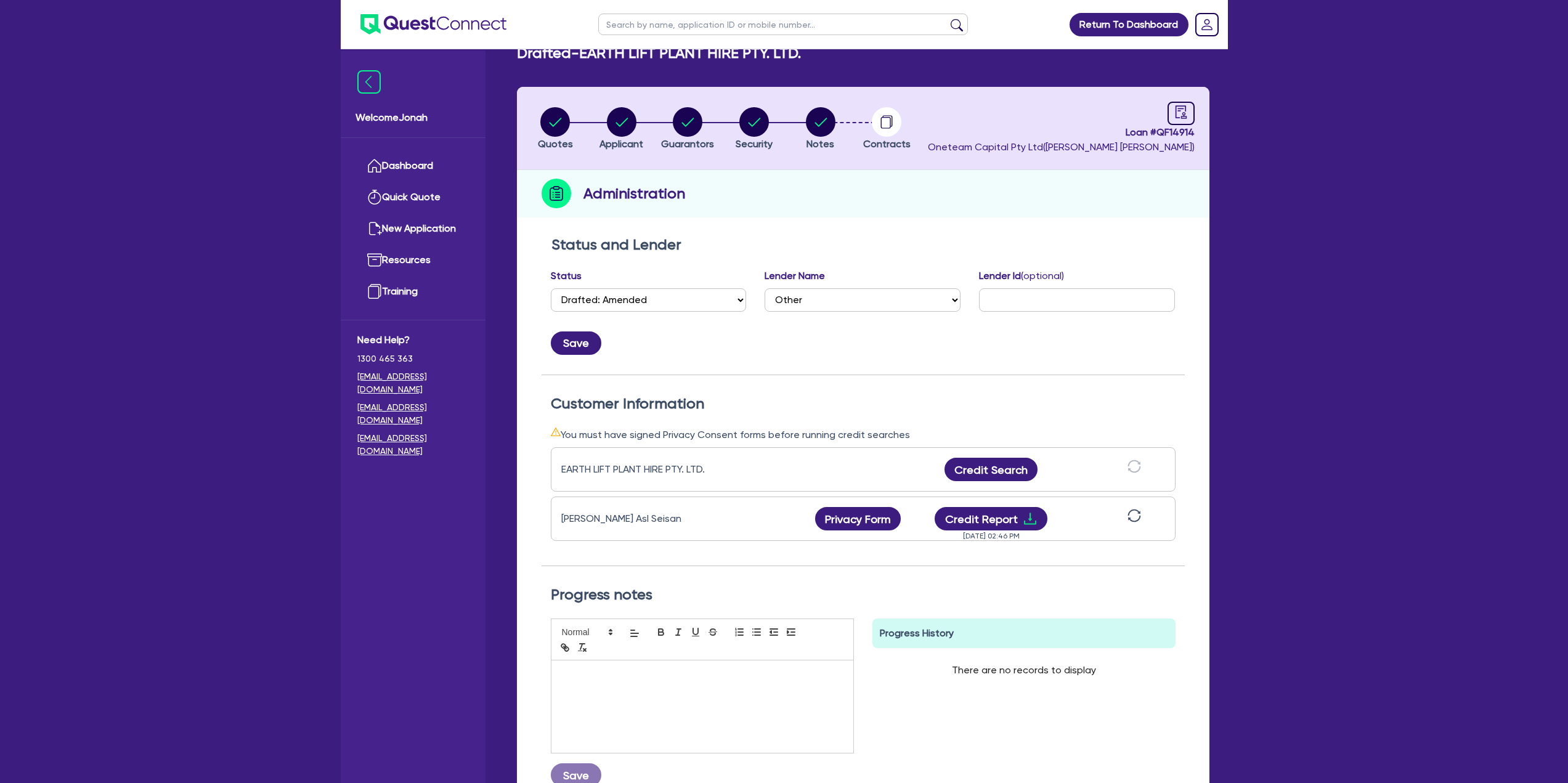
click at [779, 339] on icon "sync" at bounding box center [1135, 516] width 13 height 13
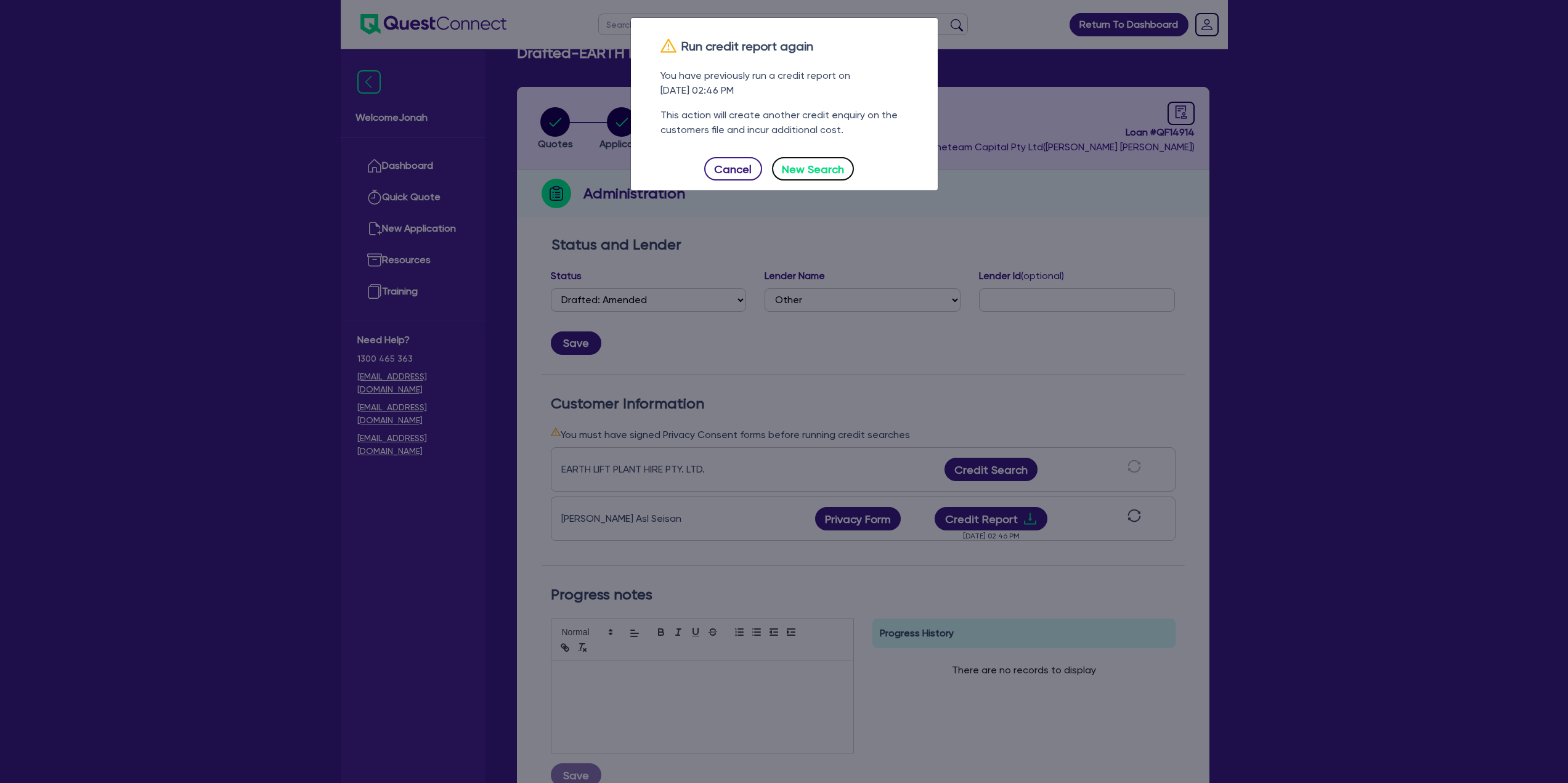
click at [779, 167] on button "New Search" at bounding box center [813, 168] width 83 height 23
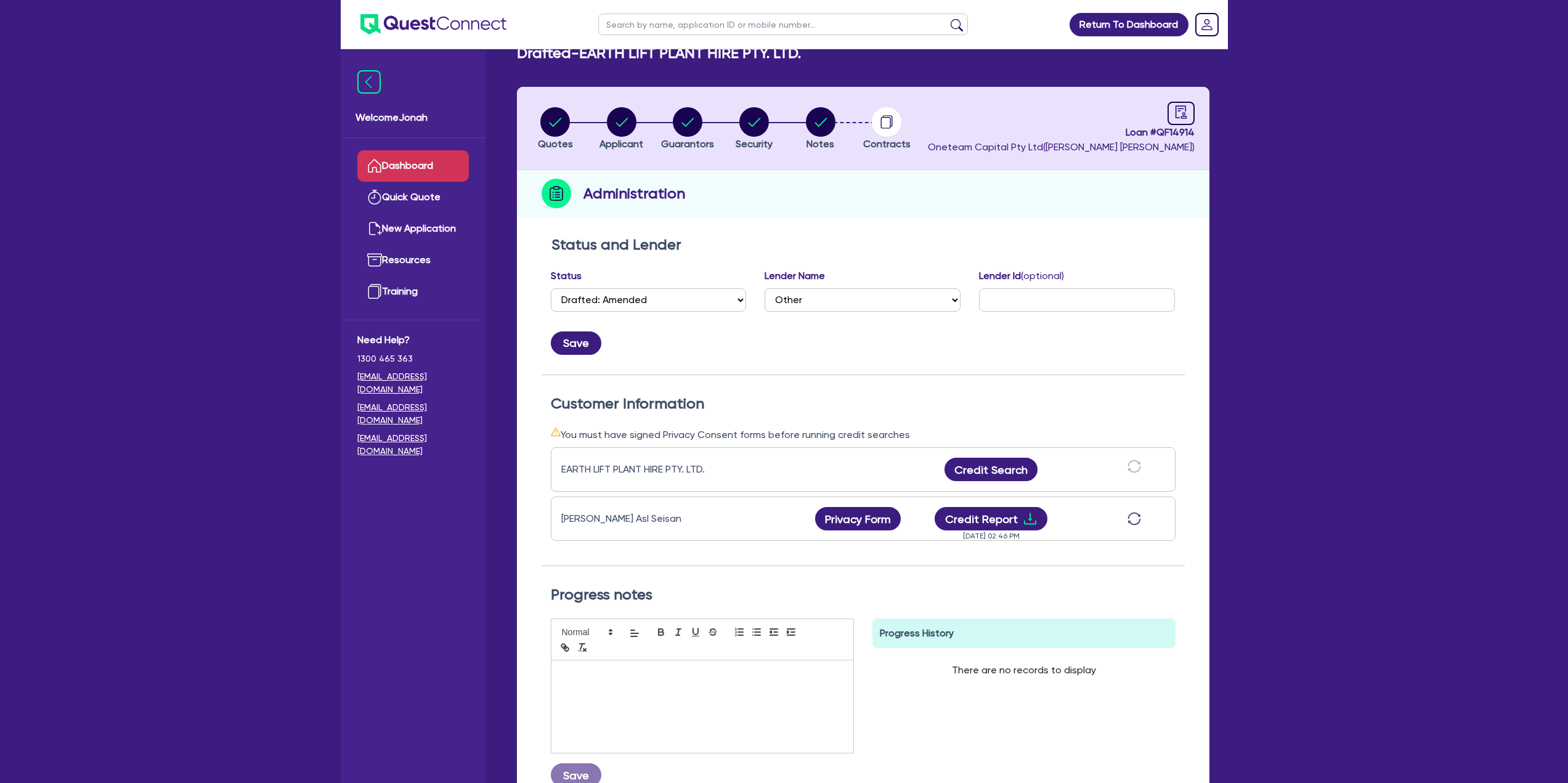
click at [383, 166] on link "Dashboard" at bounding box center [413, 166] width 112 height 31
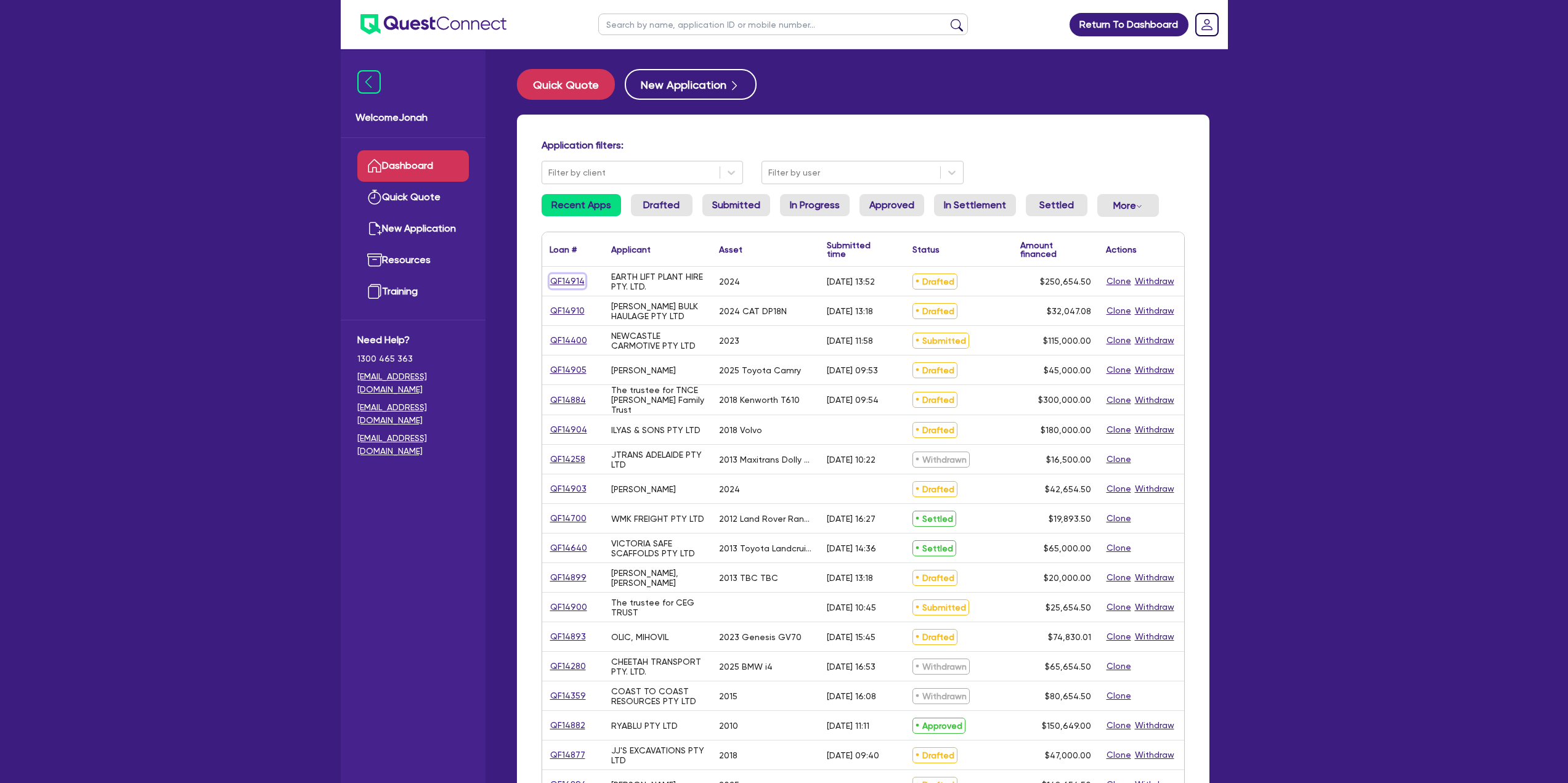
click at [571, 281] on link "QF14914" at bounding box center [567, 281] width 36 height 14
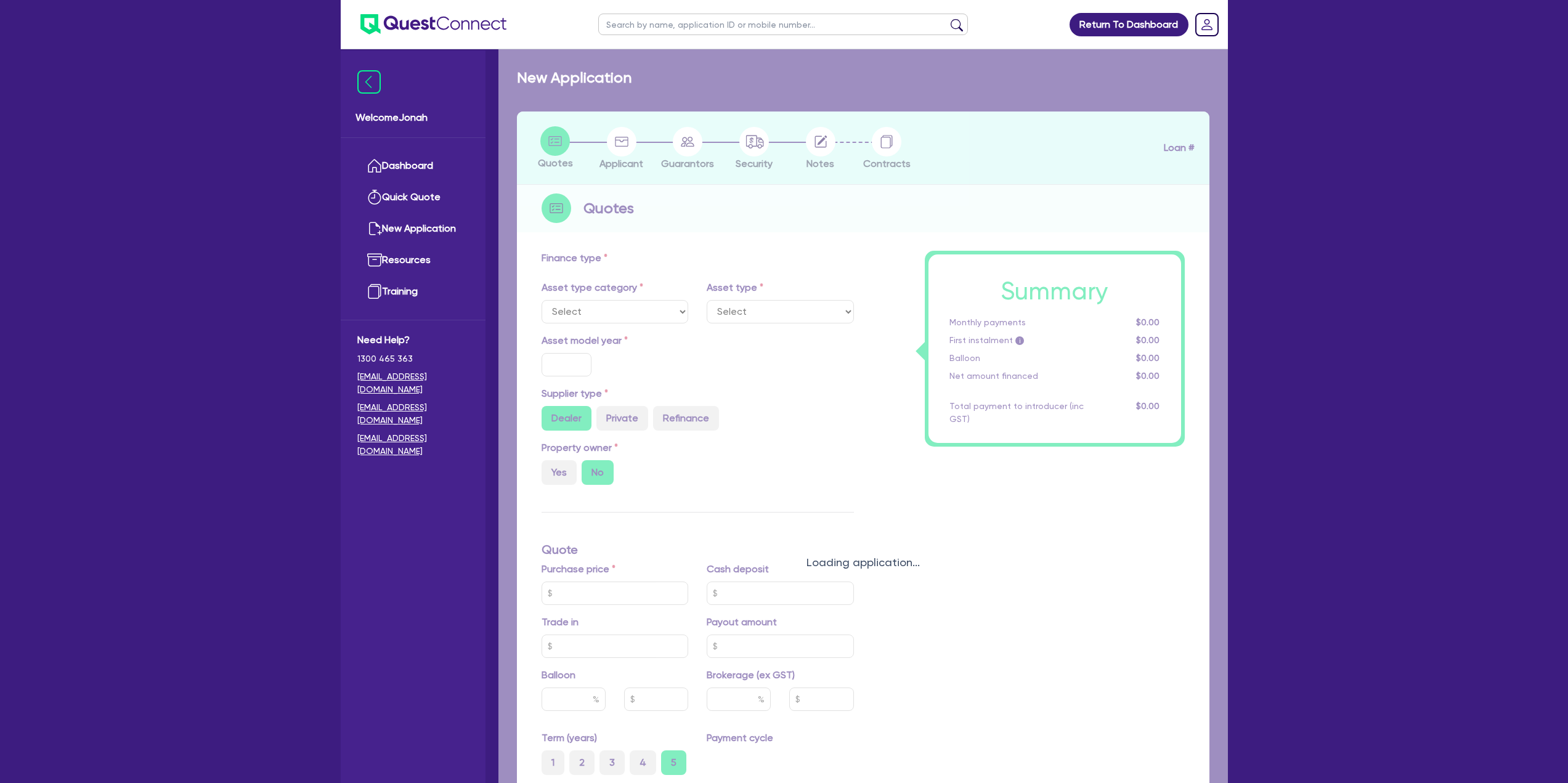
select select "PRIMARY_ASSETS"
type input "2024"
radio input "true"
type input "290,000"
type input "40,000"
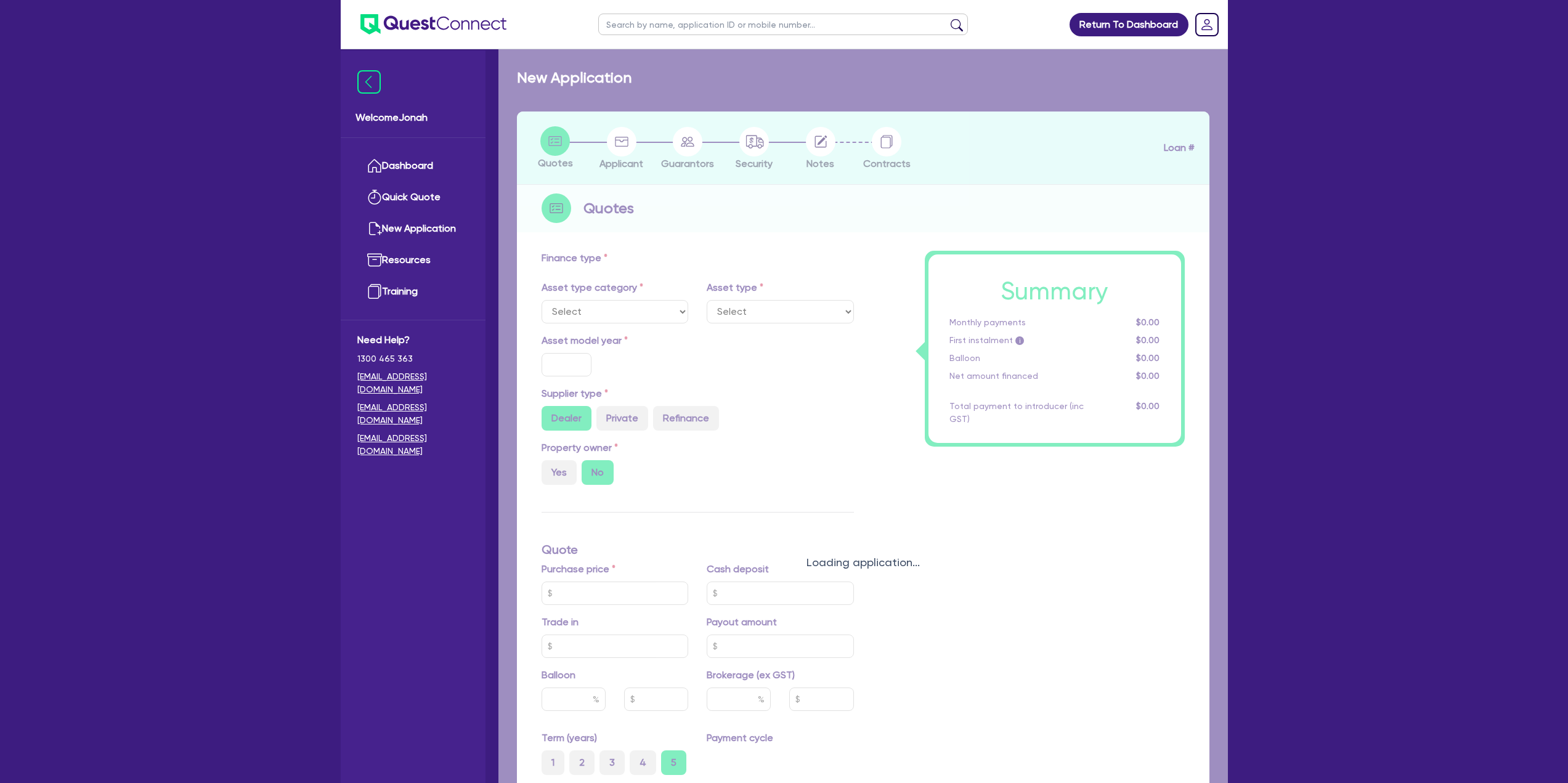
type input "2"
type input "5,013.09"
type input "6.5"
select select "HEAVY_TRUCKS"
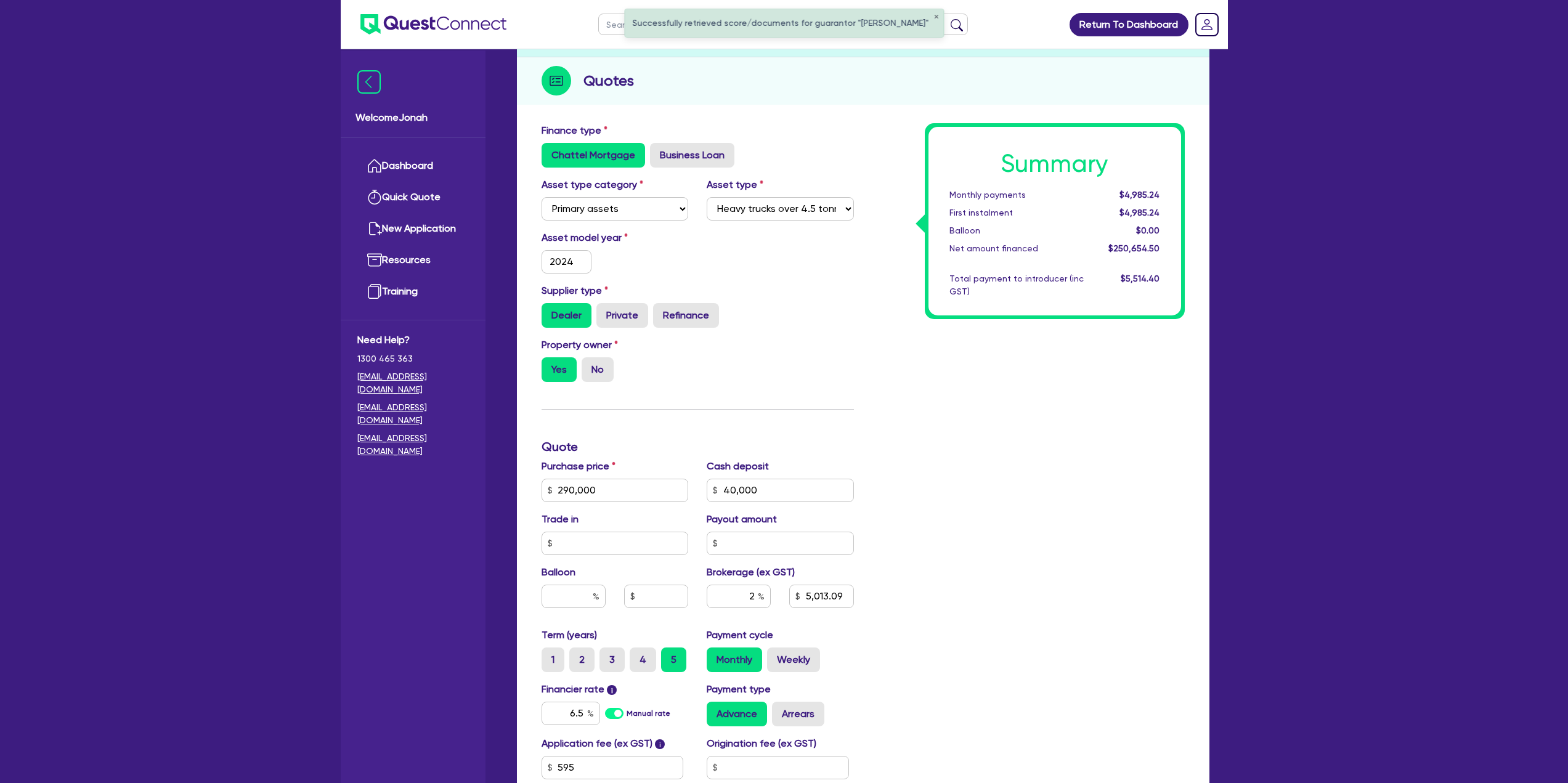
scroll to position [141, 0]
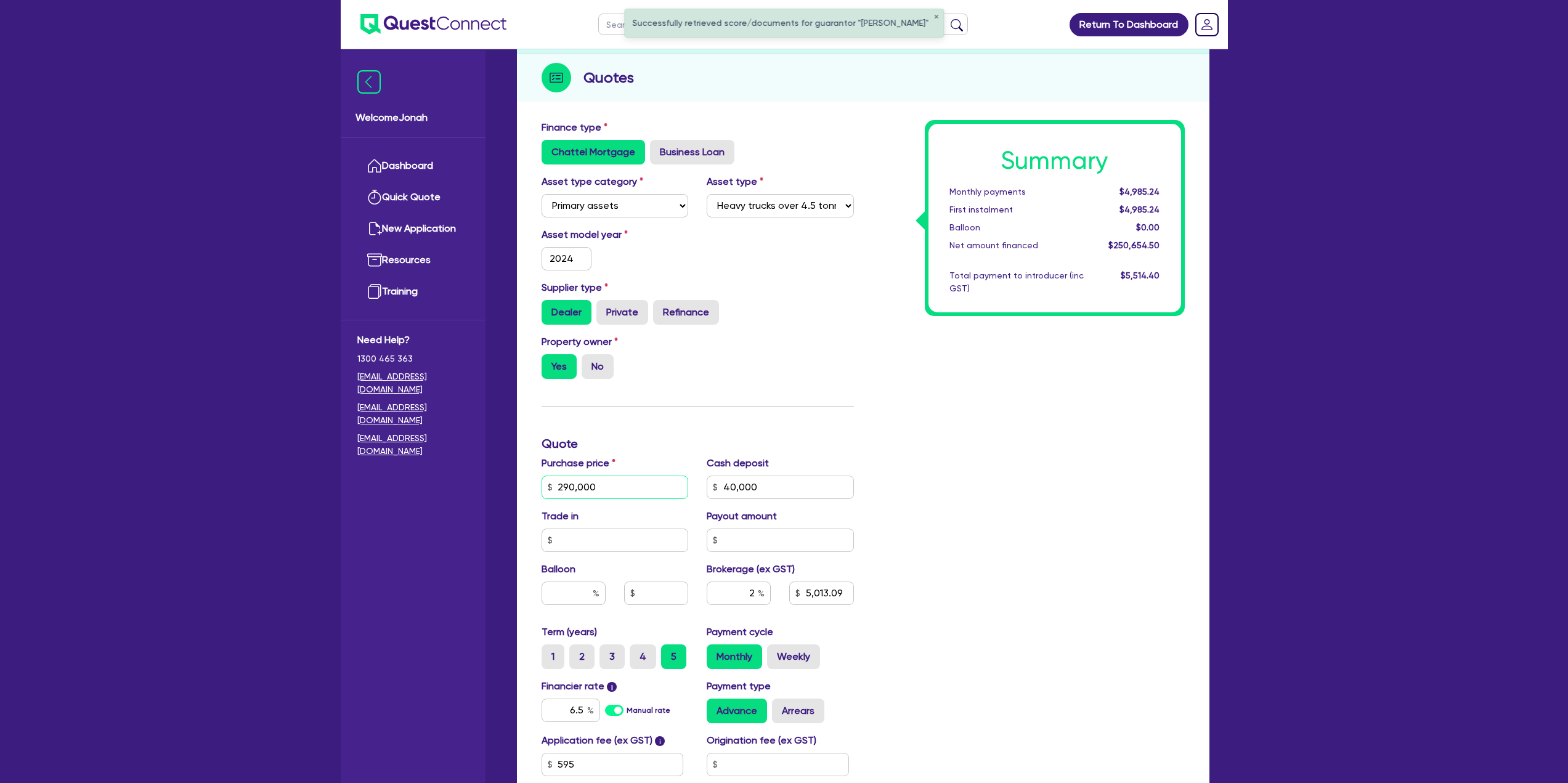
click at [601, 339] on input "290,000" at bounding box center [616, 487] width 147 height 23
type input "1"
click at [733, 339] on input "40,000" at bounding box center [780, 487] width 147 height 23
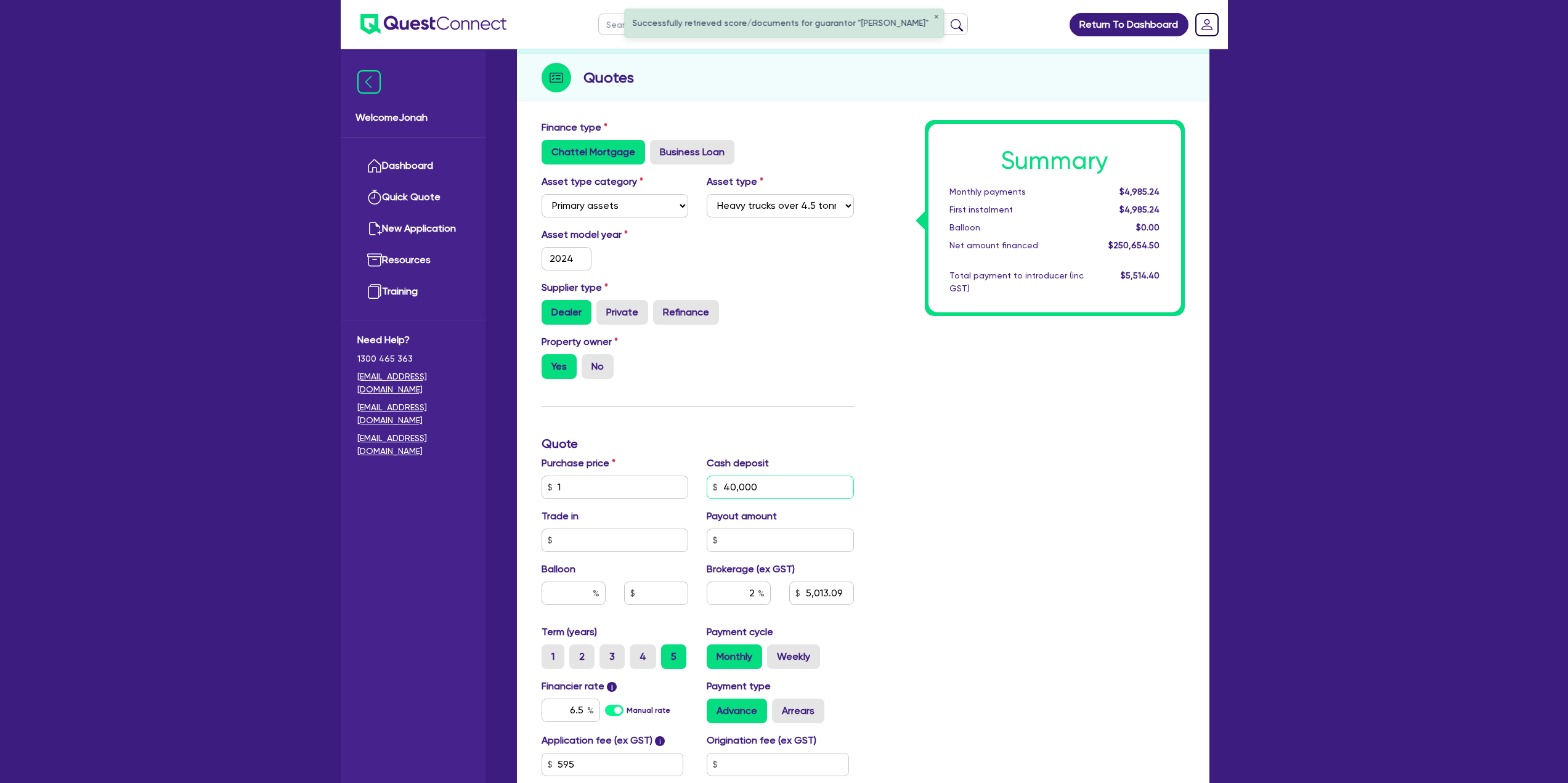
click at [733, 339] on input "40,000" at bounding box center [780, 487] width 147 height 23
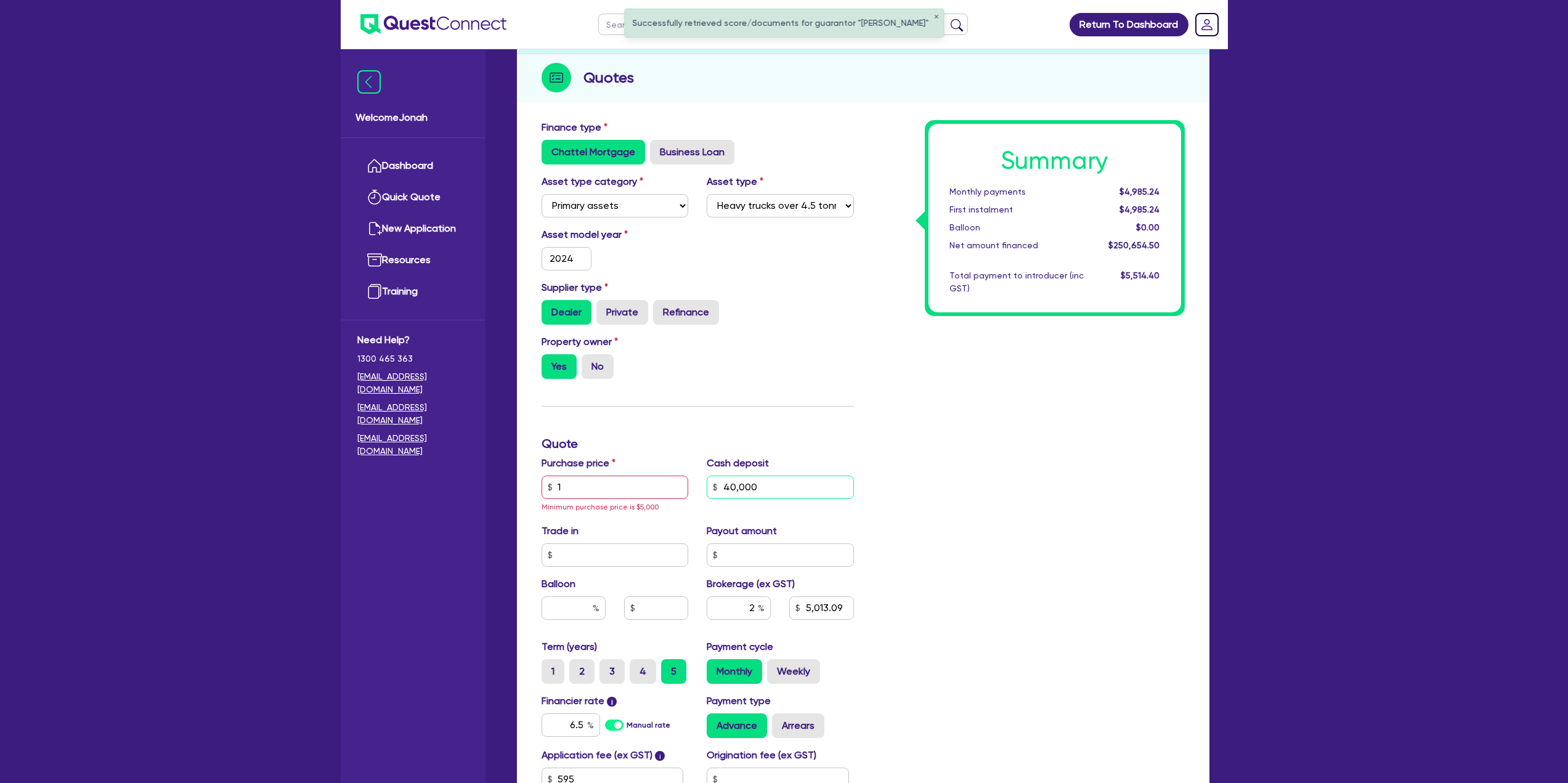
click at [733, 339] on input "40,000" at bounding box center [780, 487] width 147 height 23
type input "0"
click at [596, 339] on input "1" at bounding box center [616, 487] width 147 height 23
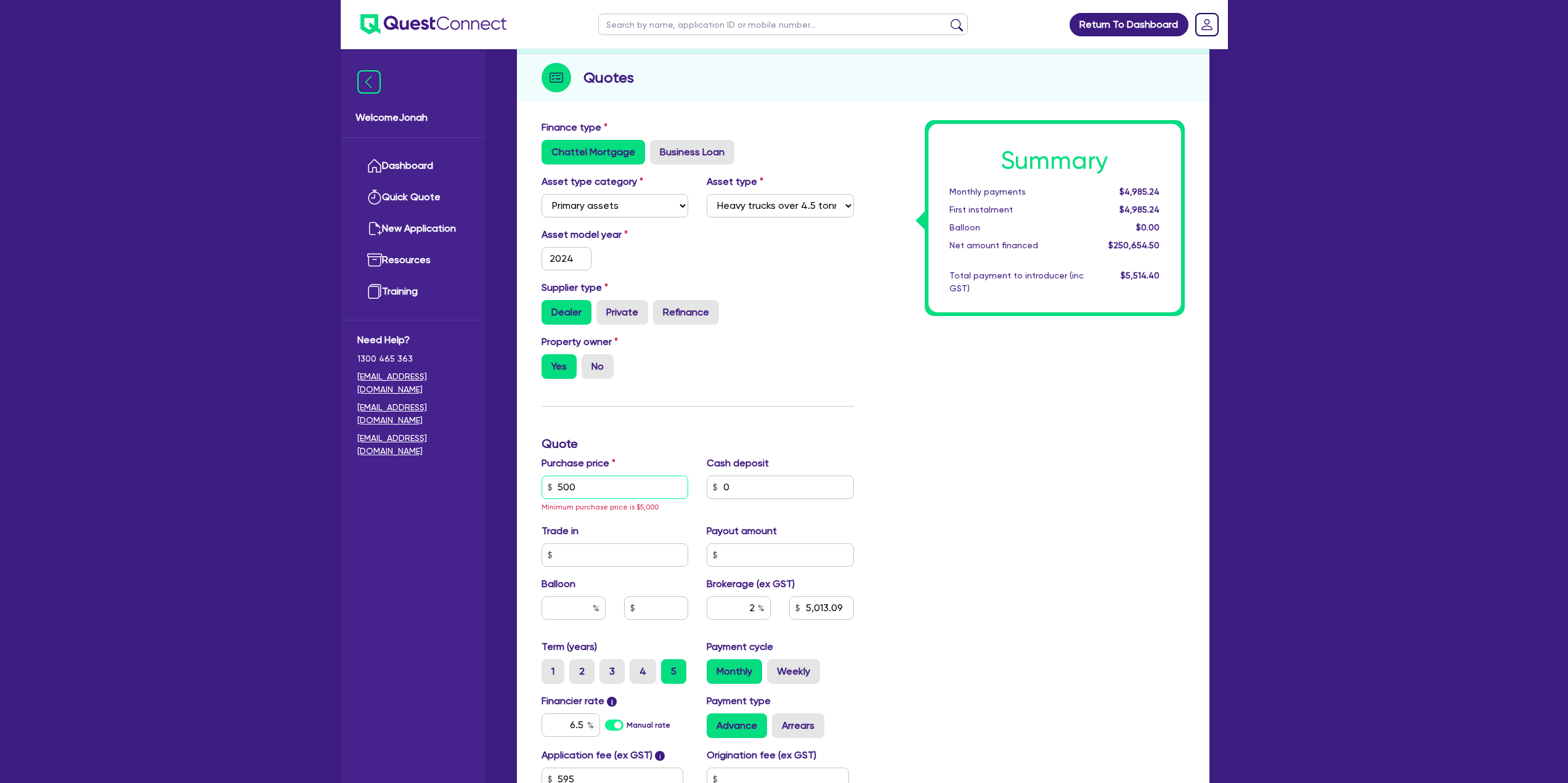
type input "5,000"
type input "113.09"
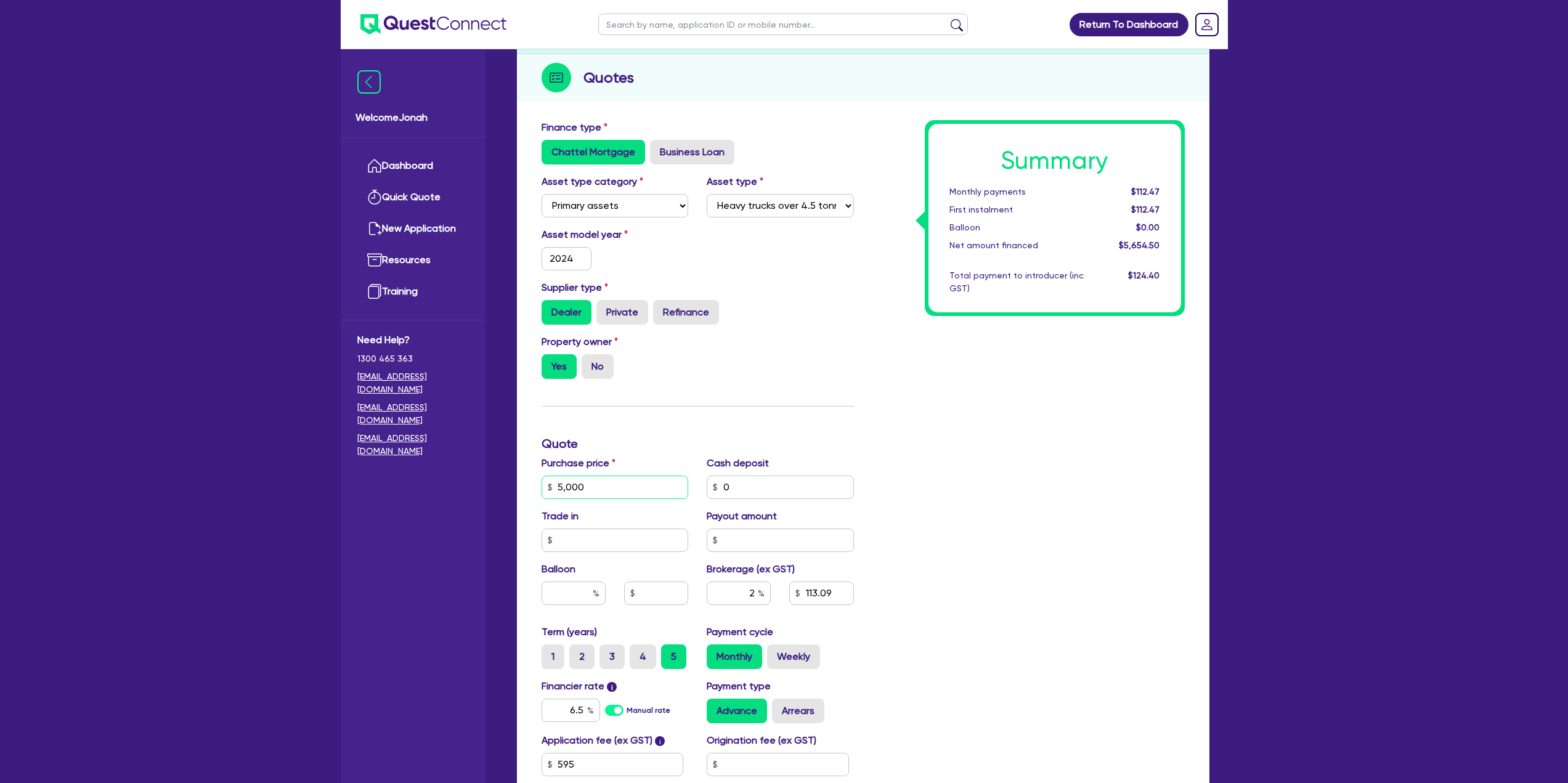
type input "5,000"
click at [779, 339] on div "Summary Monthly payments $112.47 First instalment $112.47 Balloon $0.00 Net amo…" at bounding box center [1029, 480] width 331 height 720
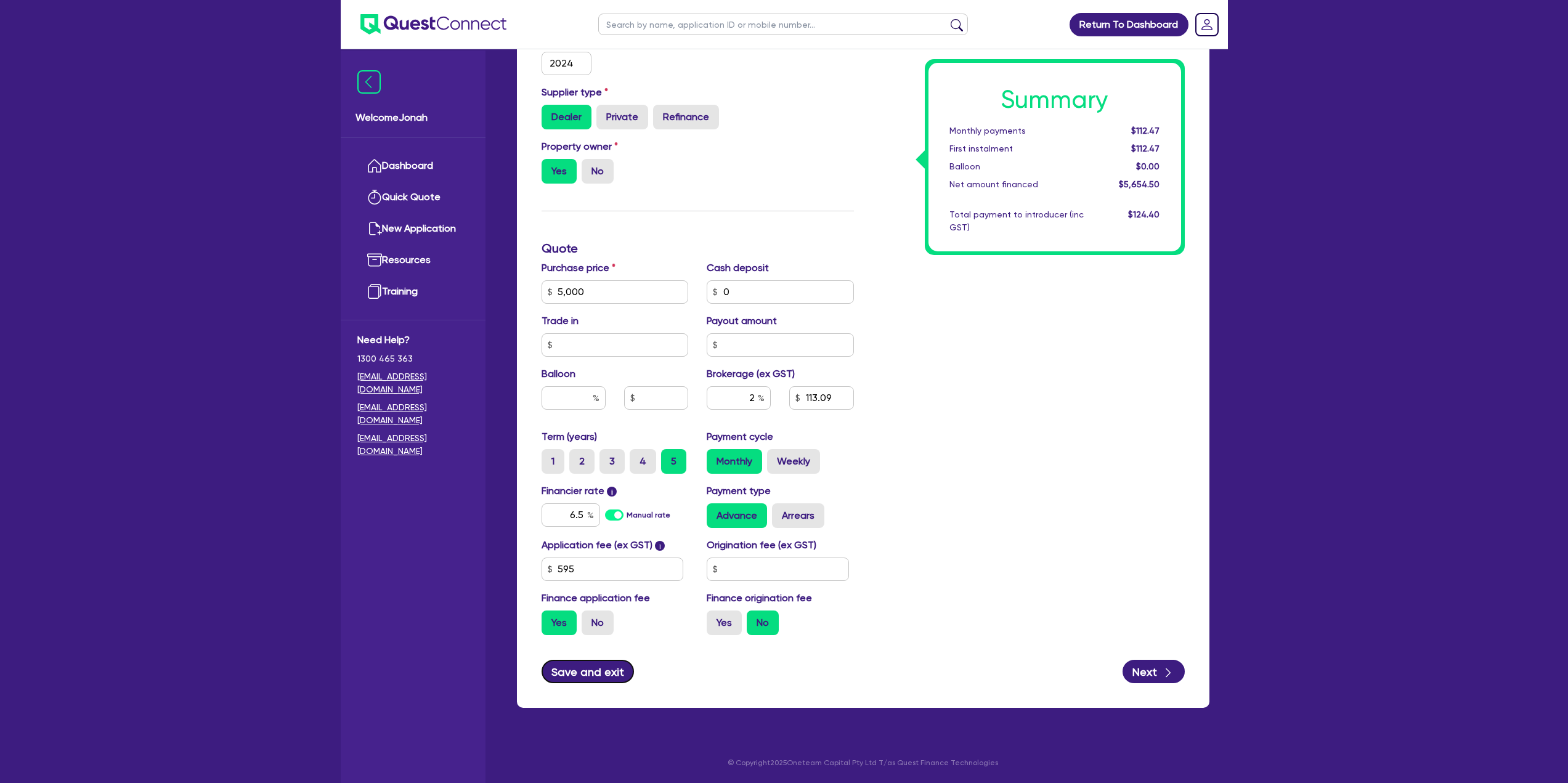
click at [588, 339] on button "Save and exit" at bounding box center [588, 671] width 93 height 23
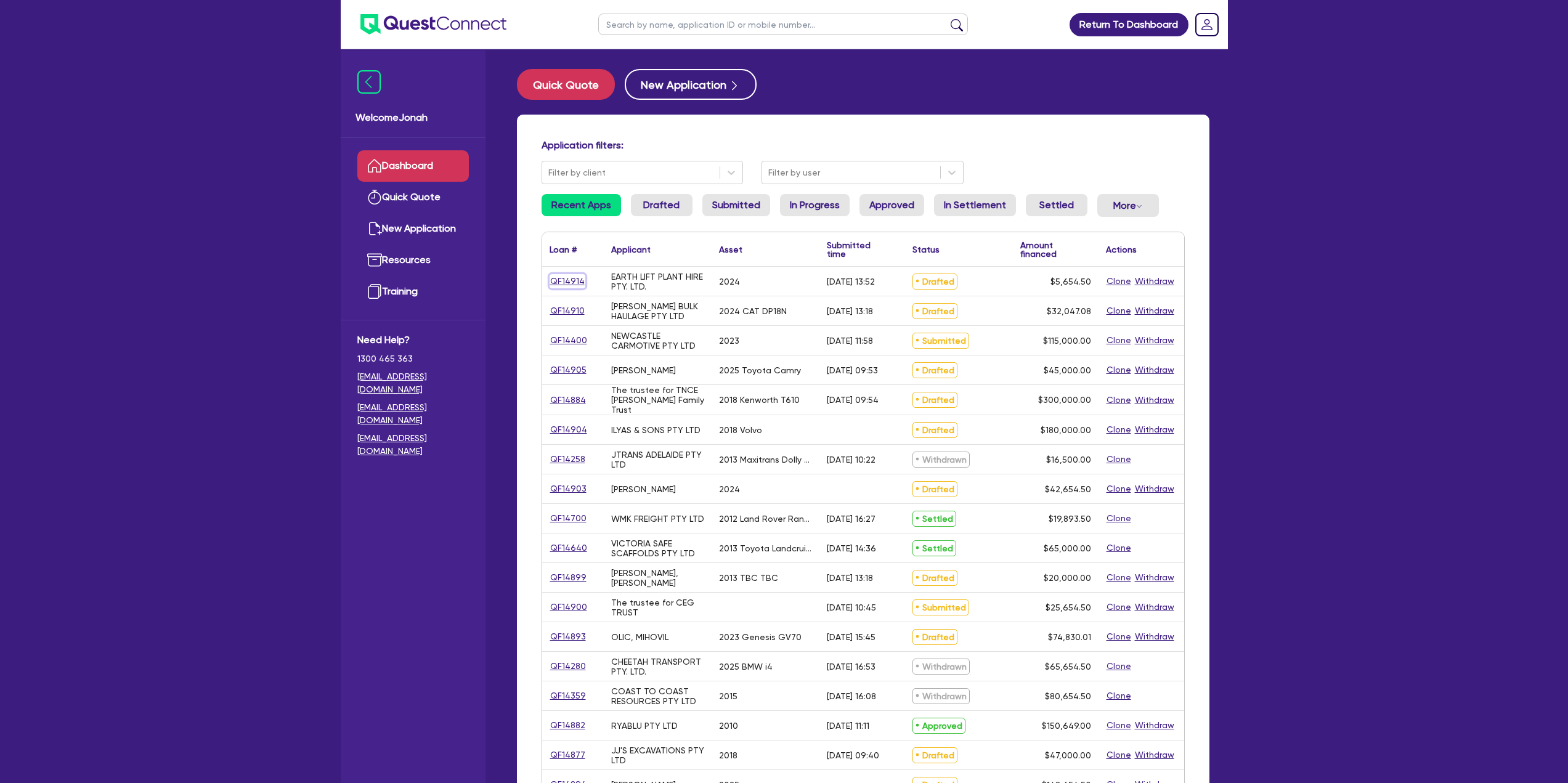
click at [566, 277] on link "QF14914" at bounding box center [567, 281] width 36 height 14
select select "PRIMARY_ASSETS"
select select "HEAVY_TRUCKS"
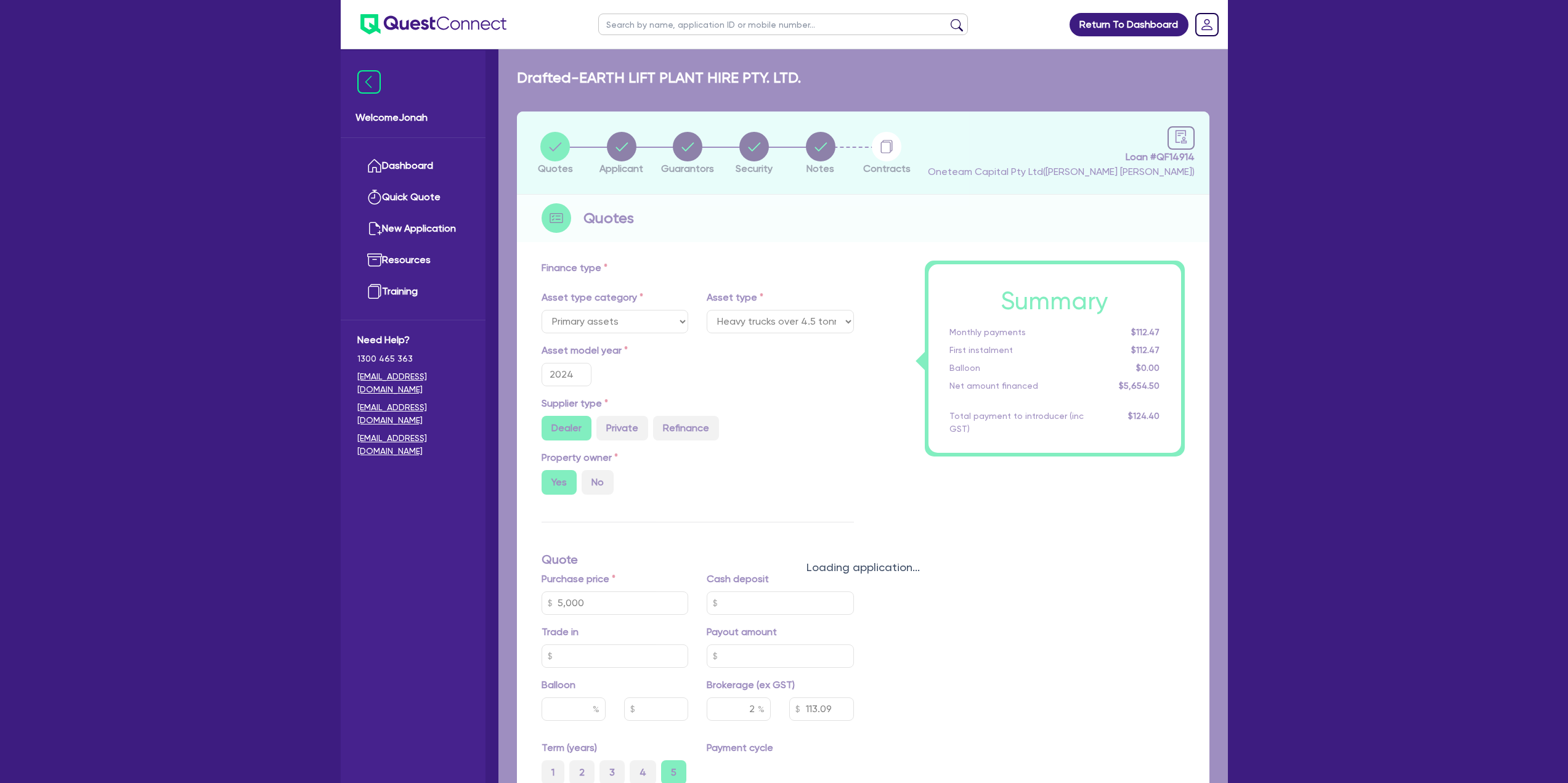
type input "5,000"
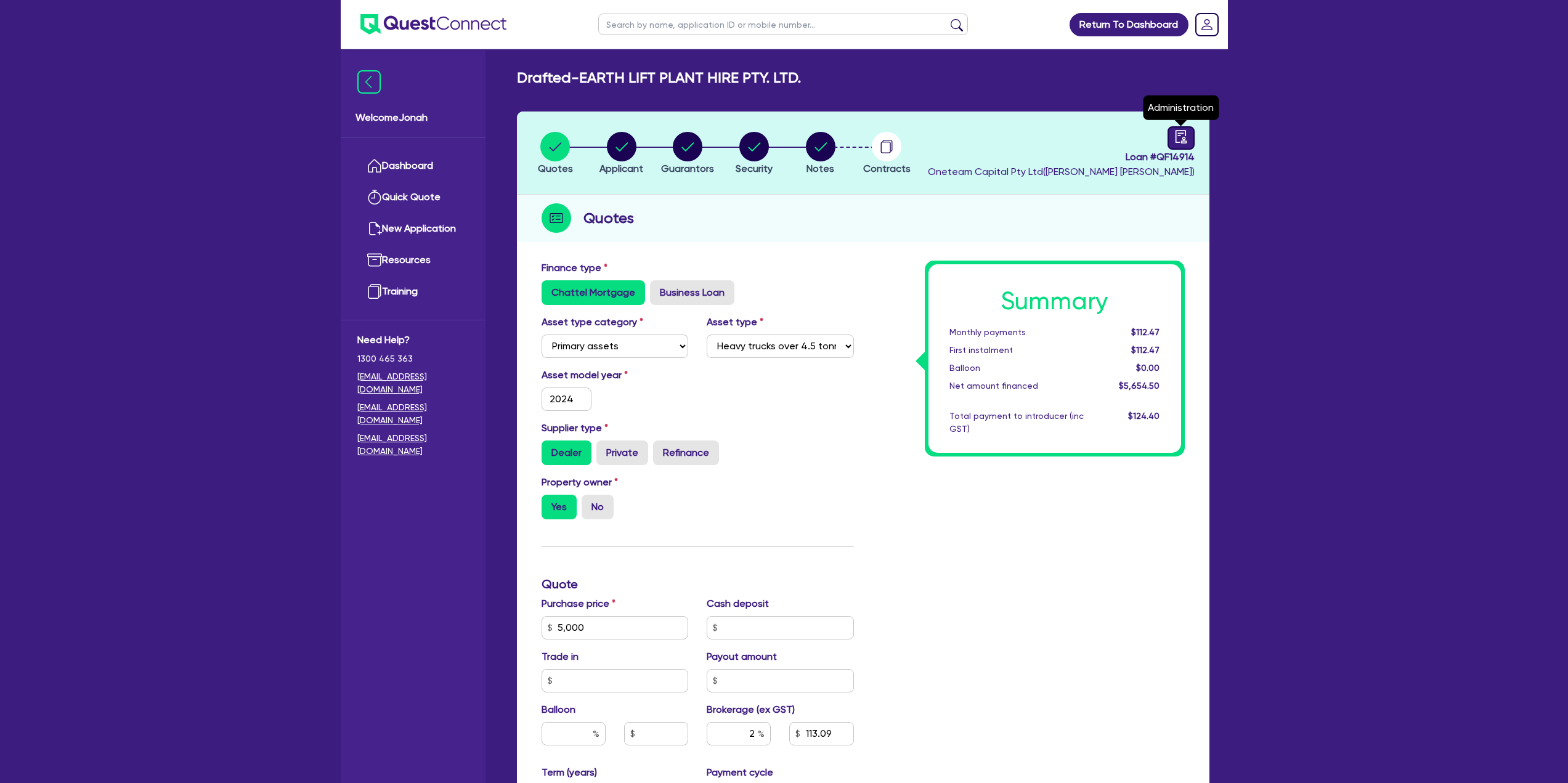
click at [779, 133] on icon "audit" at bounding box center [1182, 137] width 13 height 13
select select "DRAFTED_AMENDED"
select select "Other"
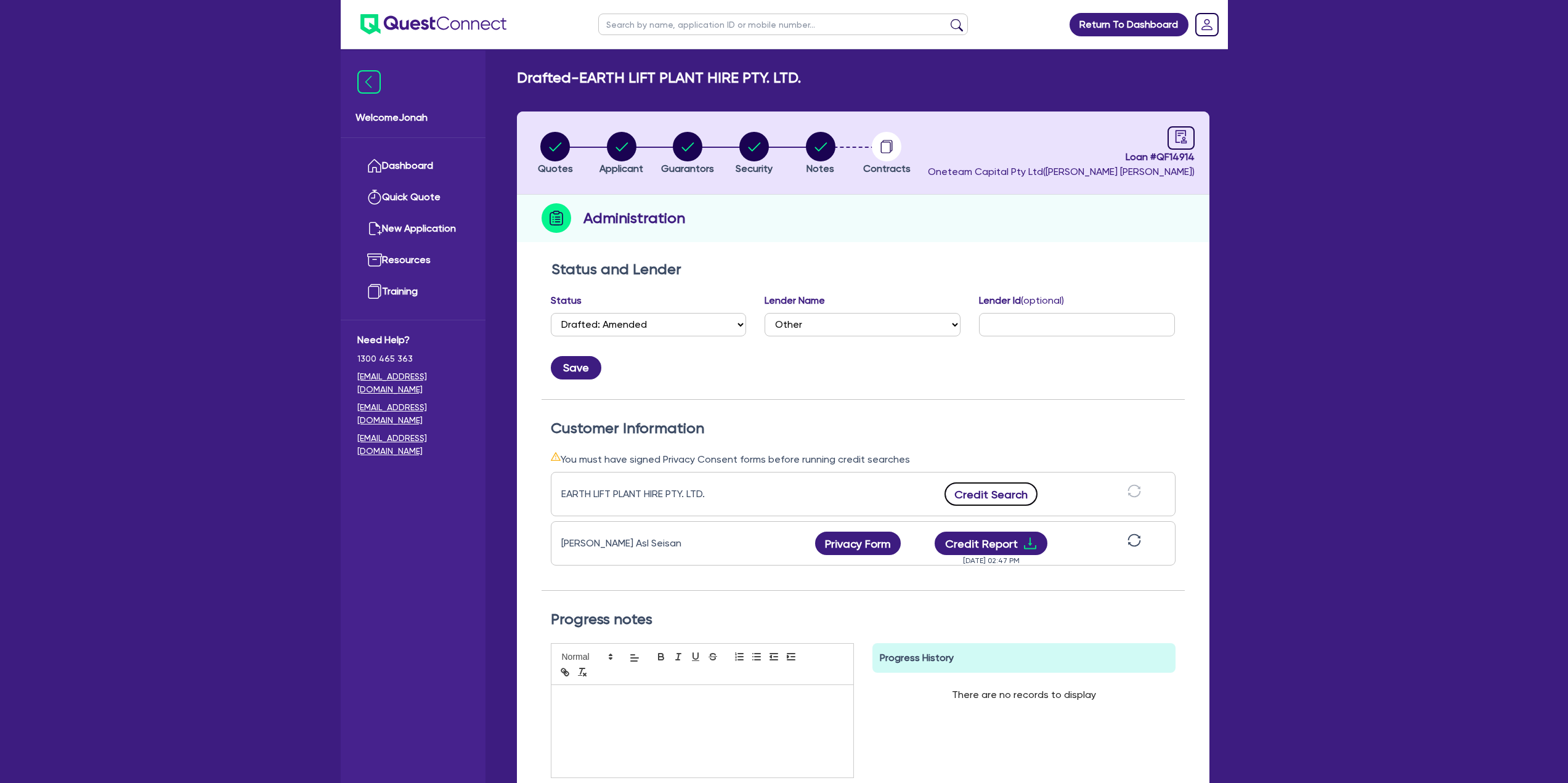
click at [779, 339] on button "Credit Search" at bounding box center [992, 493] width 94 height 23
click at [779, 339] on icon "download" at bounding box center [1030, 494] width 15 height 15
click at [679, 151] on circle "button" at bounding box center [688, 147] width 30 height 30
select select "MR"
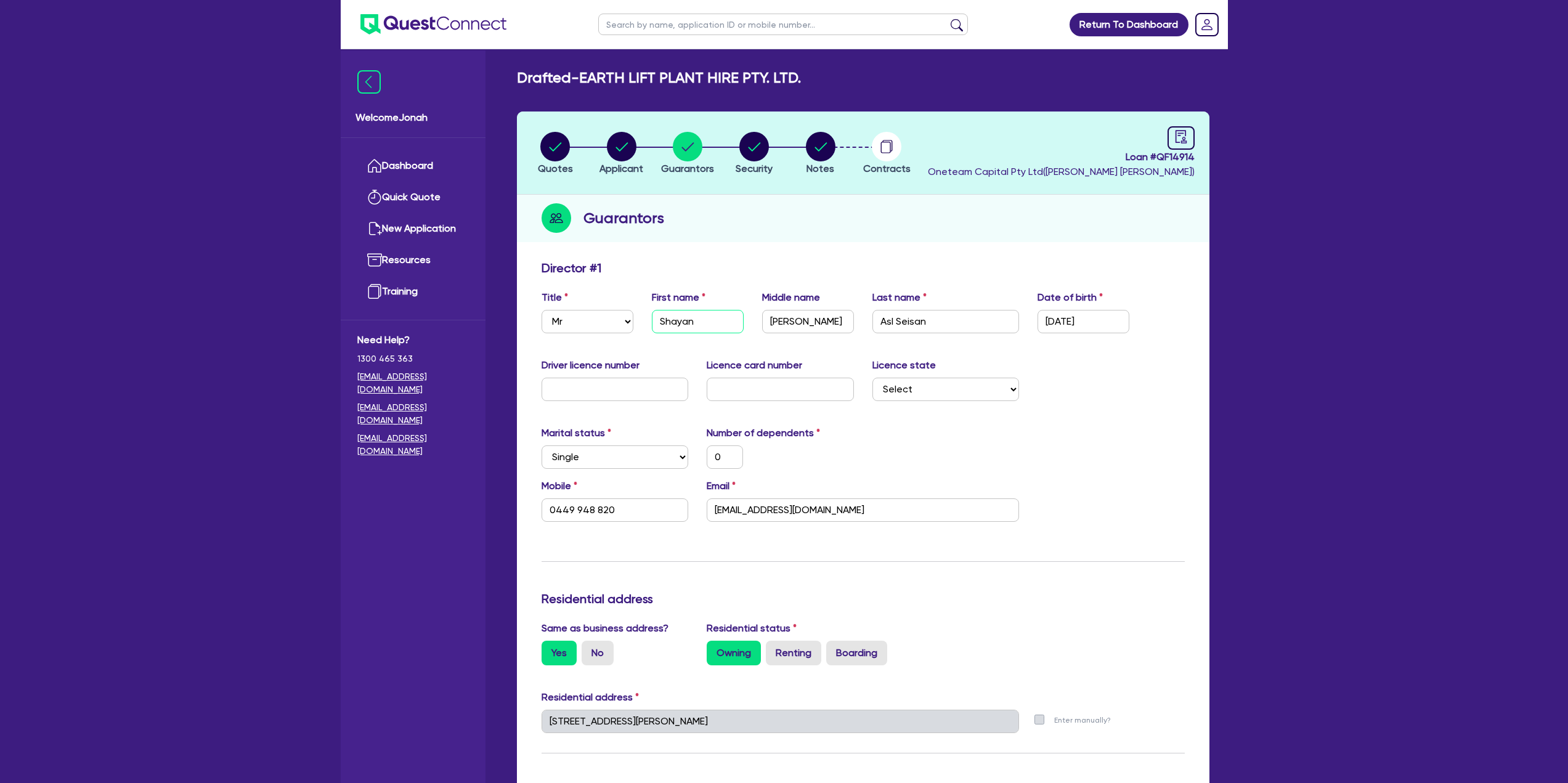
click at [689, 316] on input "Shayan" at bounding box center [698, 321] width 92 height 23
paste input "PIRANI"
click at [779, 314] on input "Asl Seisan" at bounding box center [946, 321] width 147 height 23
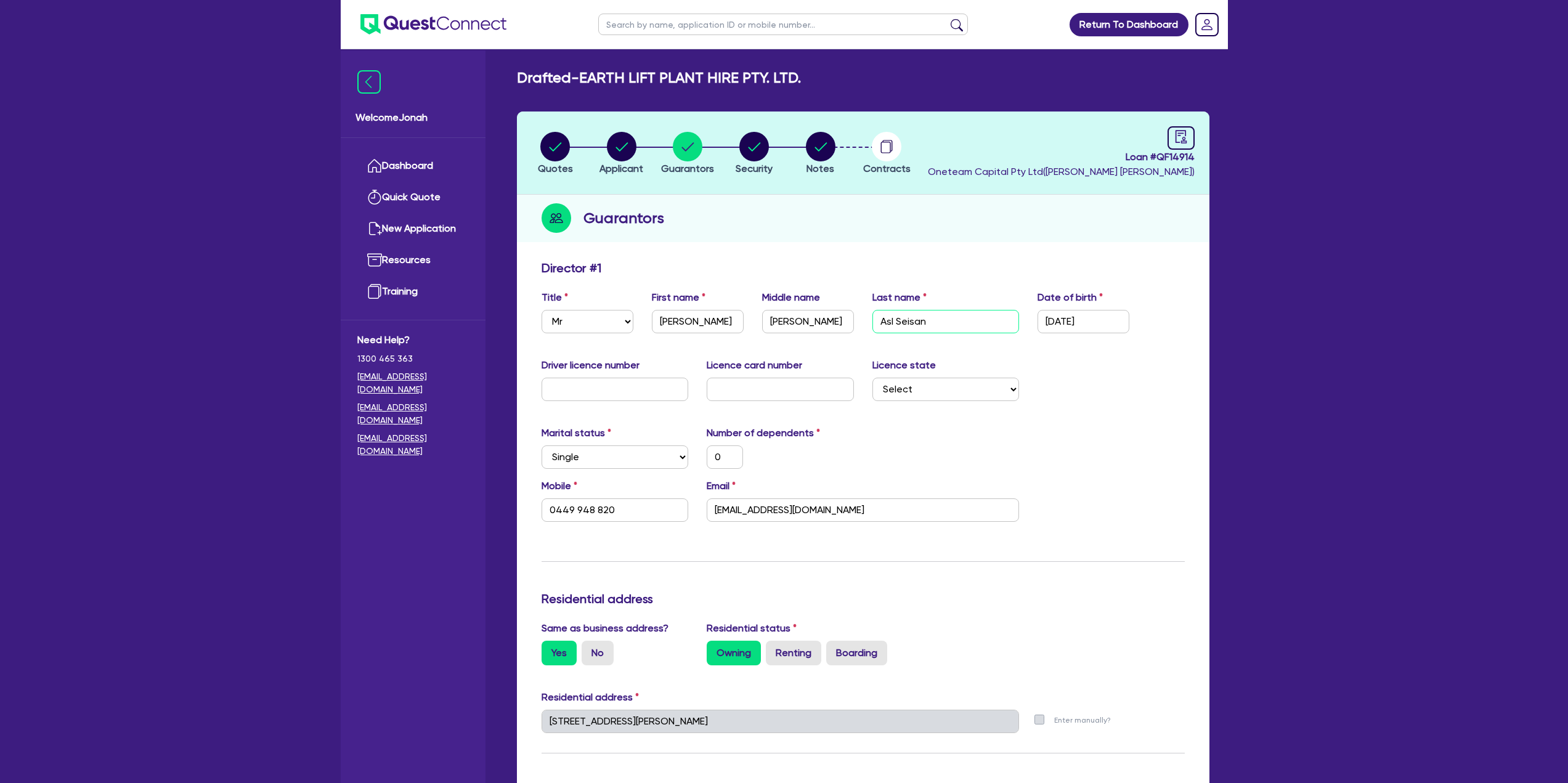
click at [779, 314] on input "Asl Seisan" at bounding box center [946, 321] width 147 height 23
click at [779, 320] on input "Pirani" at bounding box center [808, 321] width 92 height 23
paste input "Asl Seisan"
click at [779, 316] on input "text" at bounding box center [946, 321] width 147 height 23
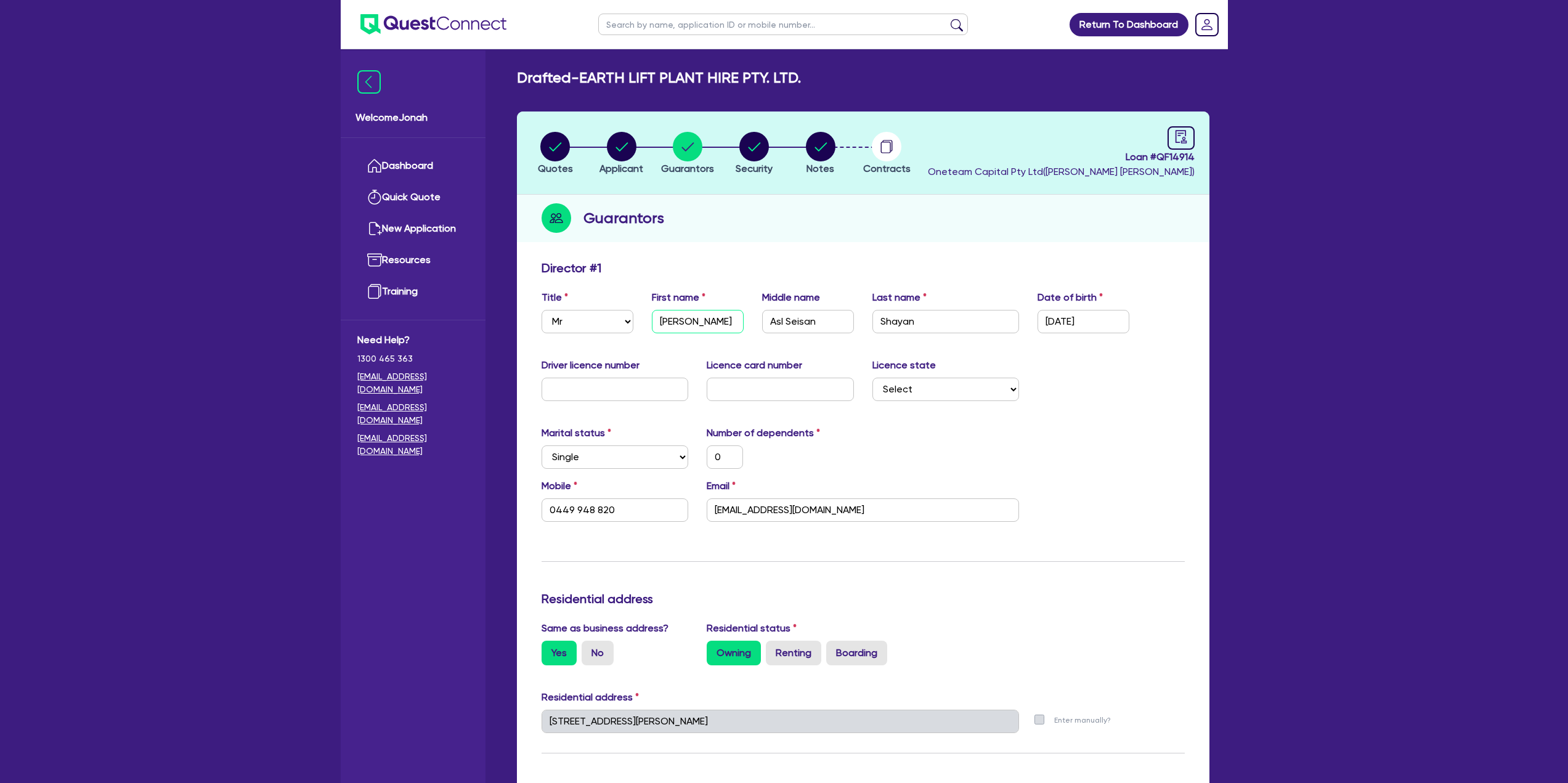
click at [692, 316] on input "PIRANI" at bounding box center [698, 321] width 92 height 23
click at [779, 339] on div "Marital status Select Single Married De Facto / Partner Number of dependents 0" at bounding box center [863, 452] width 662 height 53
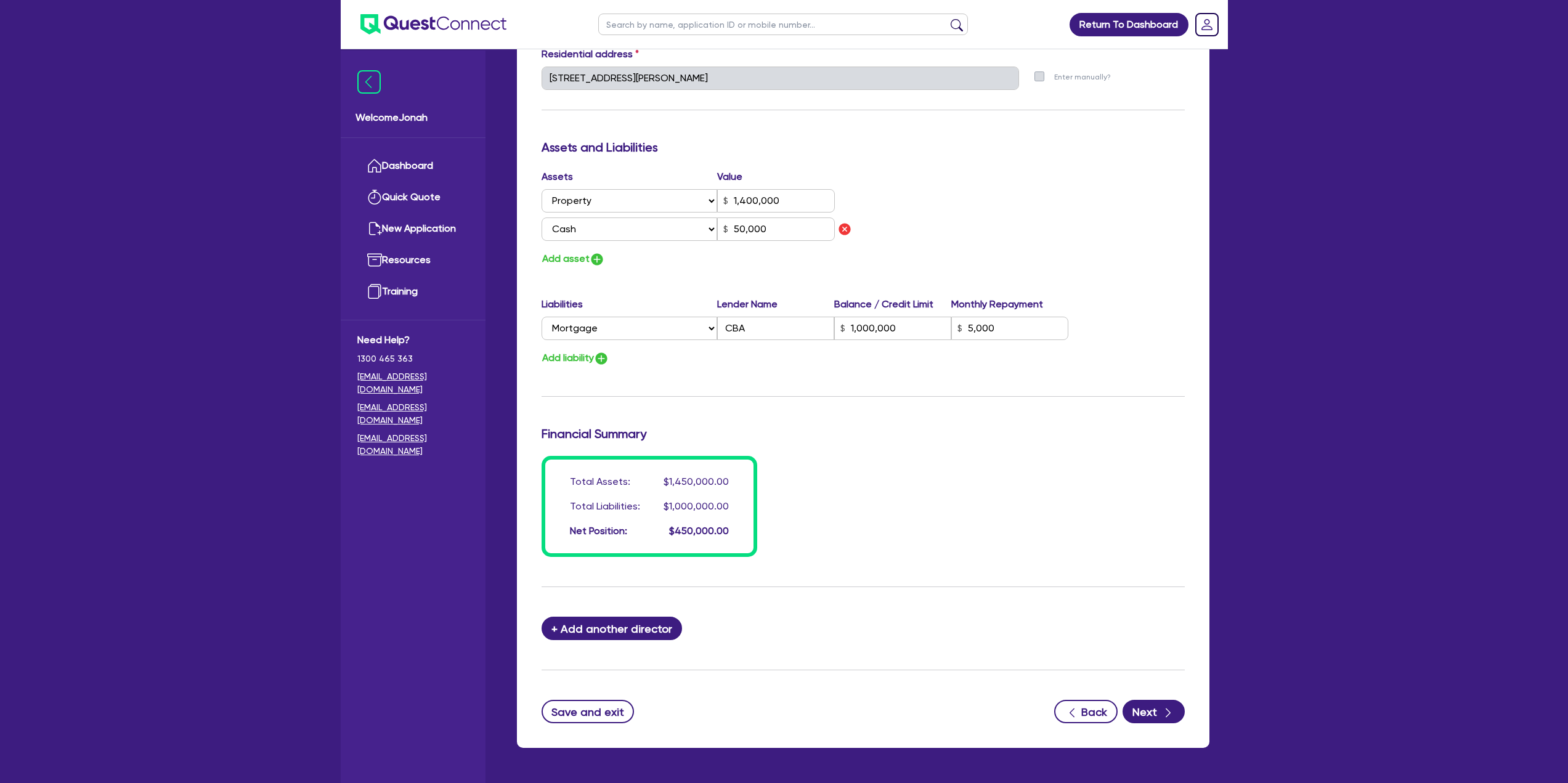
scroll to position [683, 0]
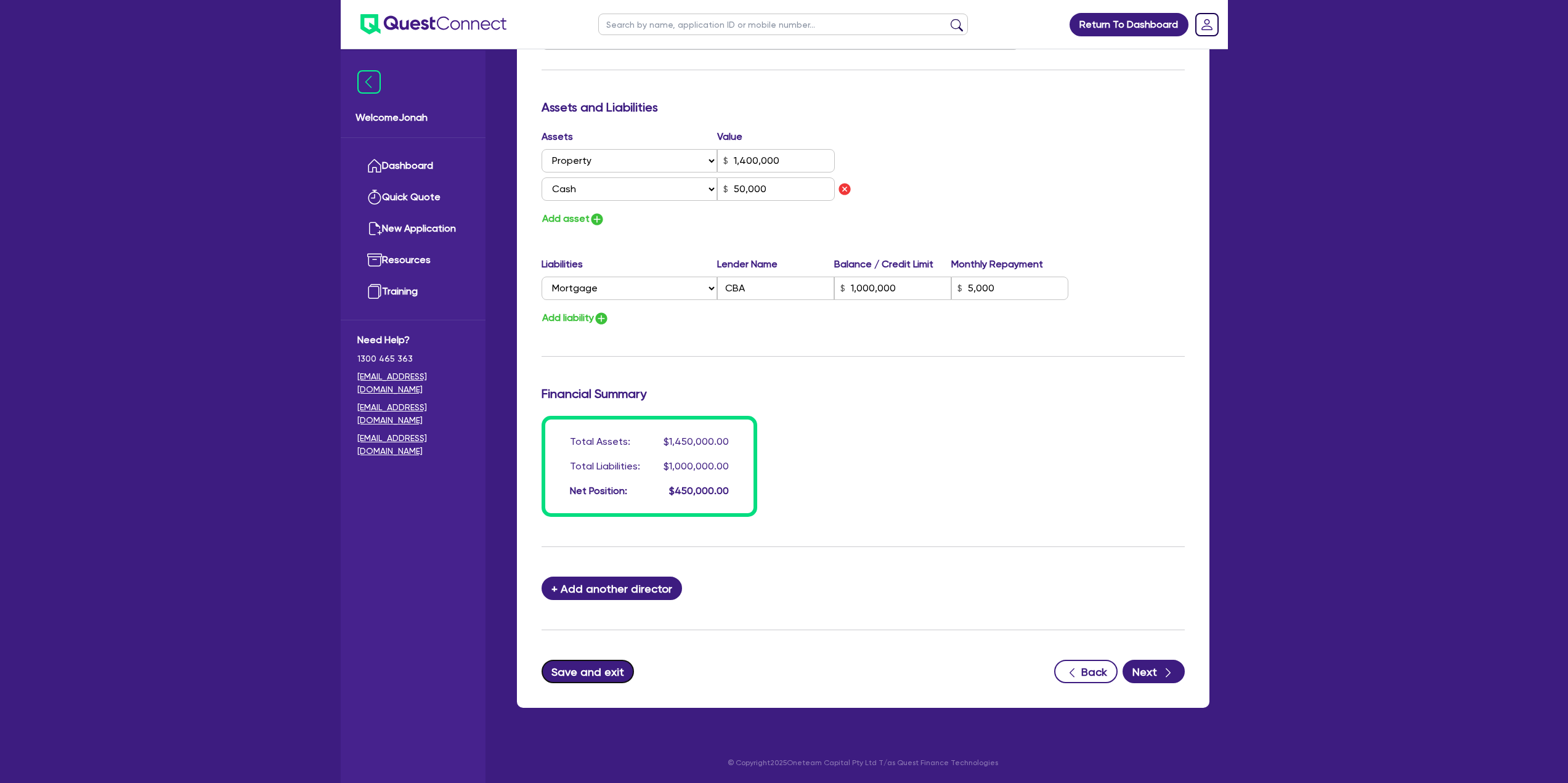
click at [616, 339] on button "Save and exit" at bounding box center [588, 671] width 93 height 23
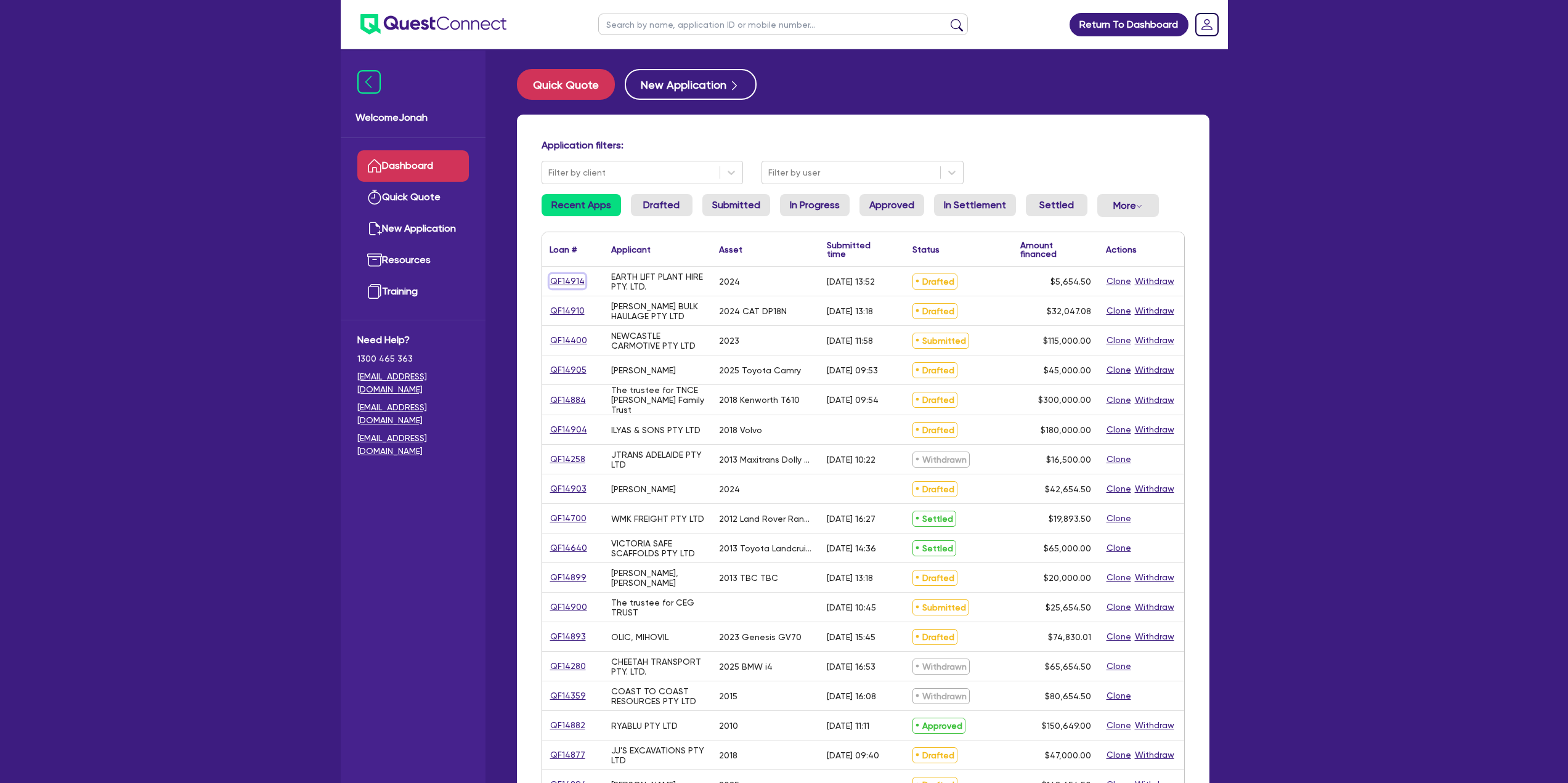
click at [570, 284] on link "QF14914" at bounding box center [567, 281] width 36 height 14
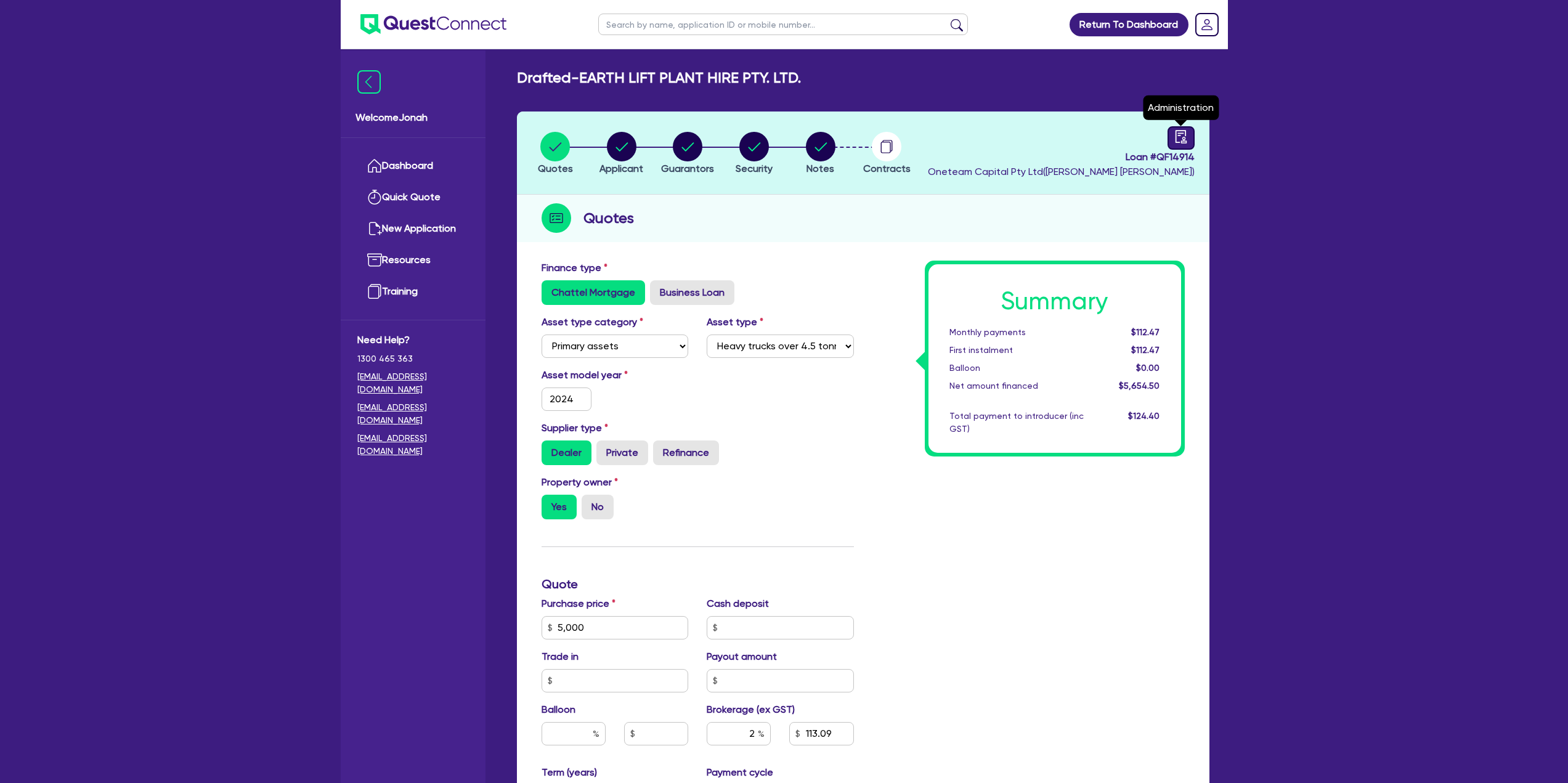
click at [779, 139] on icon "audit" at bounding box center [1182, 137] width 13 height 13
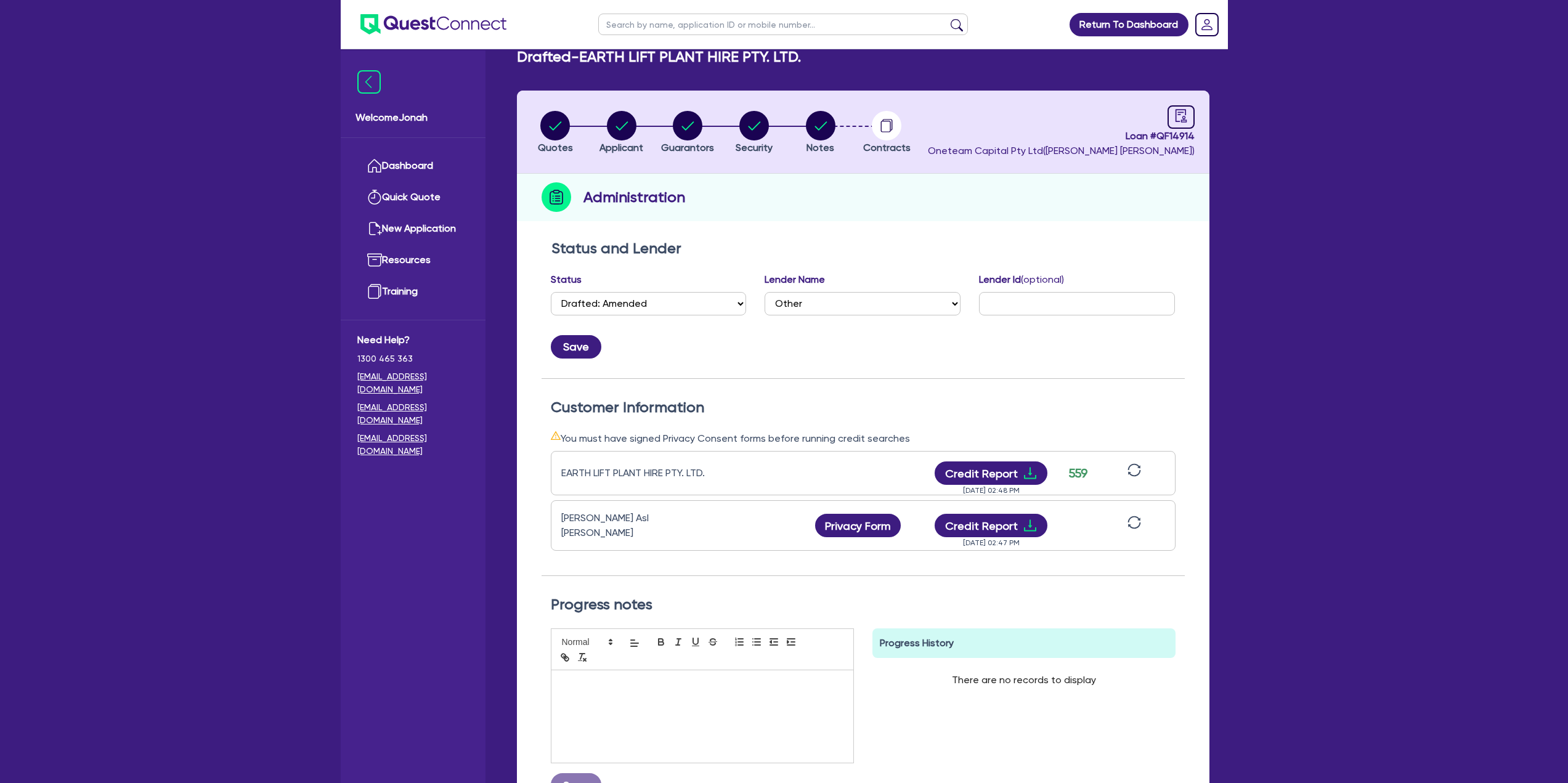
scroll to position [19, 0]
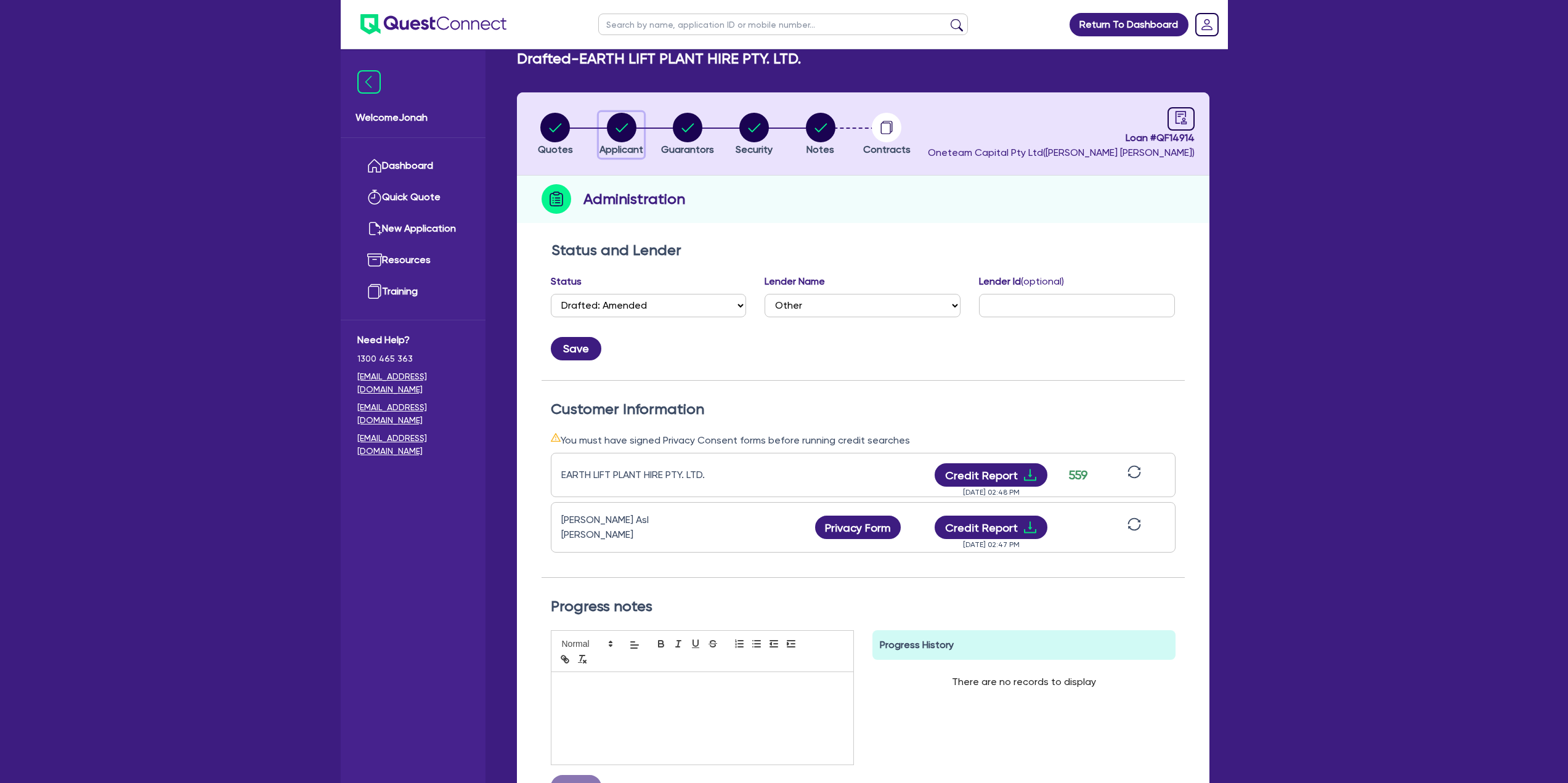
click at [635, 141] on icon "button" at bounding box center [622, 127] width 30 height 30
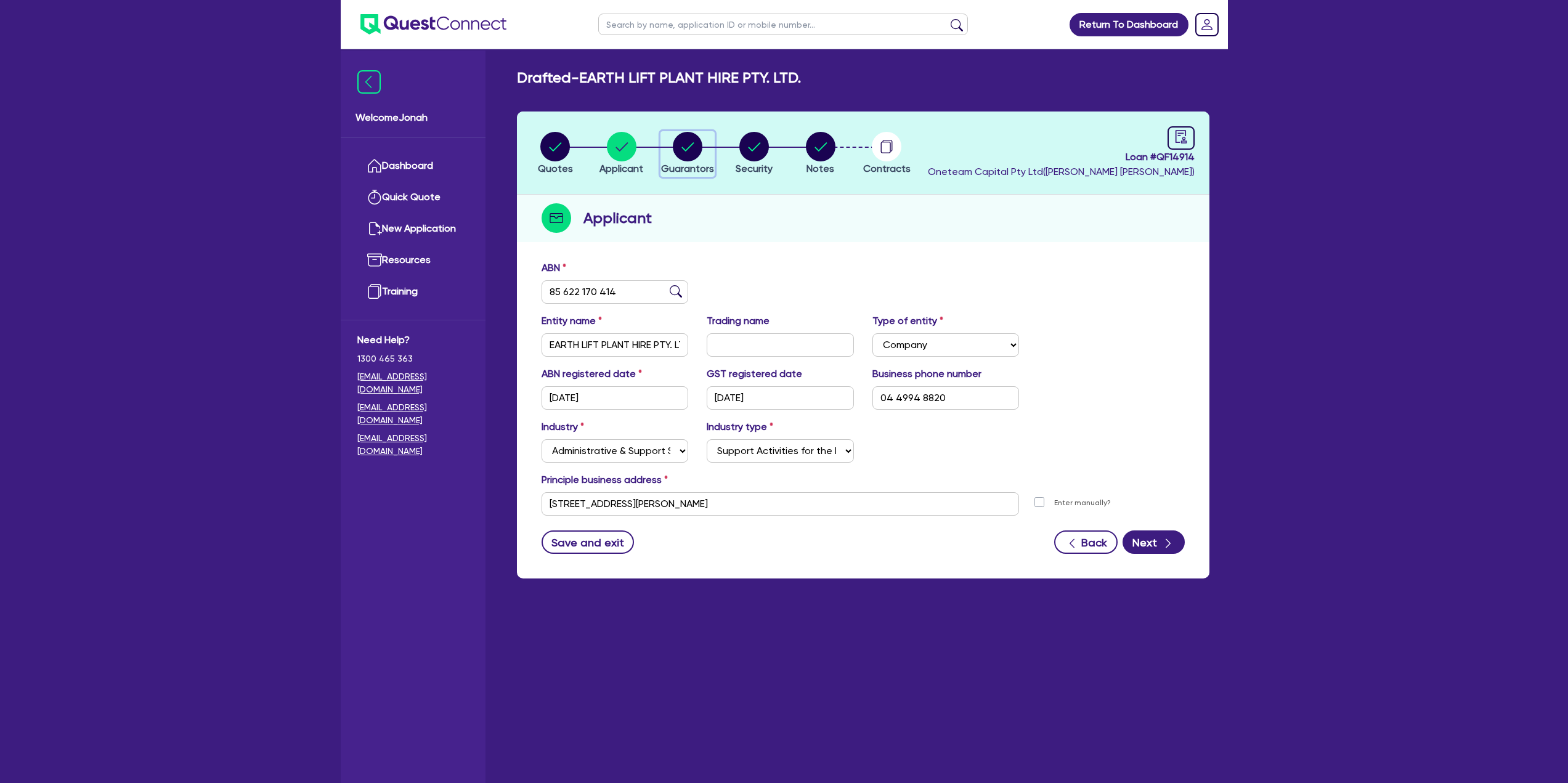
click at [690, 149] on circle "button" at bounding box center [688, 147] width 30 height 30
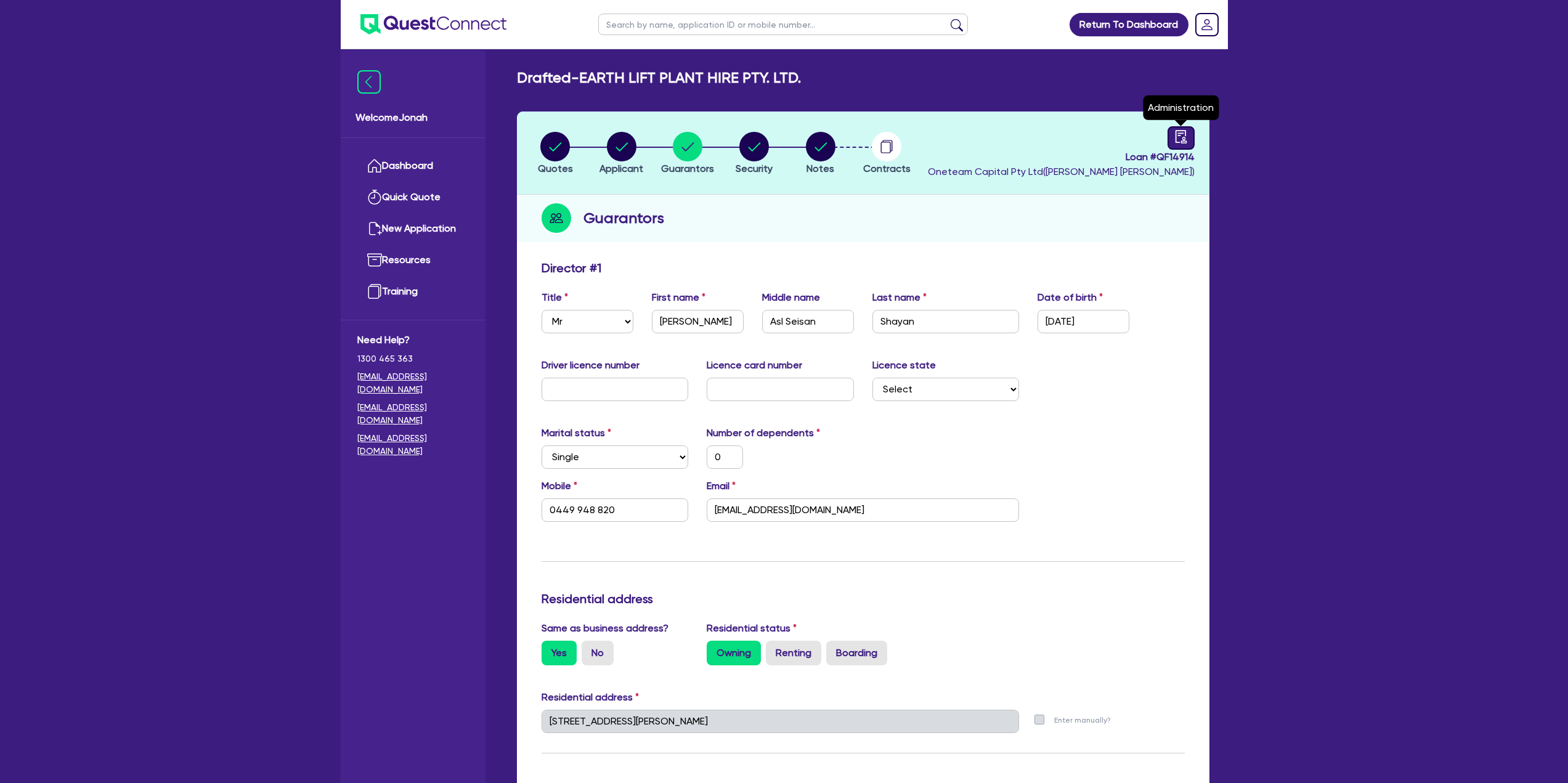
click at [779, 137] on icon "audit" at bounding box center [1182, 137] width 13 height 13
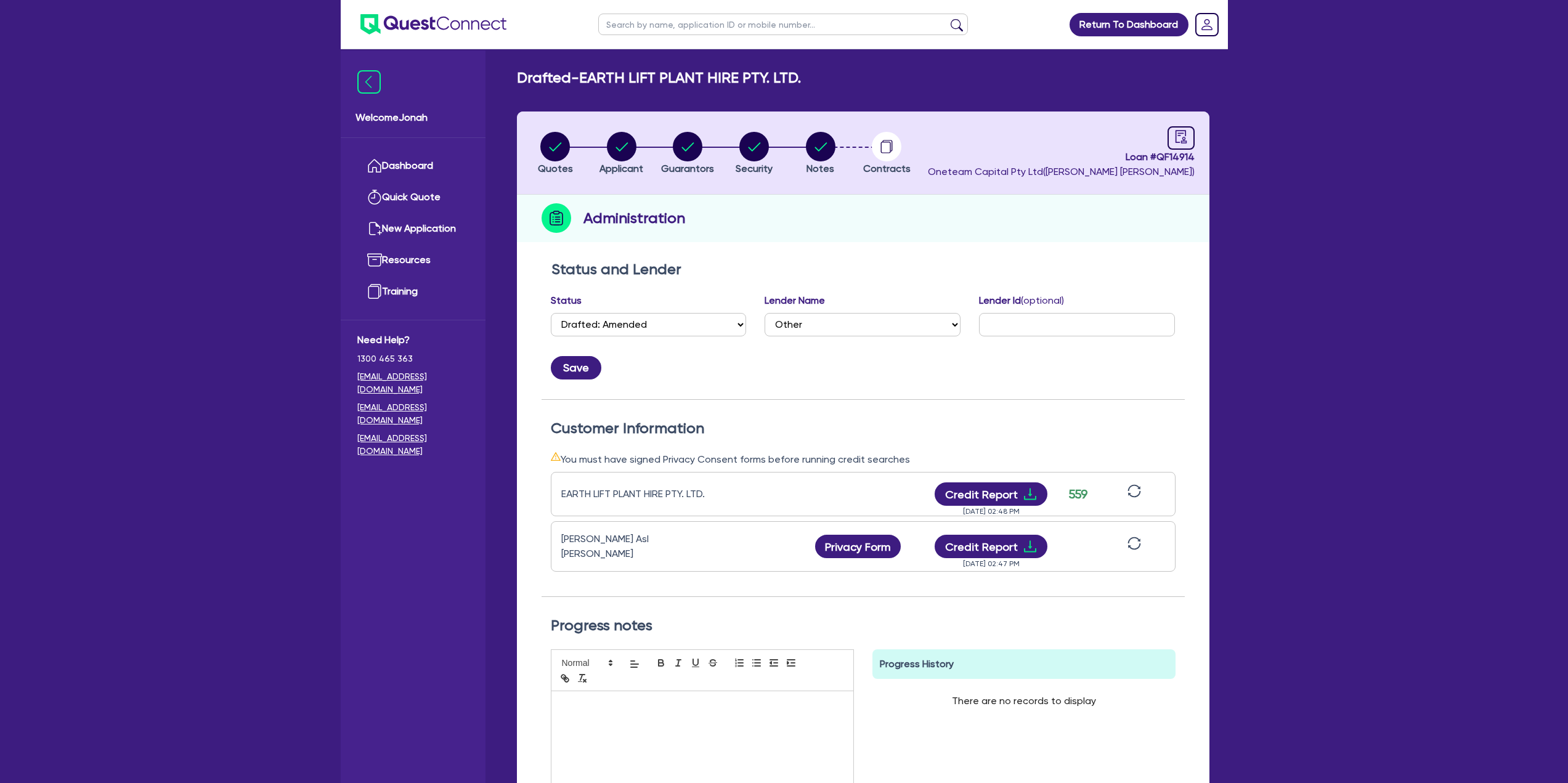
click at [779, 339] on icon "sync" at bounding box center [1135, 543] width 13 height 13
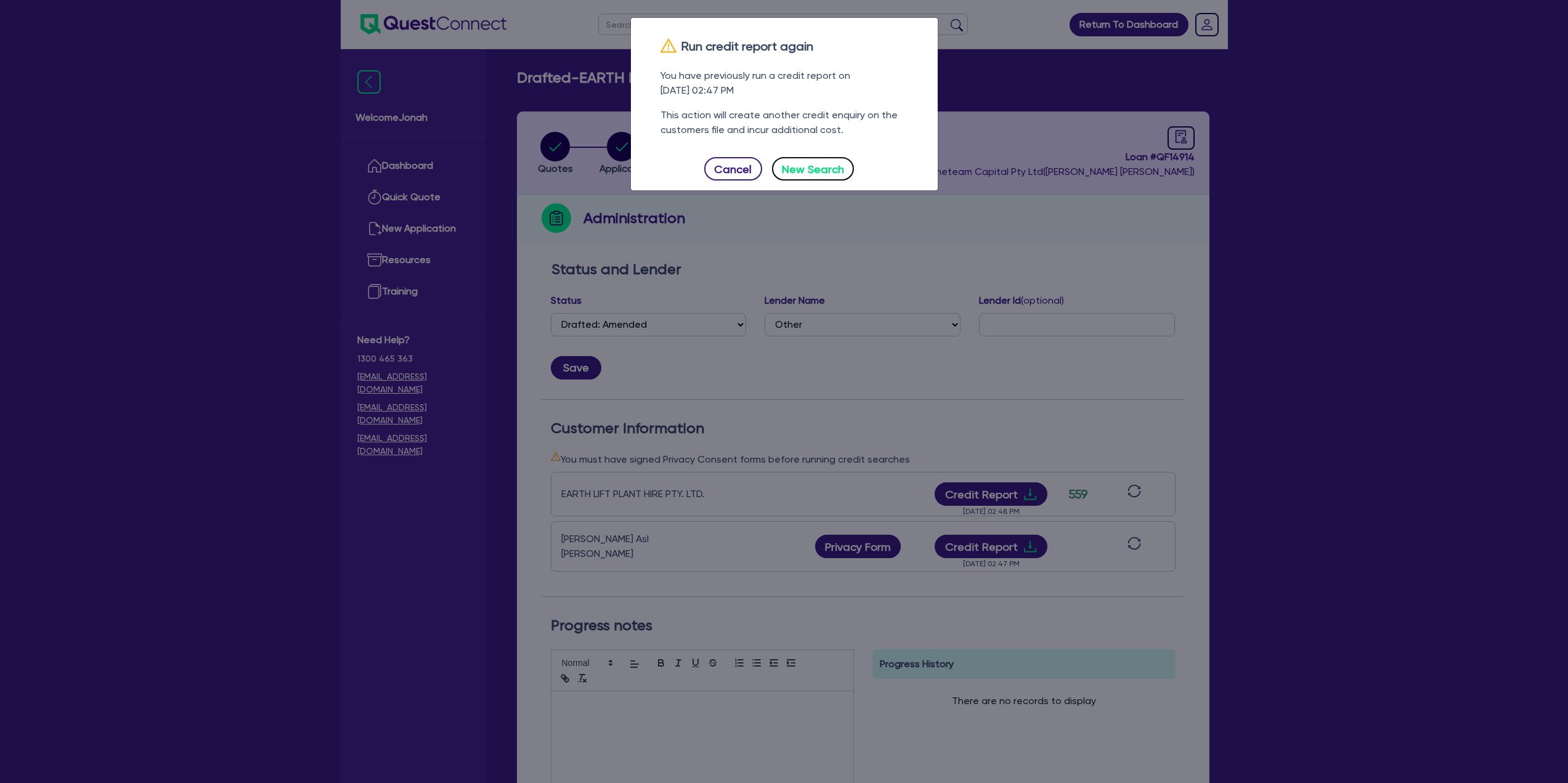
click at [779, 165] on button "New Search" at bounding box center [813, 168] width 83 height 23
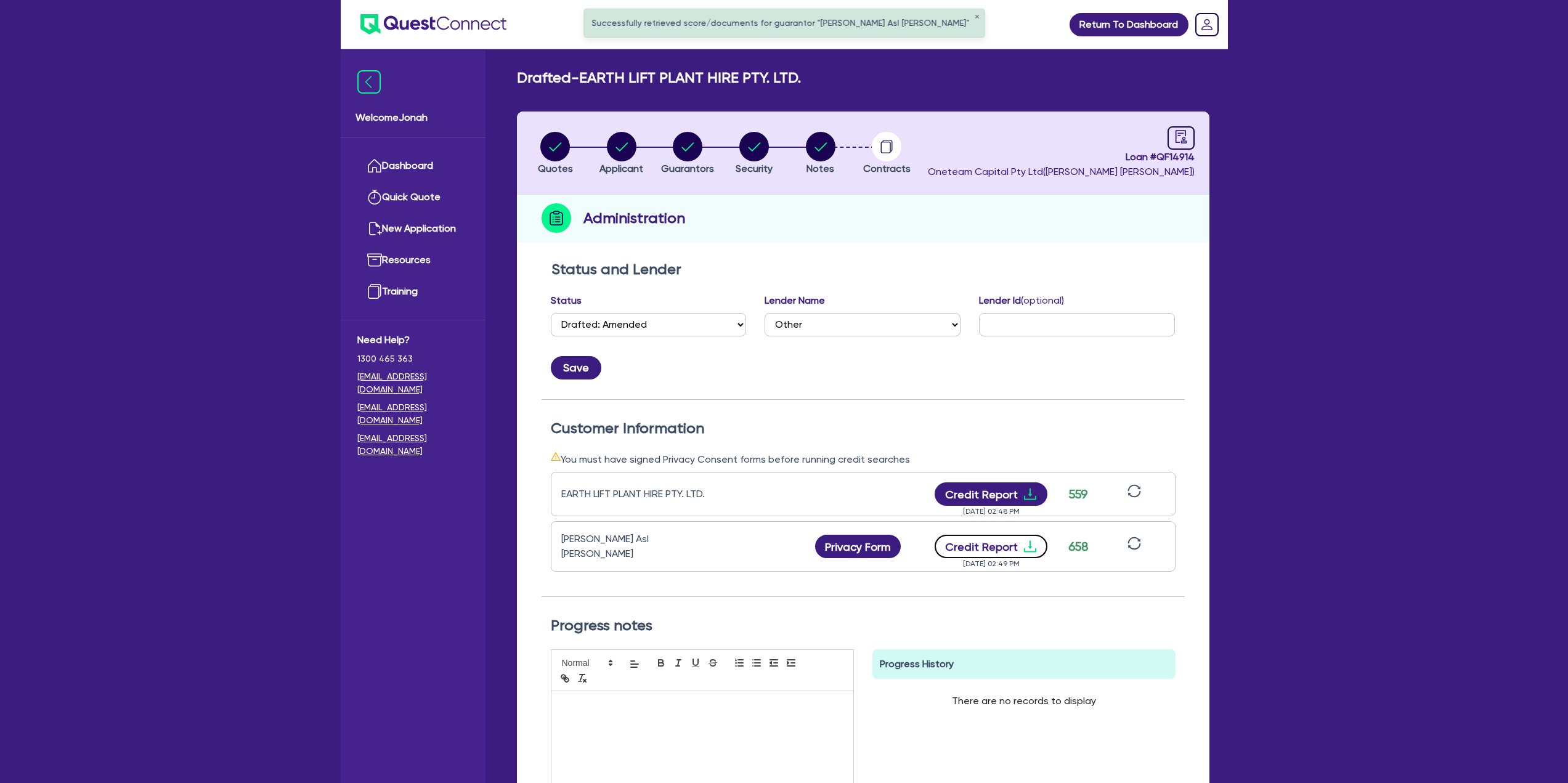
click at [779, 339] on button "Credit Report" at bounding box center [991, 546] width 112 height 23
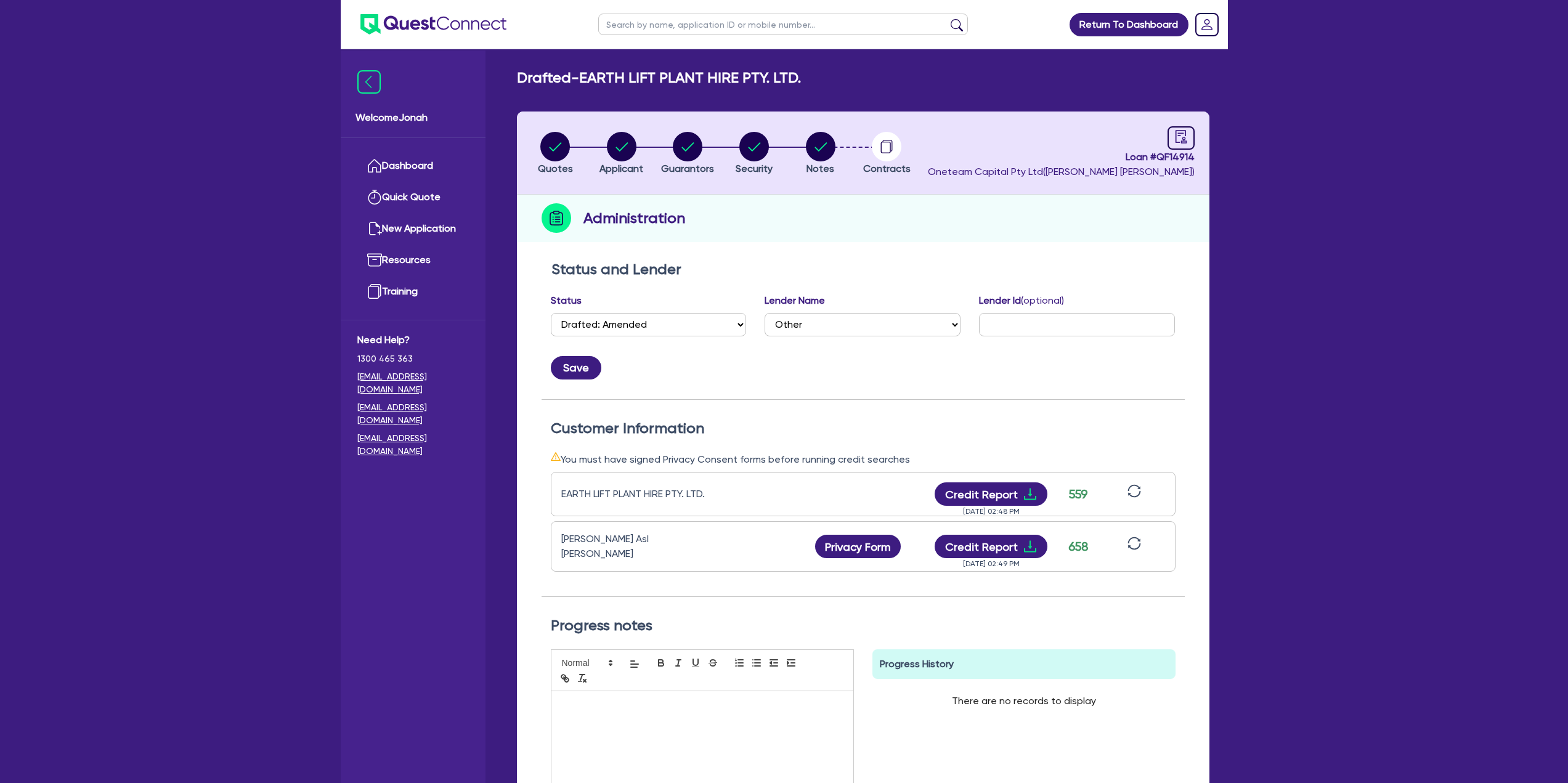
click at [249, 83] on div "Return To Dashboard Edit Profile Logout Welcome Jonah Dashboard Quick Quote New…" at bounding box center [784, 473] width 1568 height 947
